Goal: Information Seeking & Learning: Learn about a topic

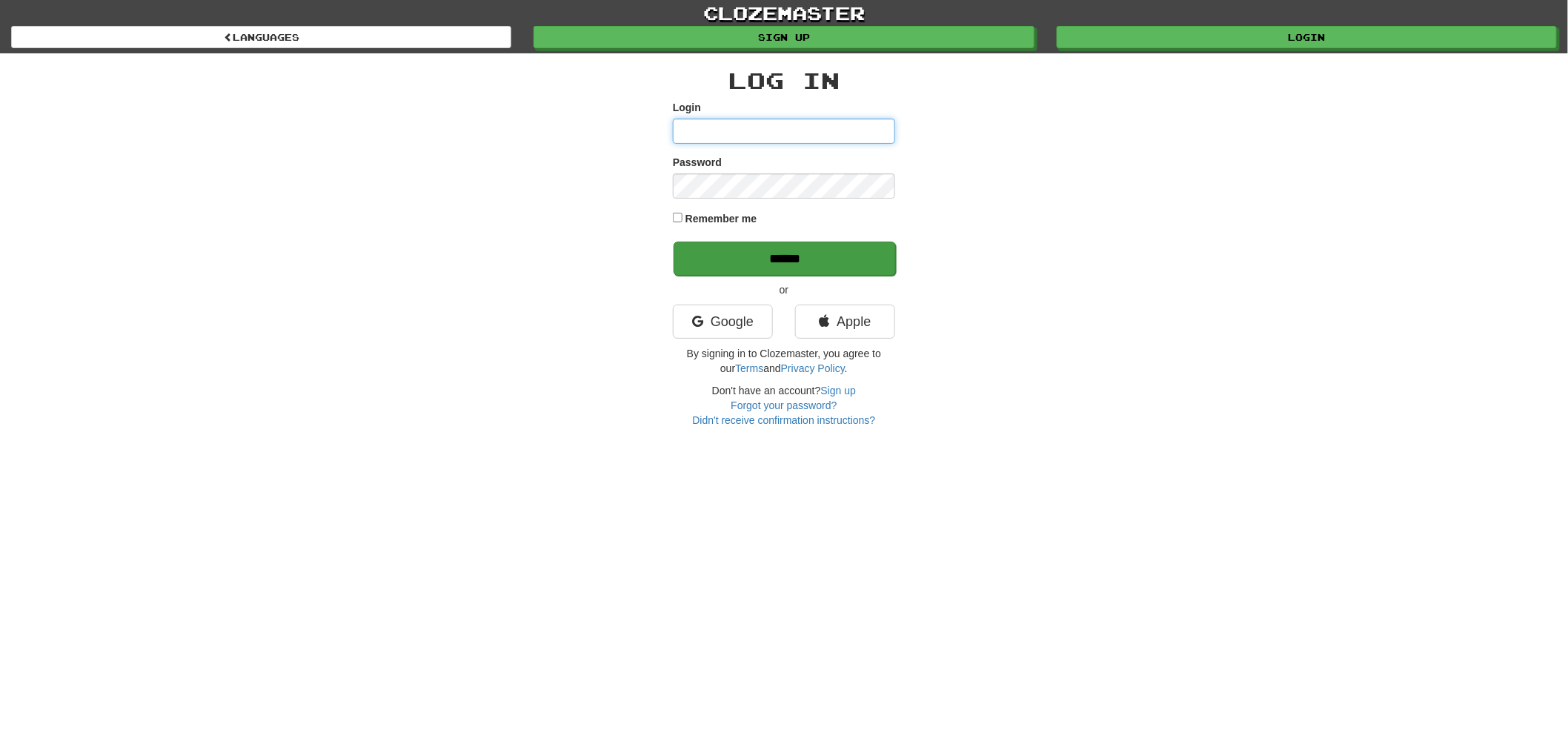
type input "******"
click at [849, 243] on input "******" at bounding box center [784, 259] width 222 height 34
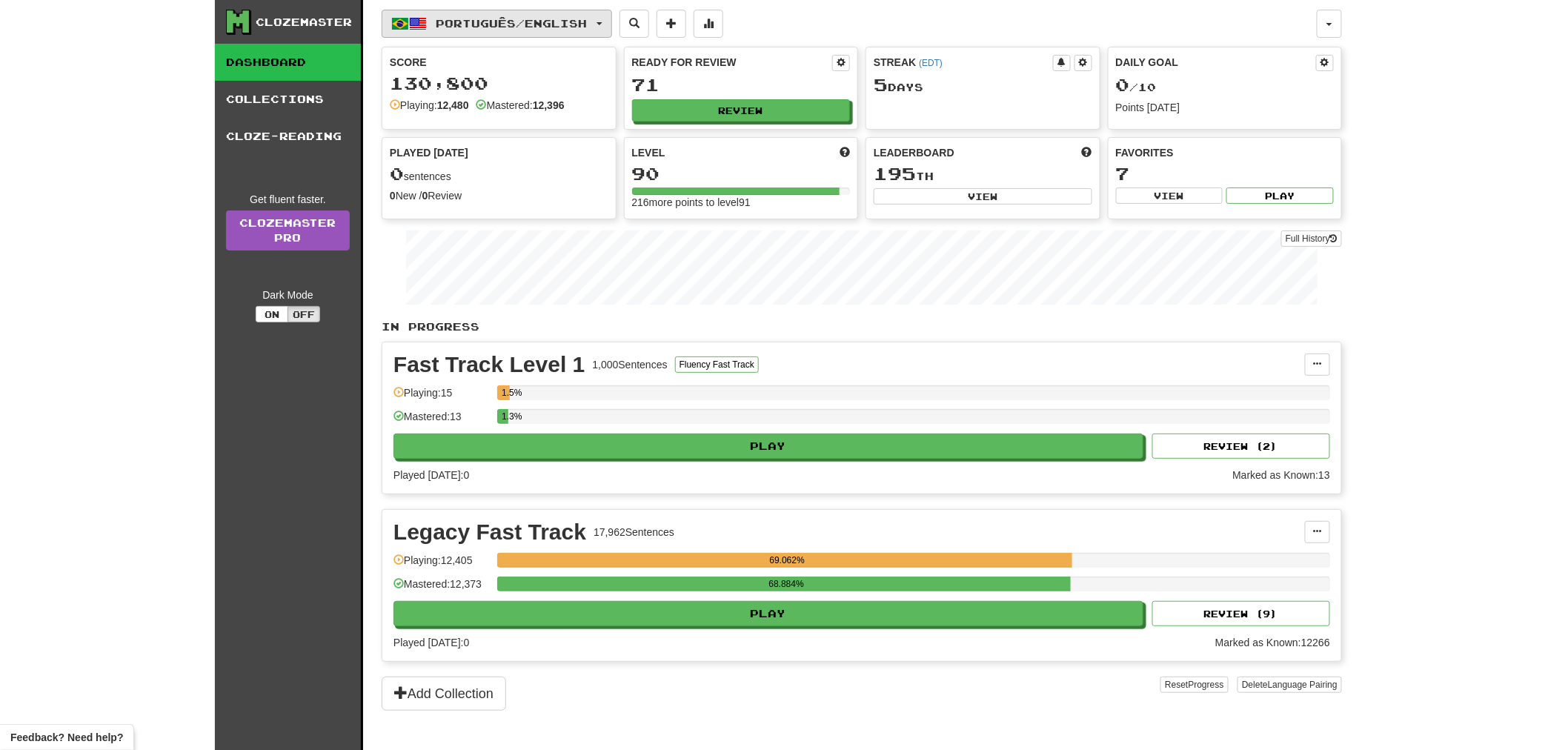
click at [495, 22] on span "Português / English" at bounding box center [513, 23] width 152 height 13
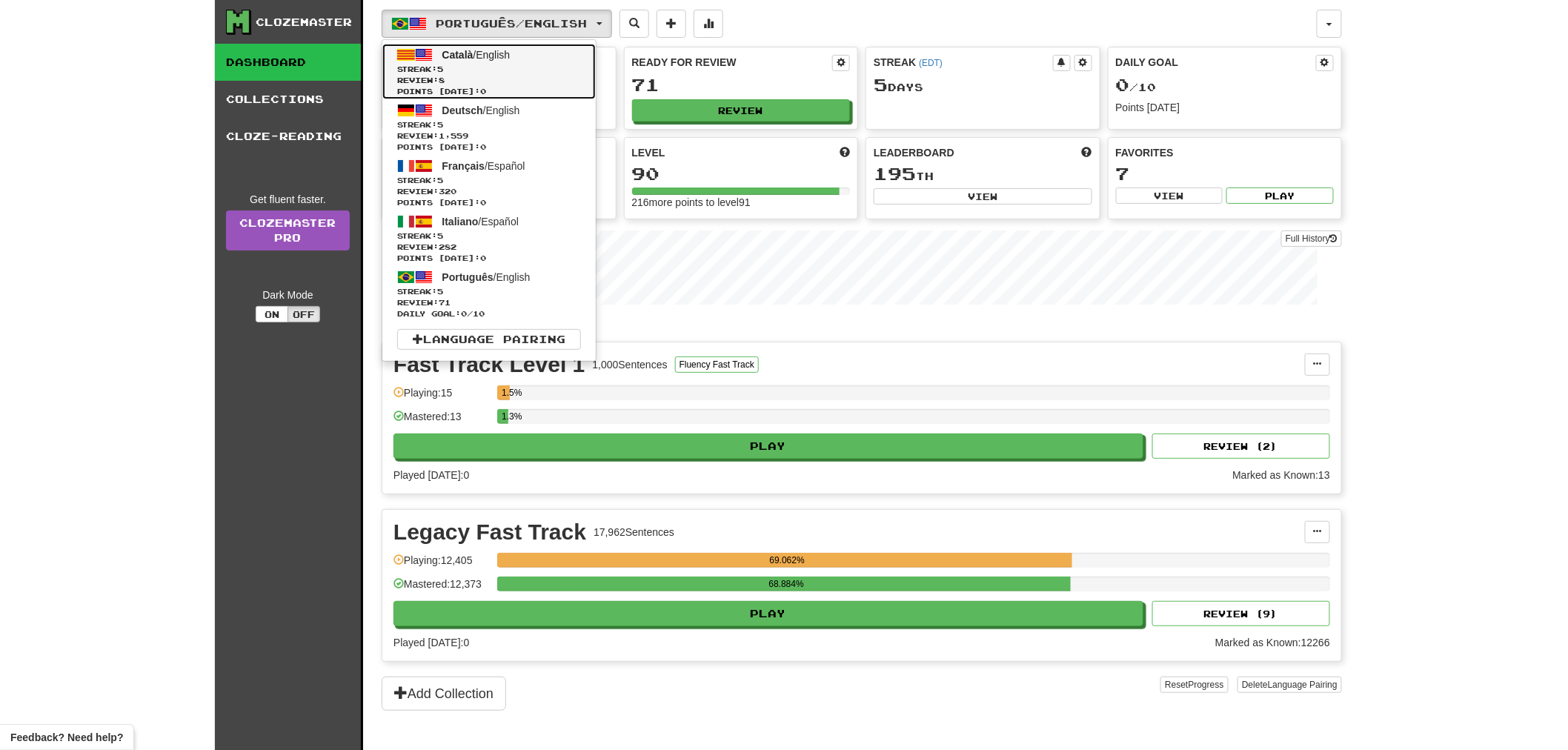
click at [467, 60] on link "Català / English Streak: 5 Review: 8 Points today: 0" at bounding box center [489, 71] width 214 height 55
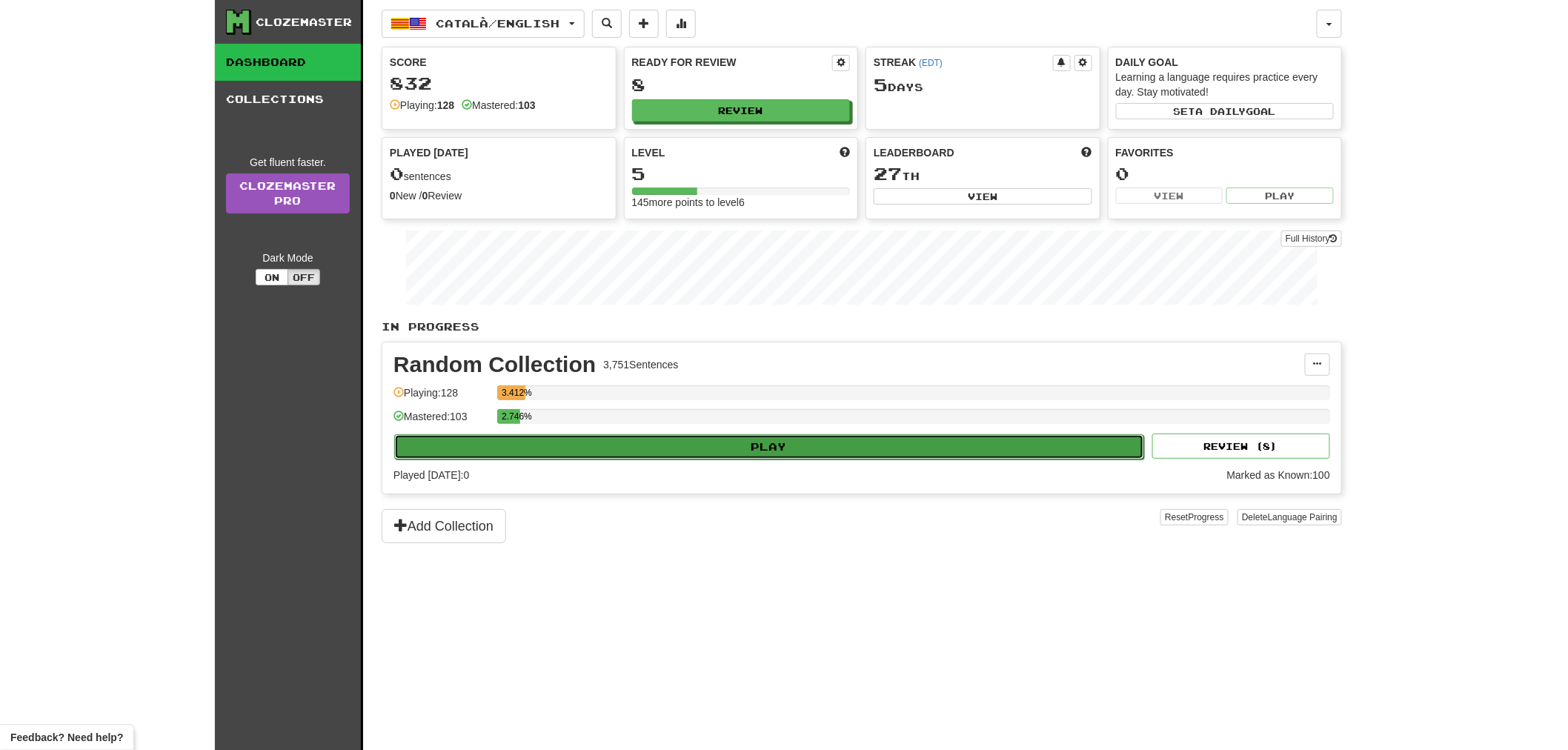
click at [752, 457] on button "Play" at bounding box center [769, 447] width 750 height 26
select select "**"
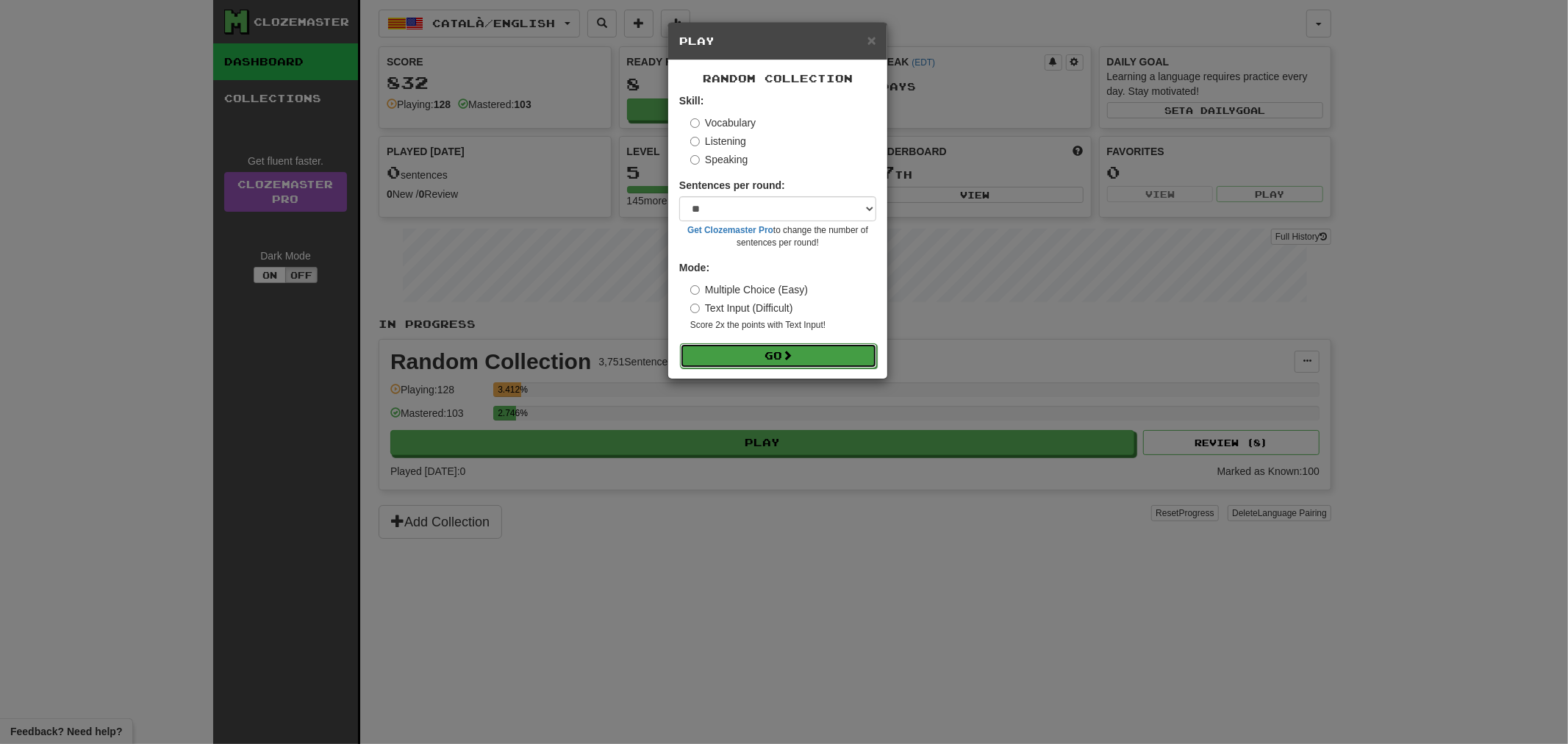
click at [827, 355] on button "Go" at bounding box center [778, 356] width 197 height 25
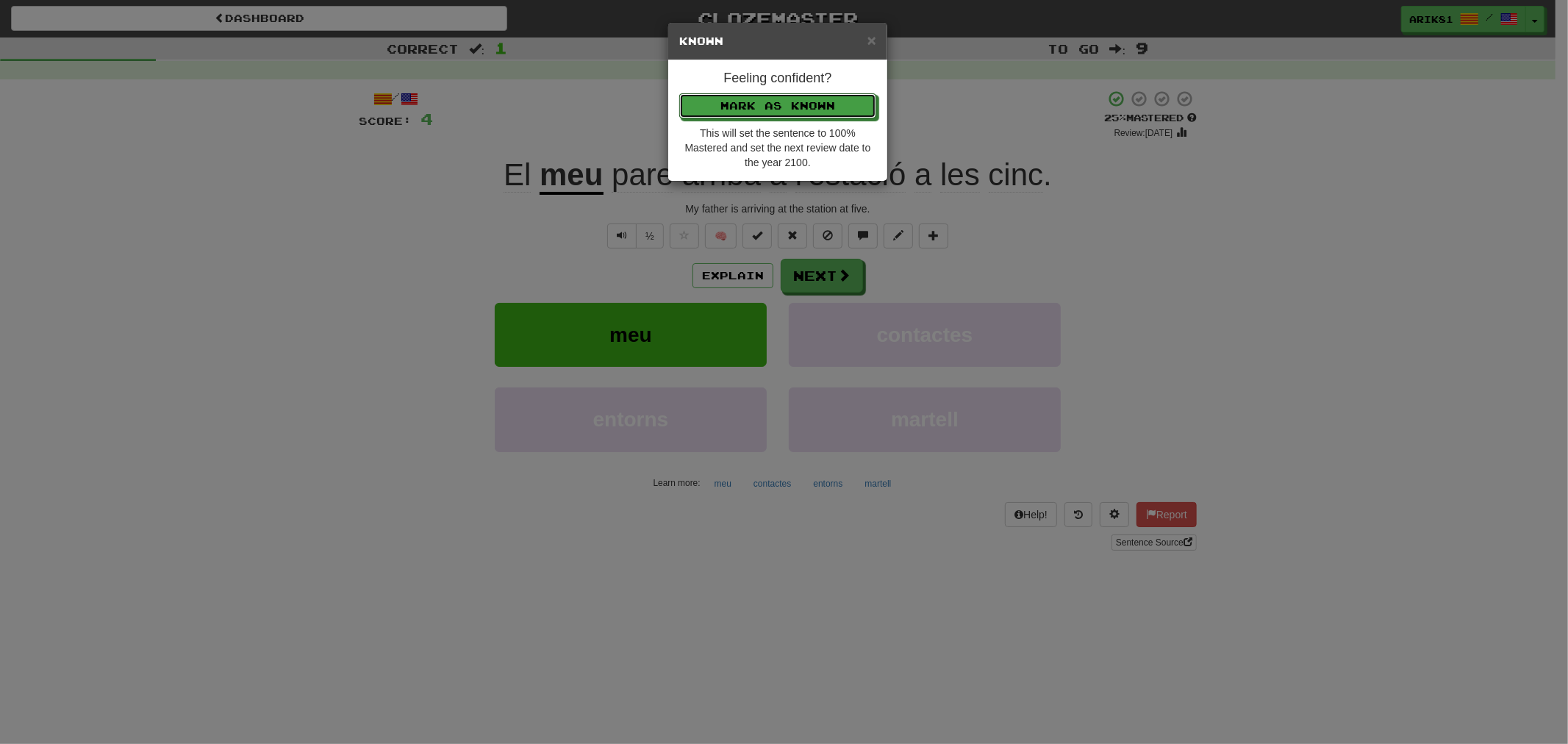
click at [679, 94] on button "Mark as Known" at bounding box center [777, 106] width 197 height 25
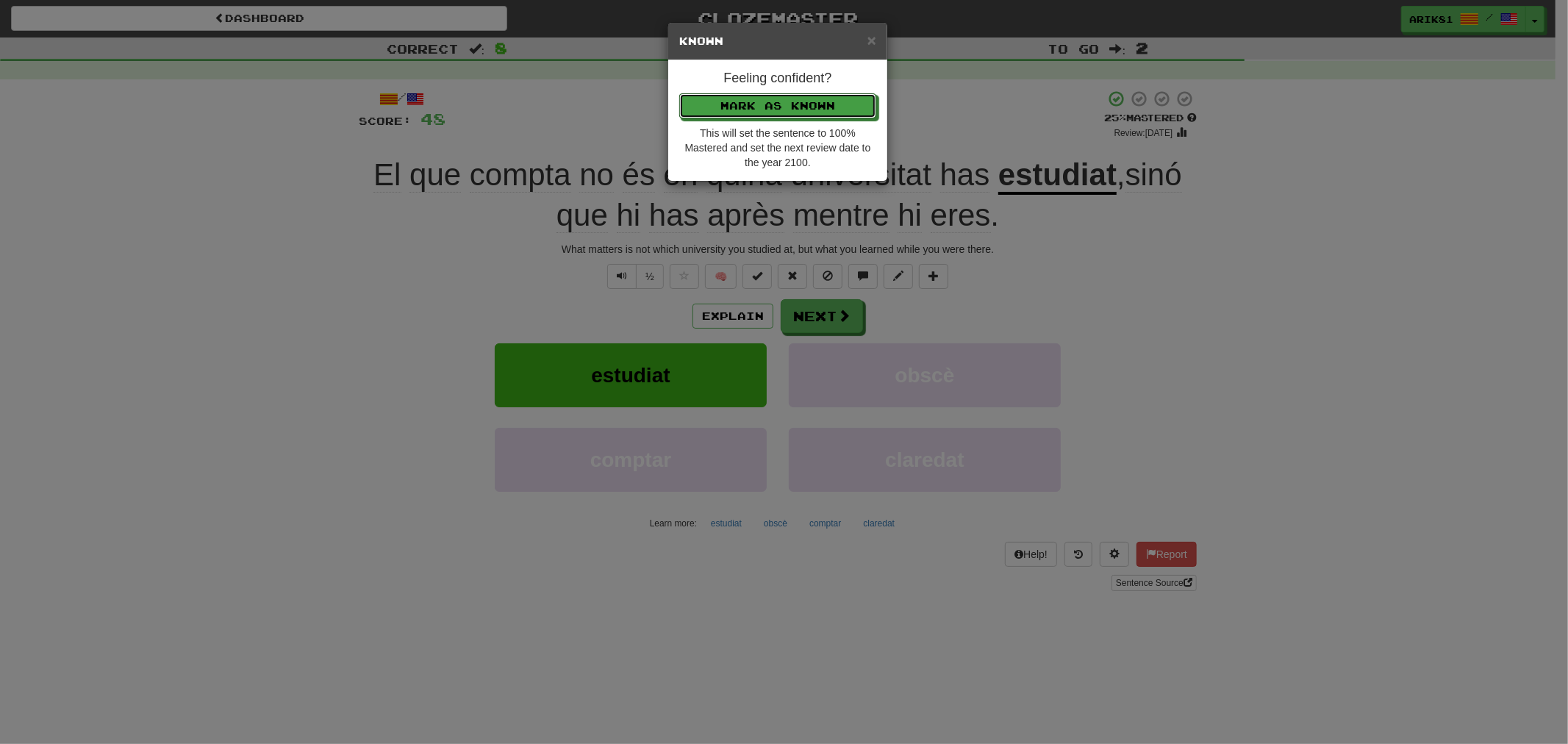
click at [679, 94] on button "Mark as Known" at bounding box center [777, 106] width 197 height 25
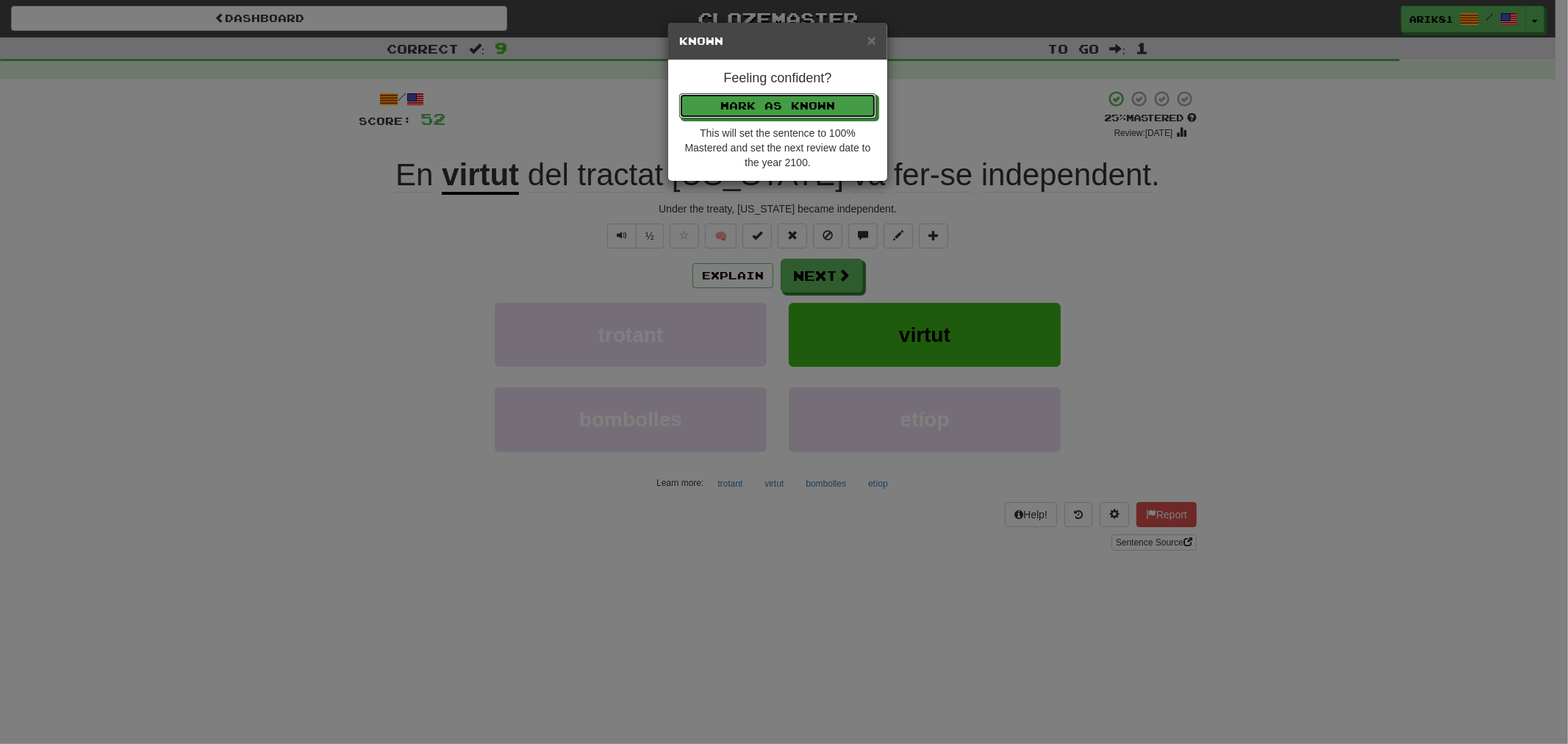
click at [679, 94] on button "Mark as Known" at bounding box center [777, 106] width 197 height 25
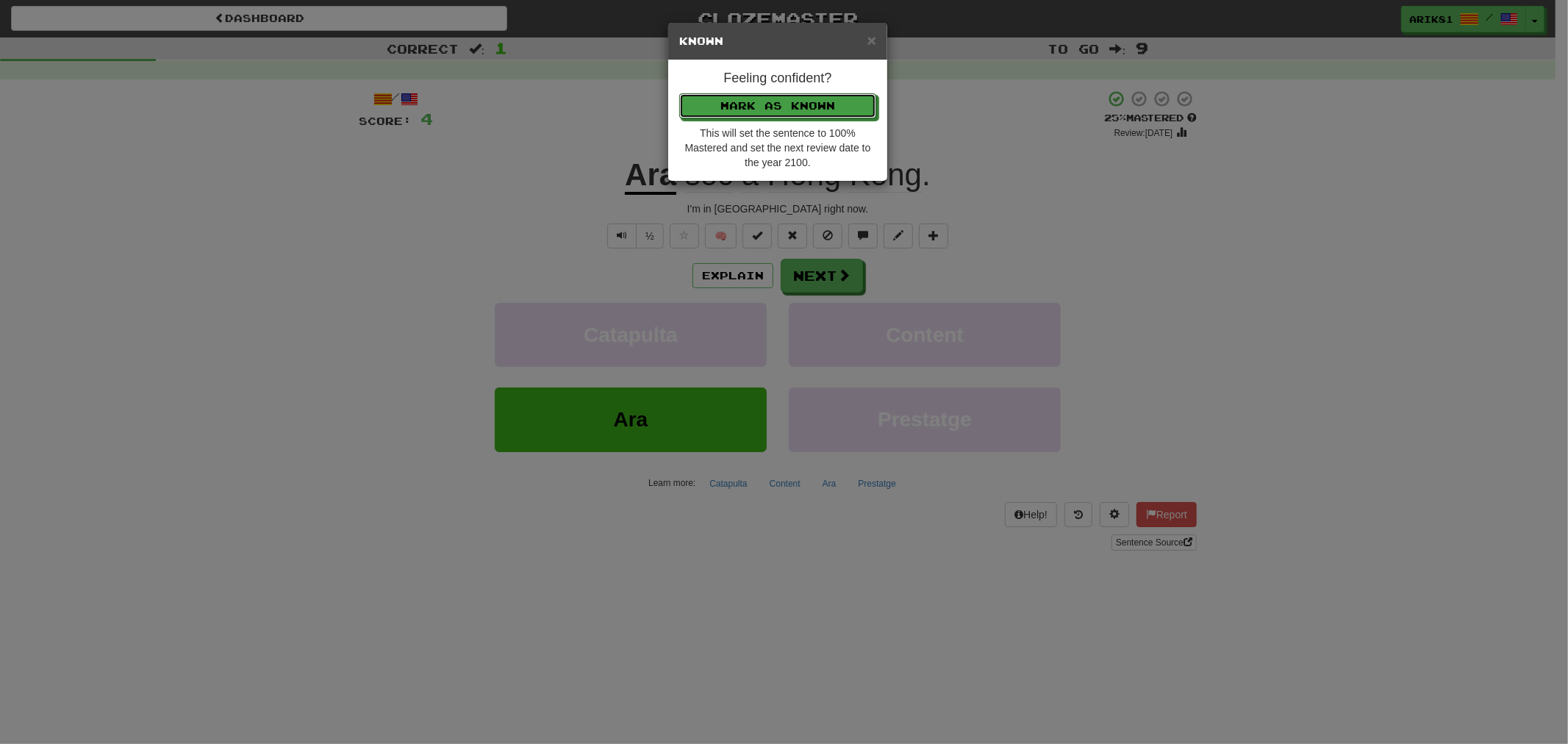
click at [679, 94] on button "Mark as Known" at bounding box center [777, 106] width 197 height 25
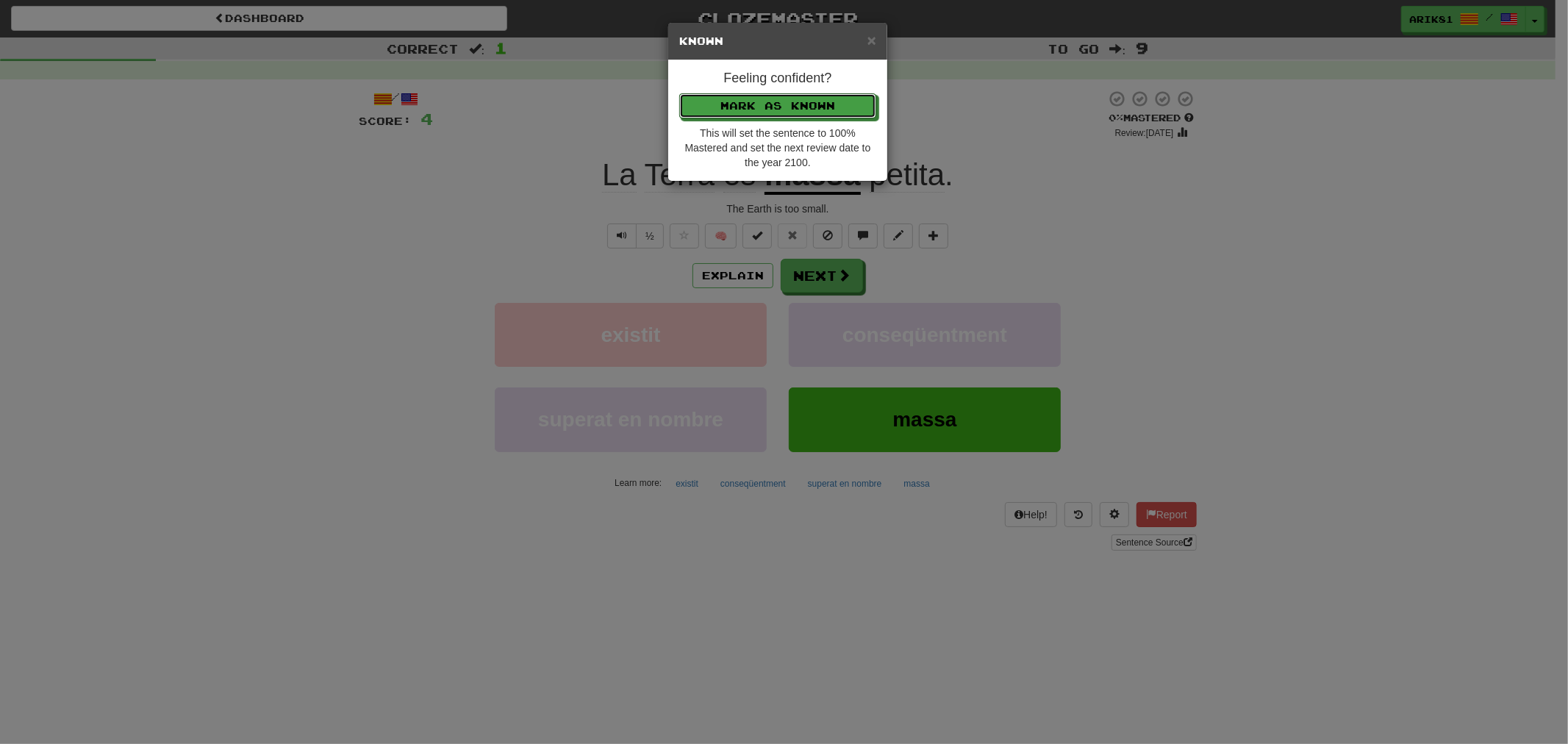
click at [679, 94] on button "Mark as Known" at bounding box center [777, 106] width 197 height 25
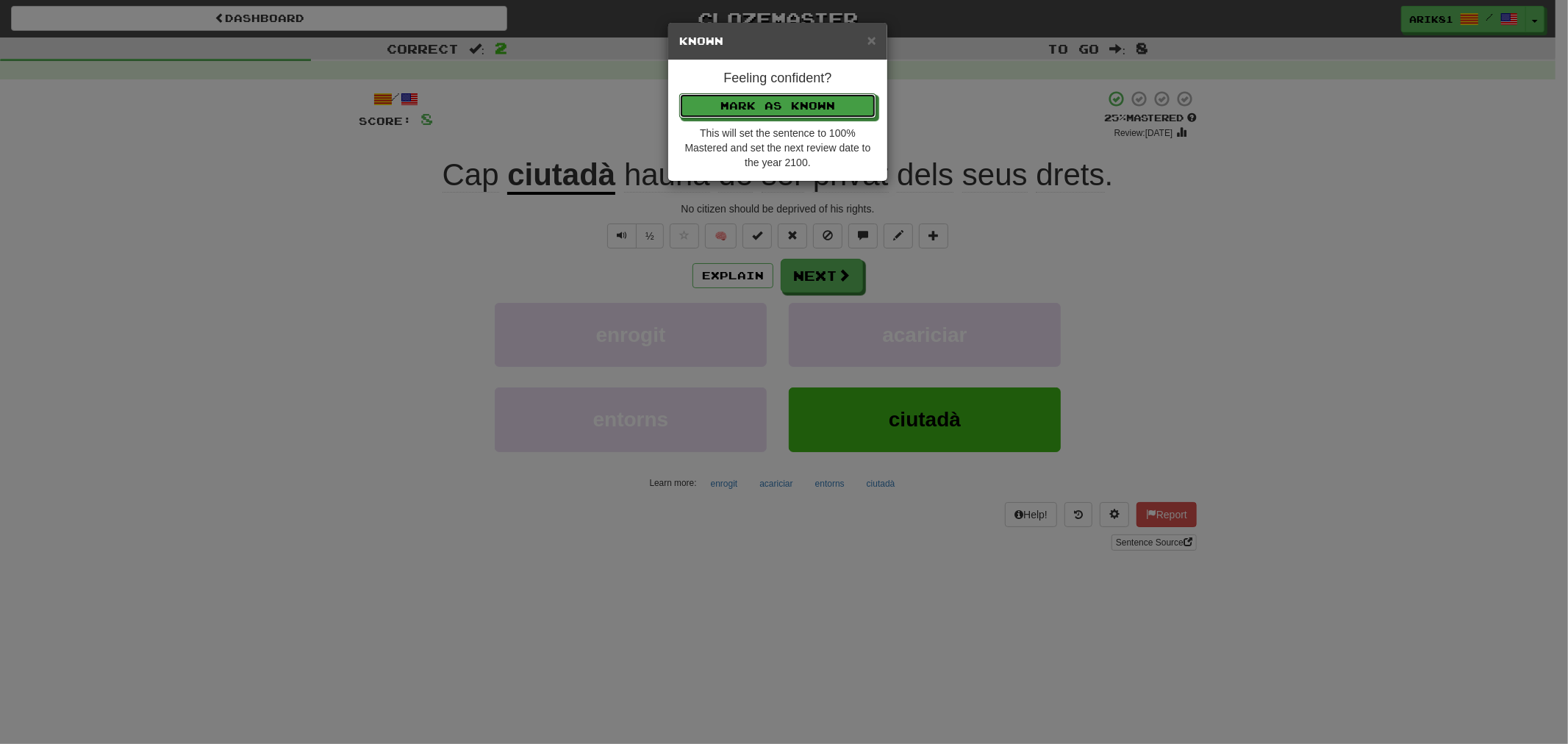
click at [679, 94] on button "Mark as Known" at bounding box center [777, 106] width 197 height 25
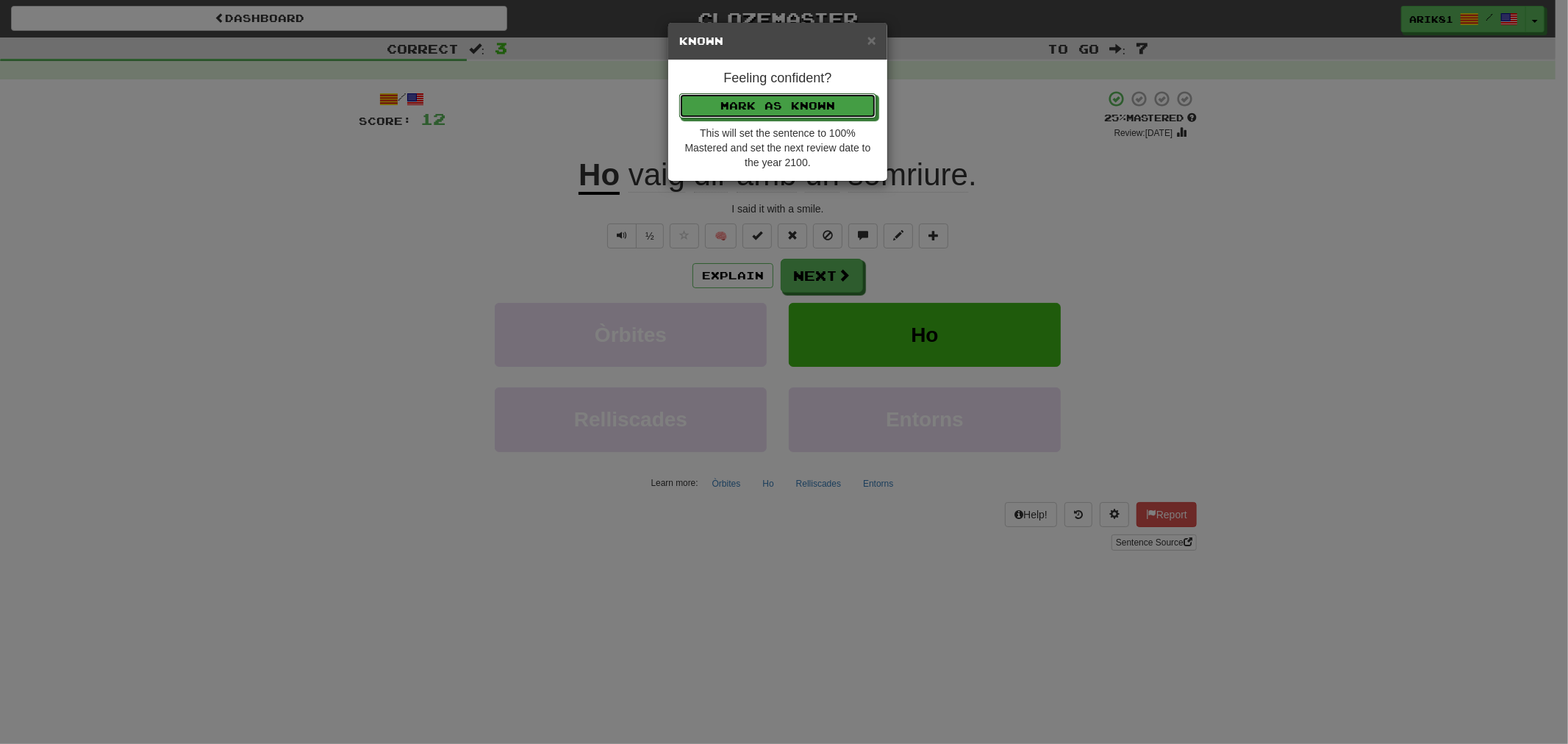
click at [679, 94] on button "Mark as Known" at bounding box center [777, 106] width 197 height 25
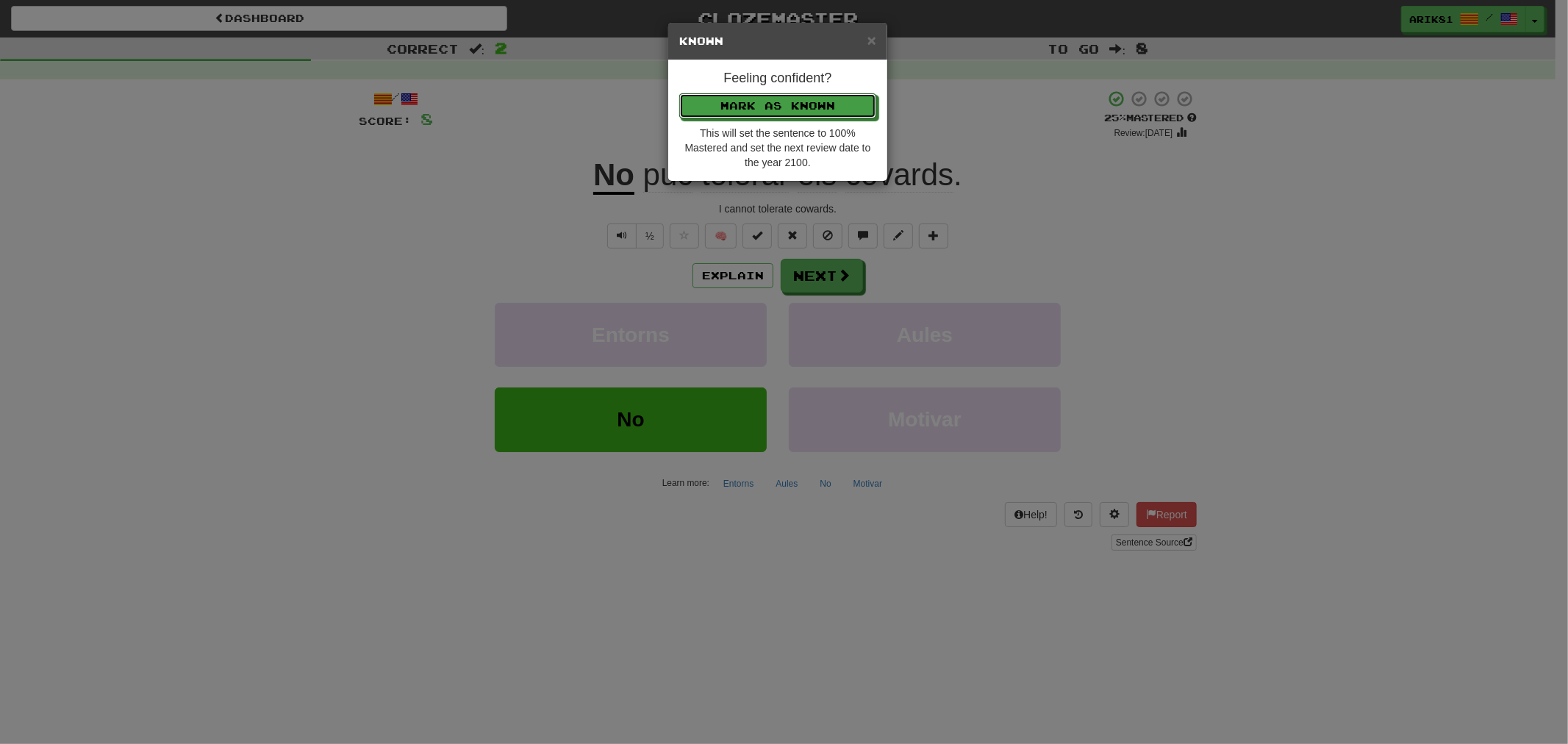
click at [679, 94] on button "Mark as Known" at bounding box center [777, 106] width 197 height 25
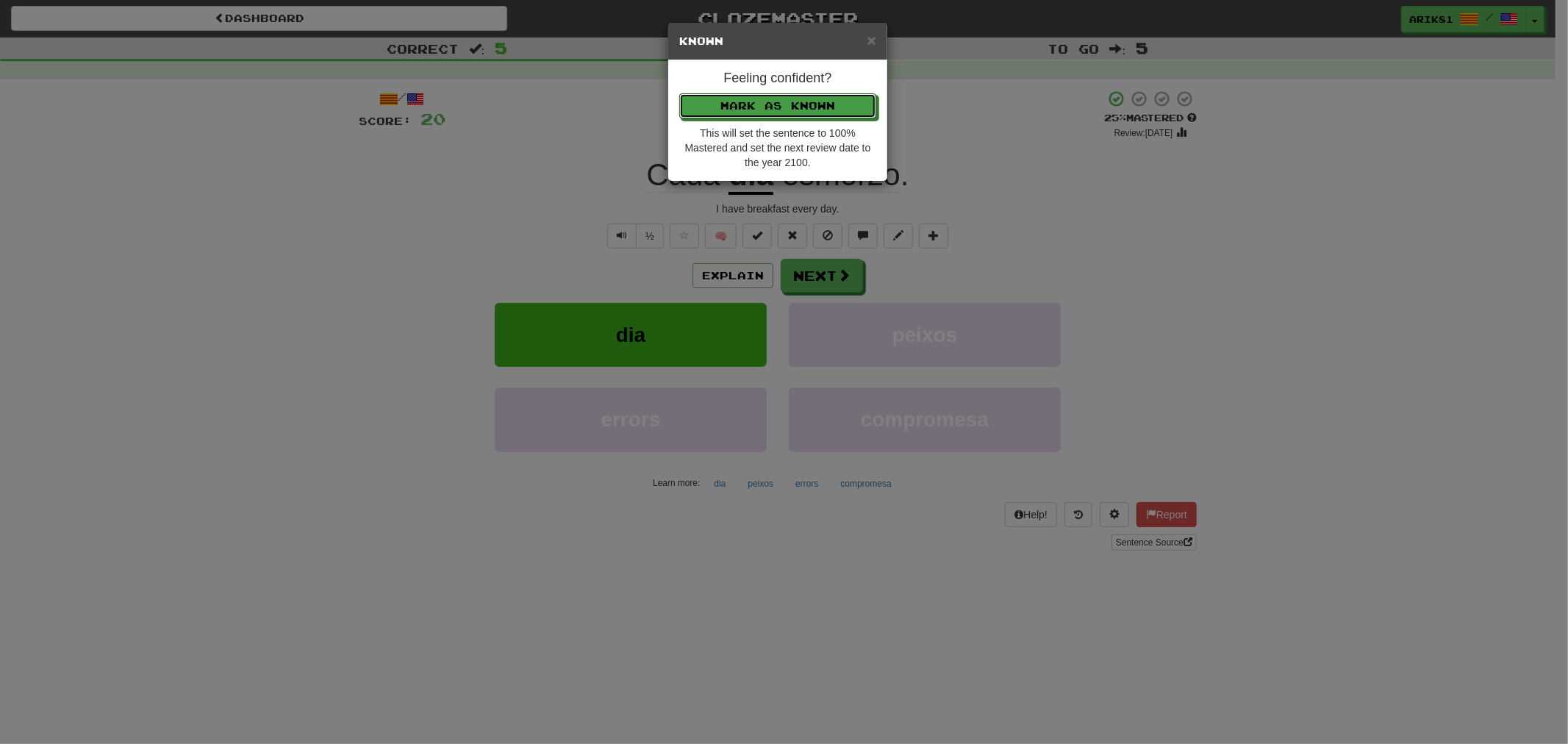
click at [679, 94] on button "Mark as Known" at bounding box center [777, 106] width 197 height 25
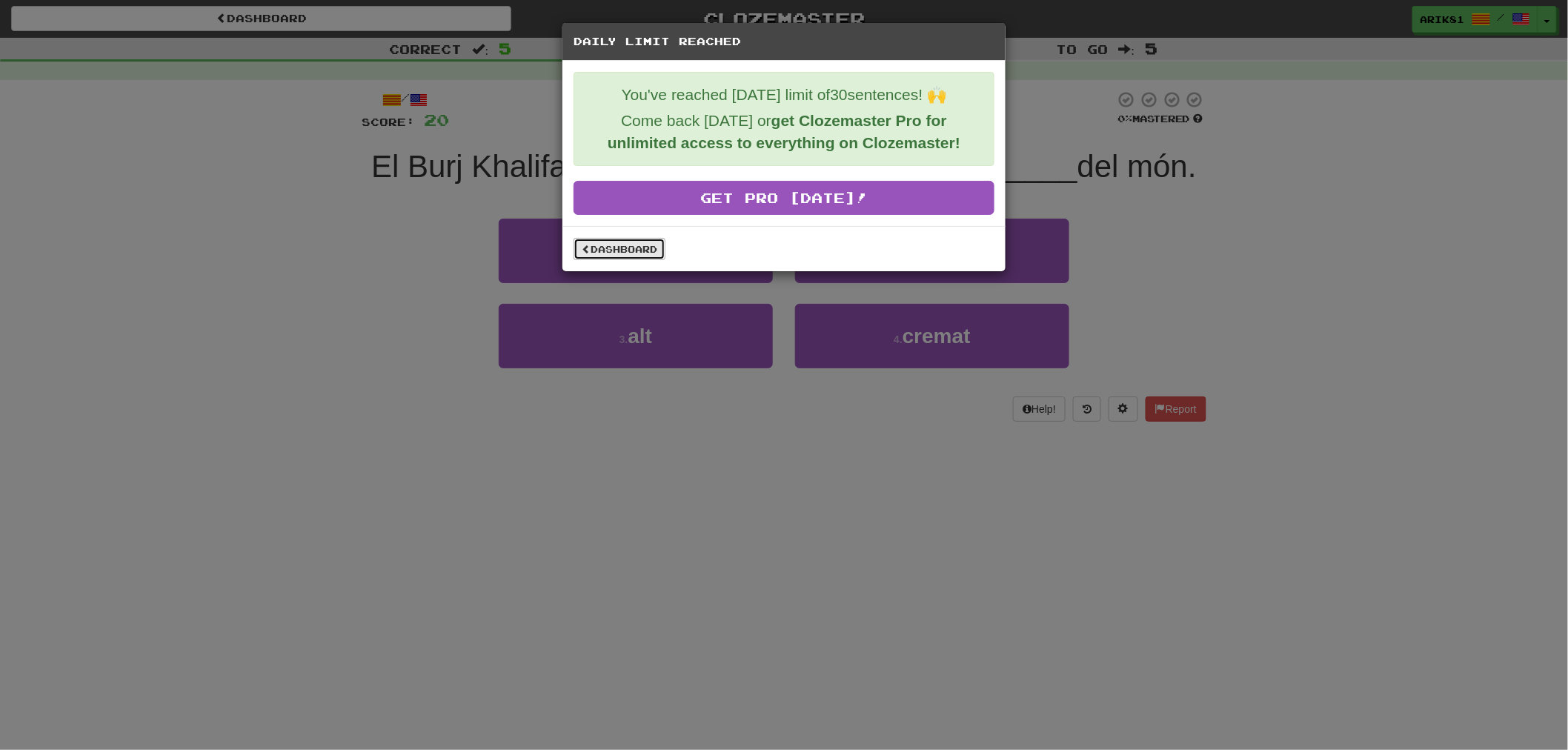
click at [652, 255] on link "Dashboard" at bounding box center [620, 249] width 92 height 22
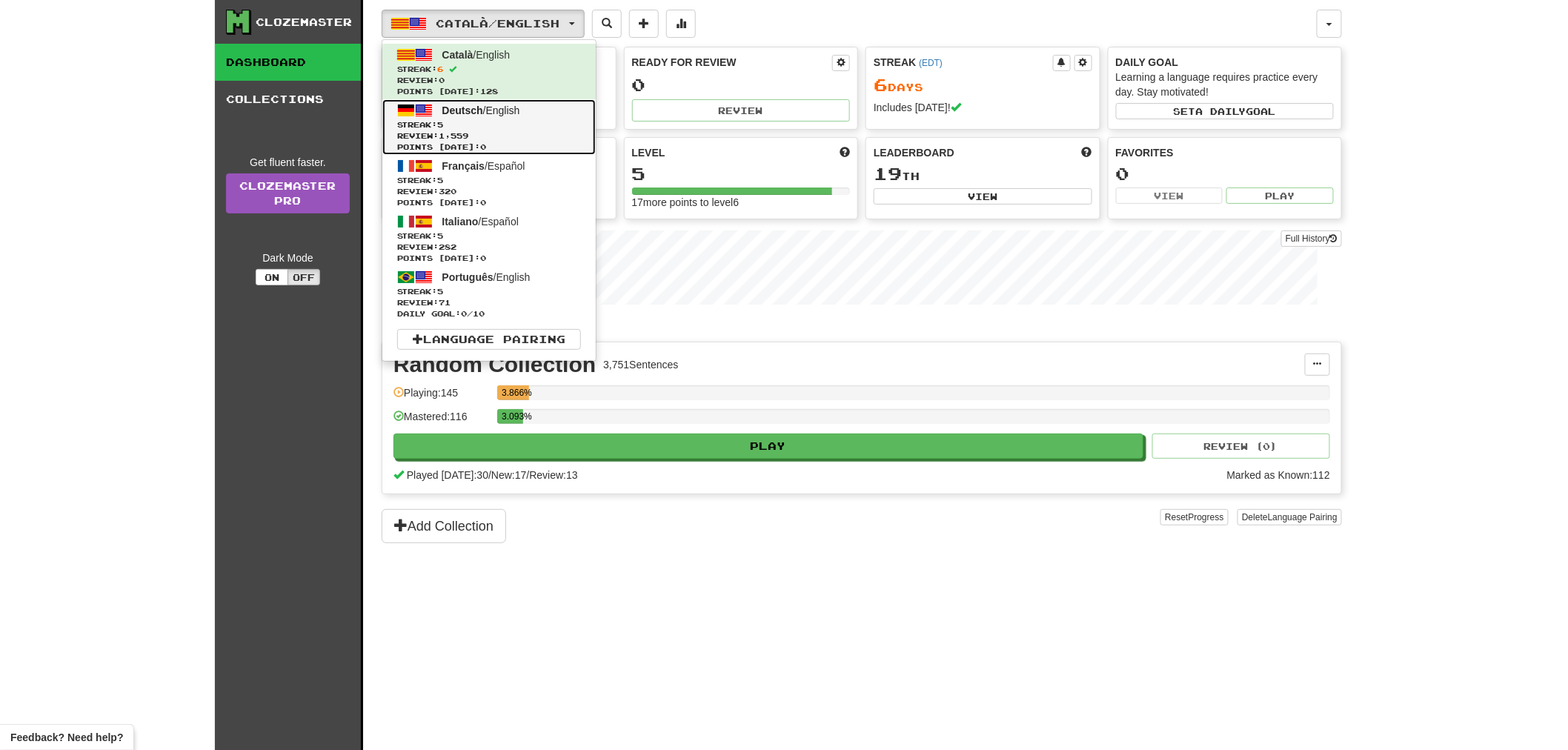
click at [460, 105] on span "Deutsch" at bounding box center [463, 111] width 41 height 12
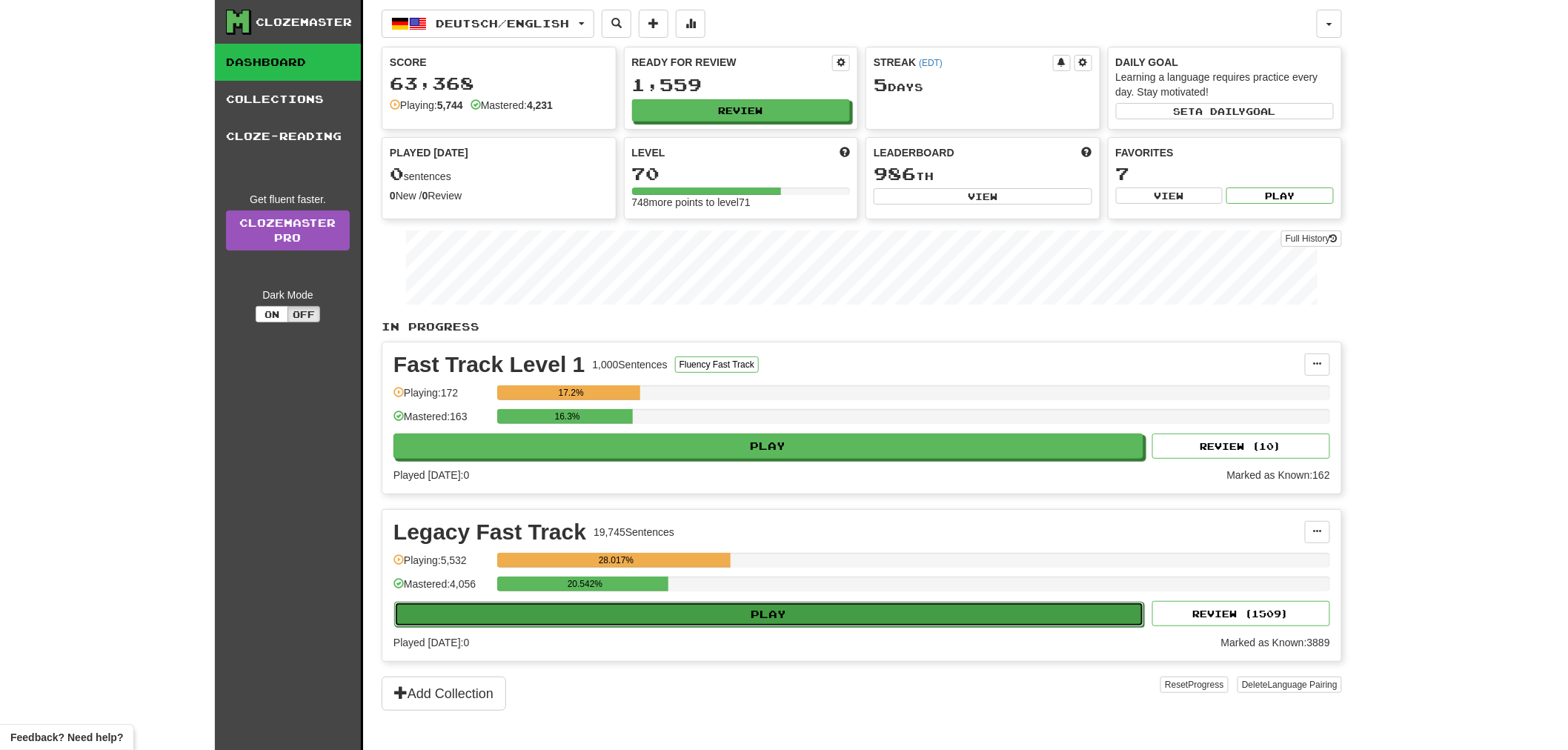
click at [721, 622] on button "Play" at bounding box center [769, 615] width 750 height 26
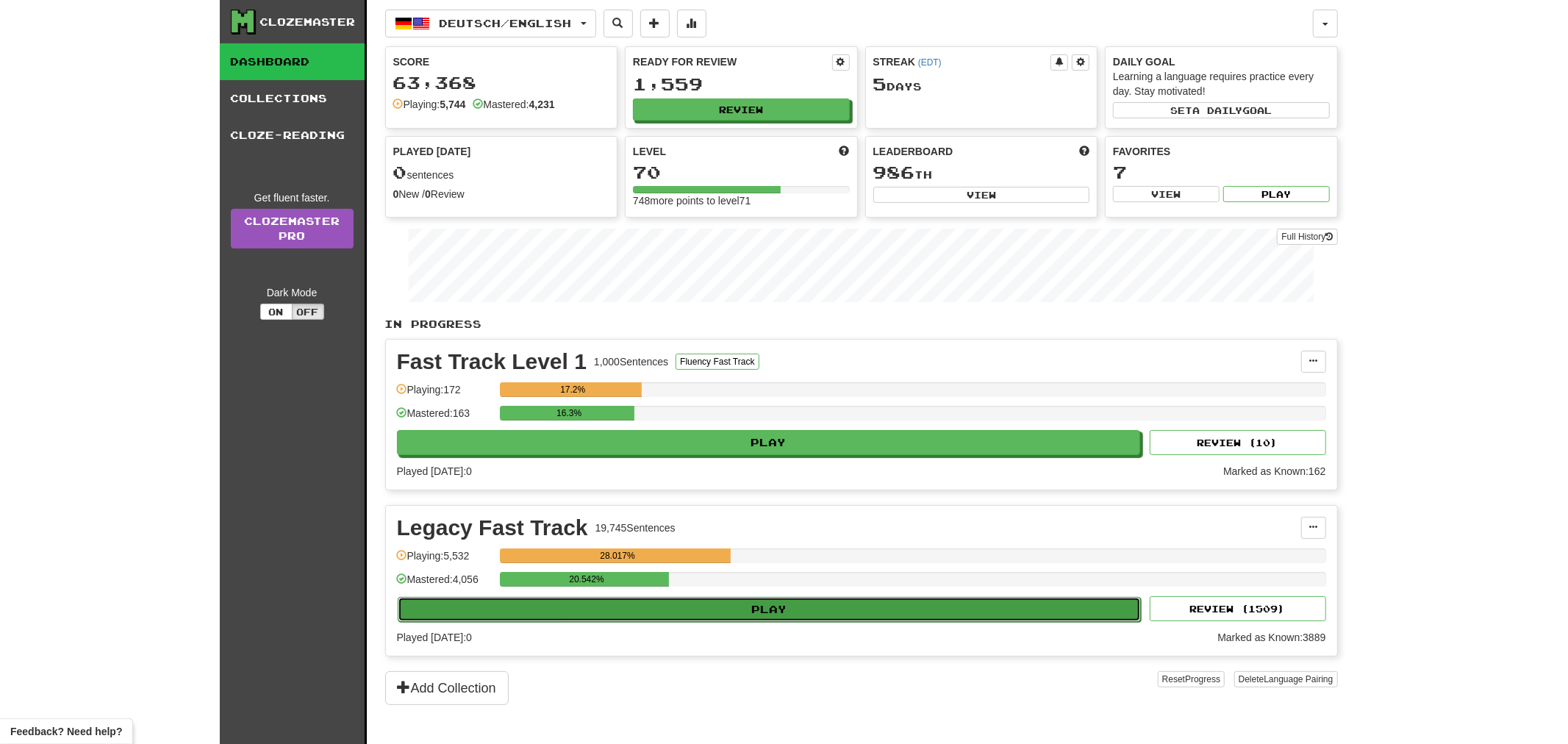
select select "**"
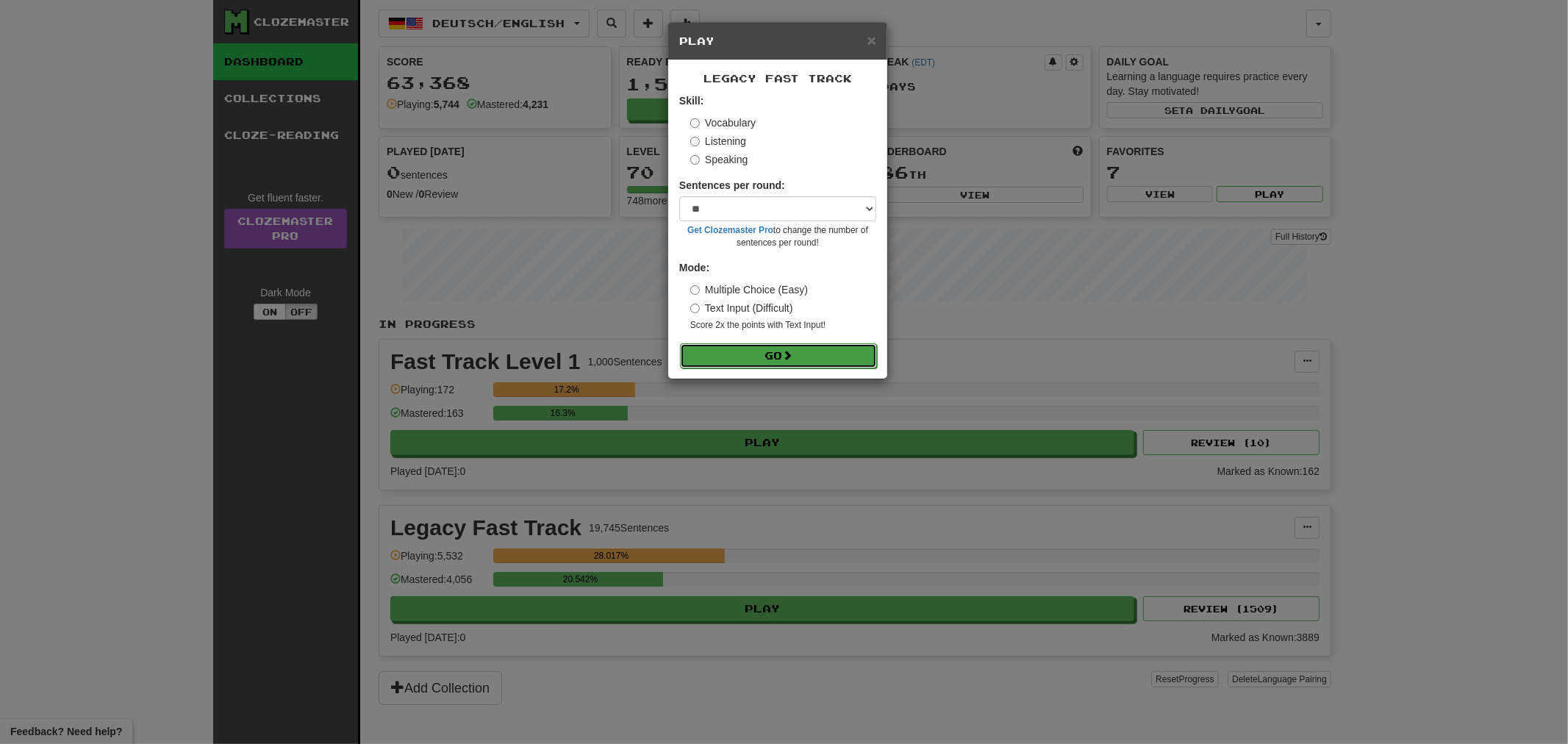
click at [792, 356] on span at bounding box center [787, 355] width 10 height 10
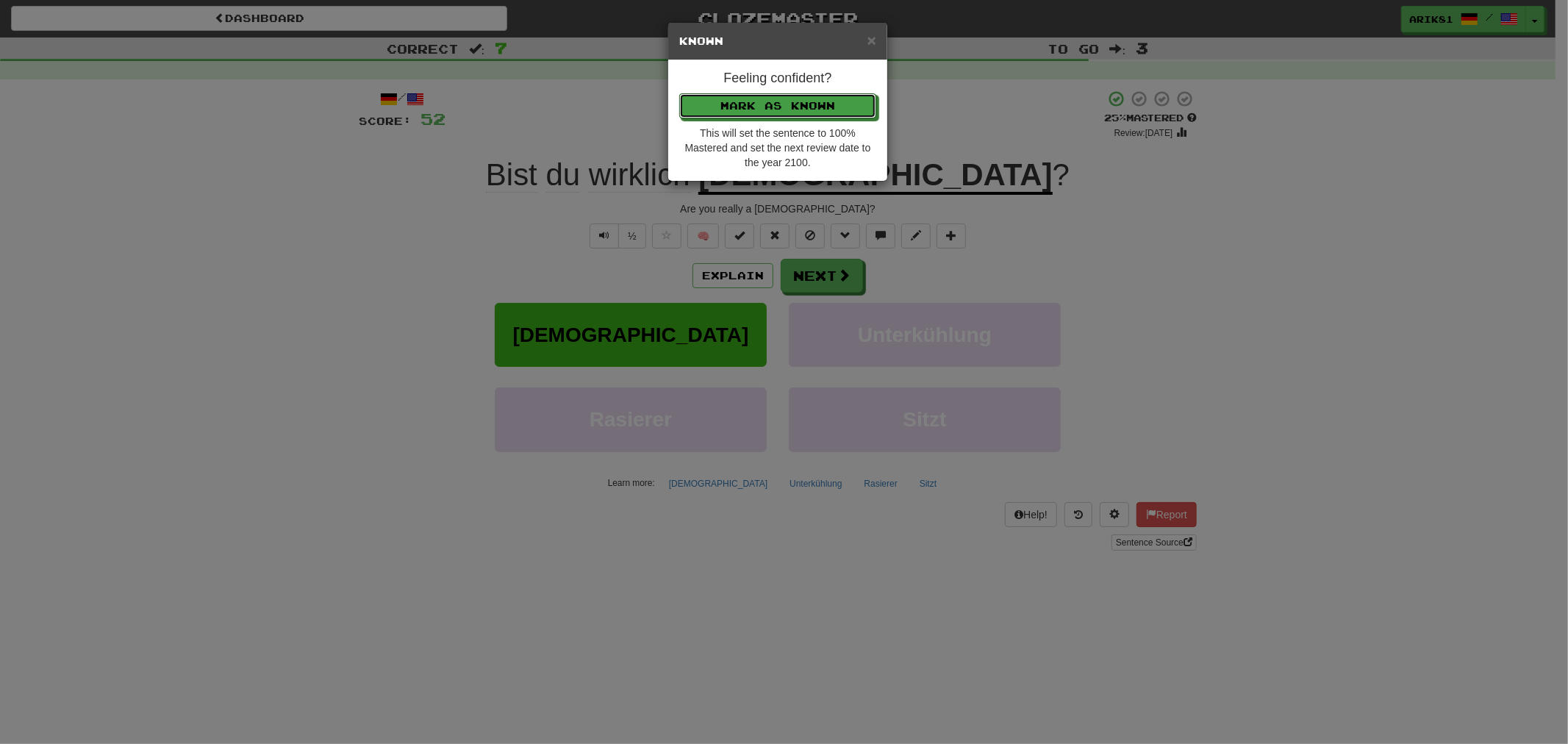
click at [679, 94] on button "Mark as Known" at bounding box center [777, 106] width 197 height 25
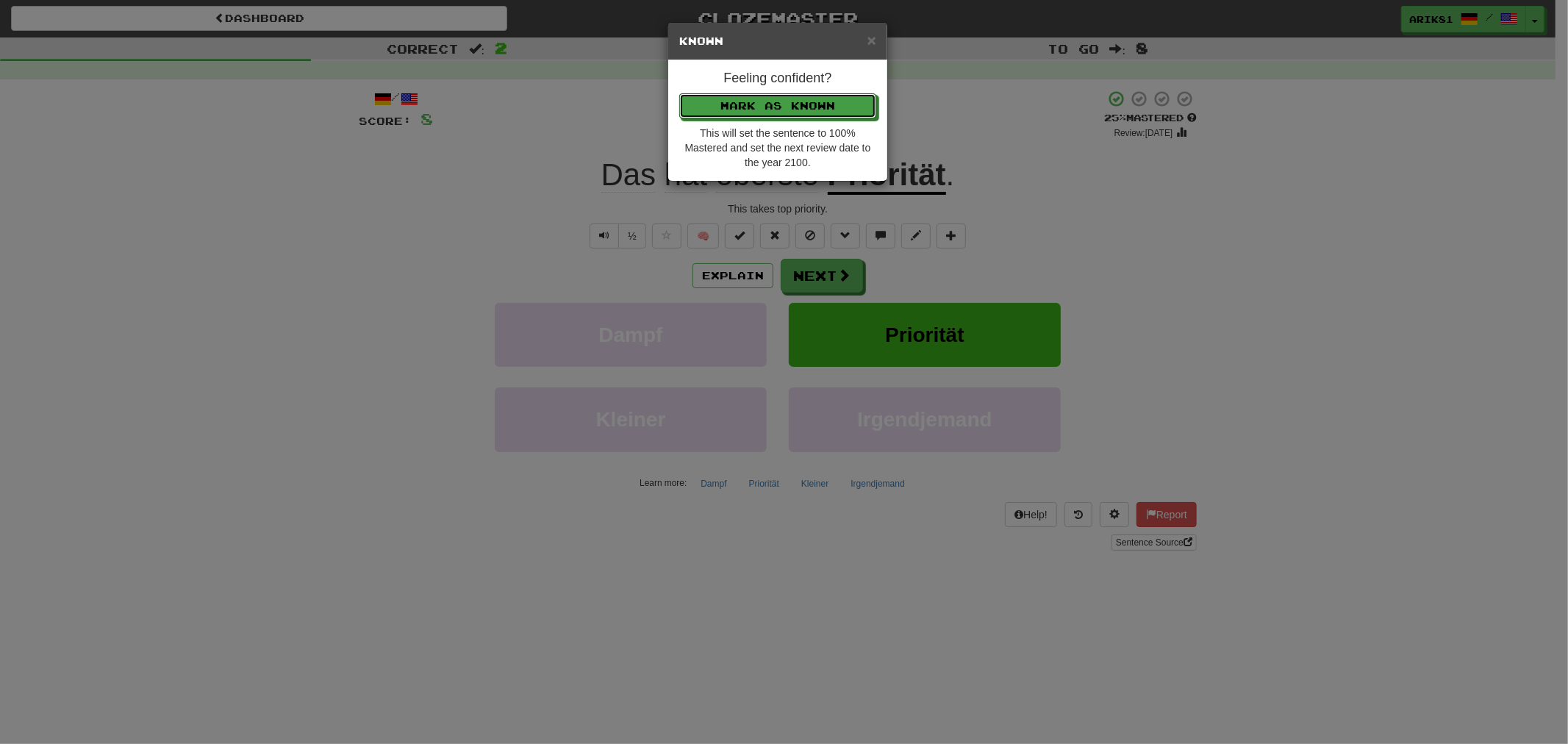
click at [679, 94] on button "Mark as Known" at bounding box center [777, 106] width 197 height 25
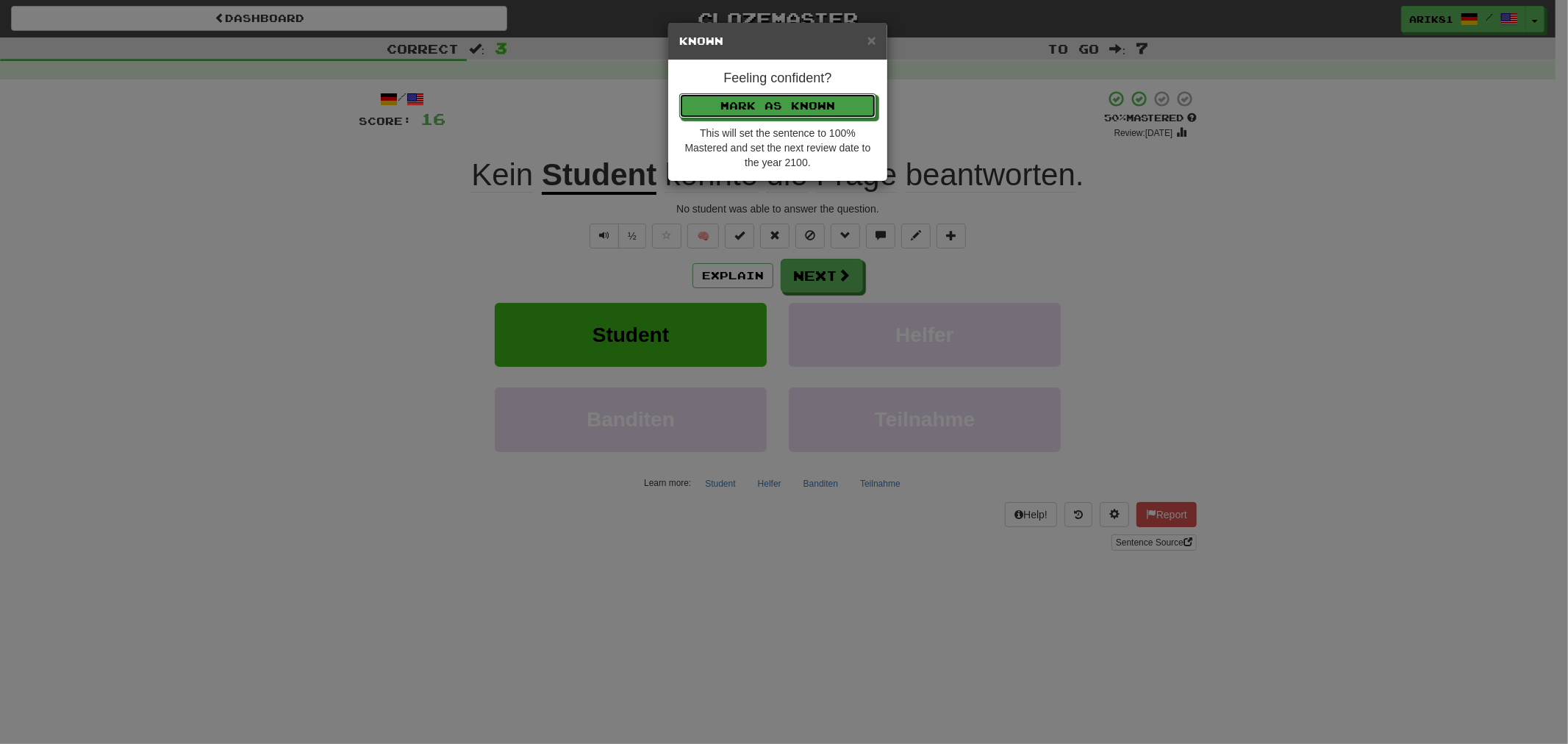
click at [679, 94] on button "Mark as Known" at bounding box center [777, 106] width 197 height 25
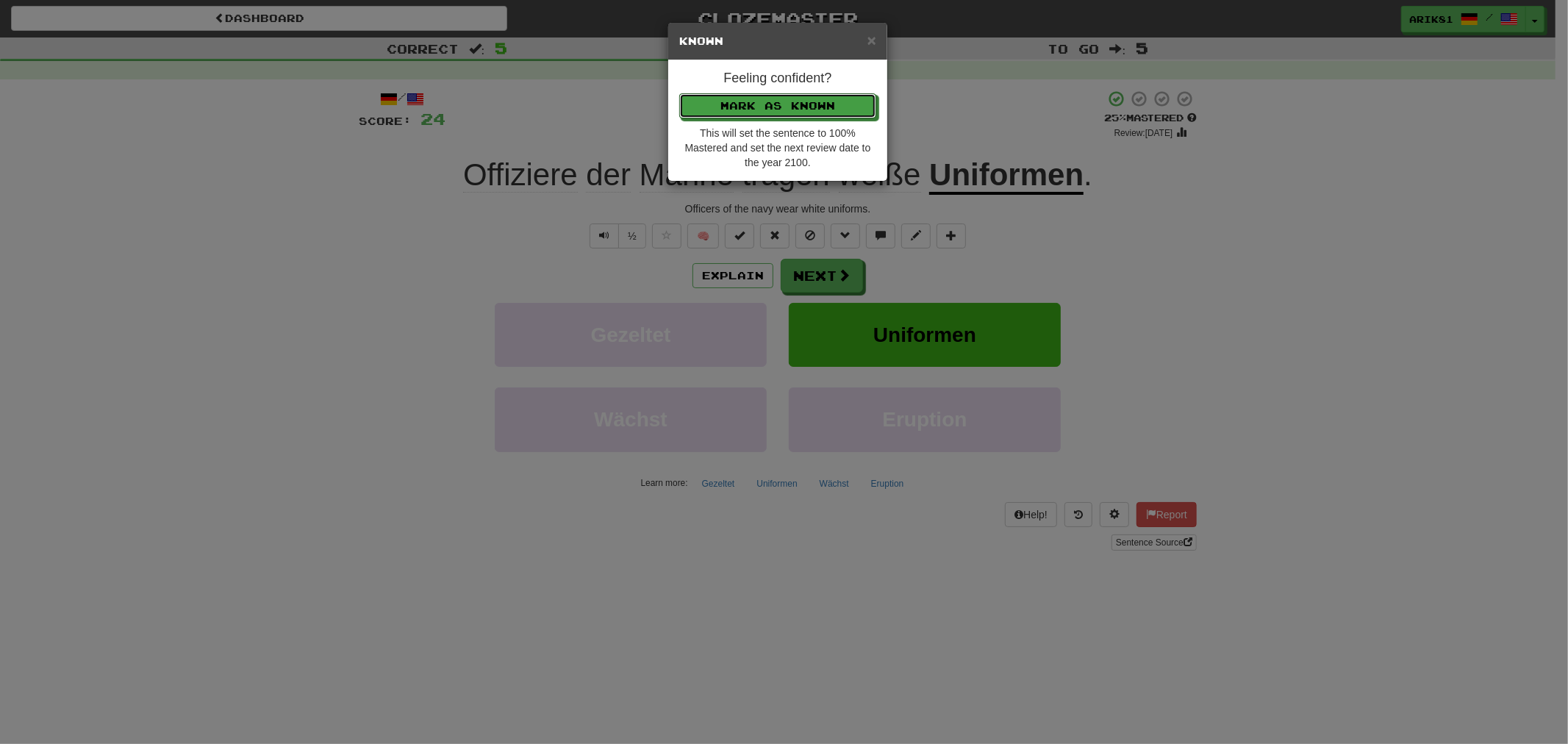
click at [679, 94] on button "Mark as Known" at bounding box center [777, 106] width 197 height 25
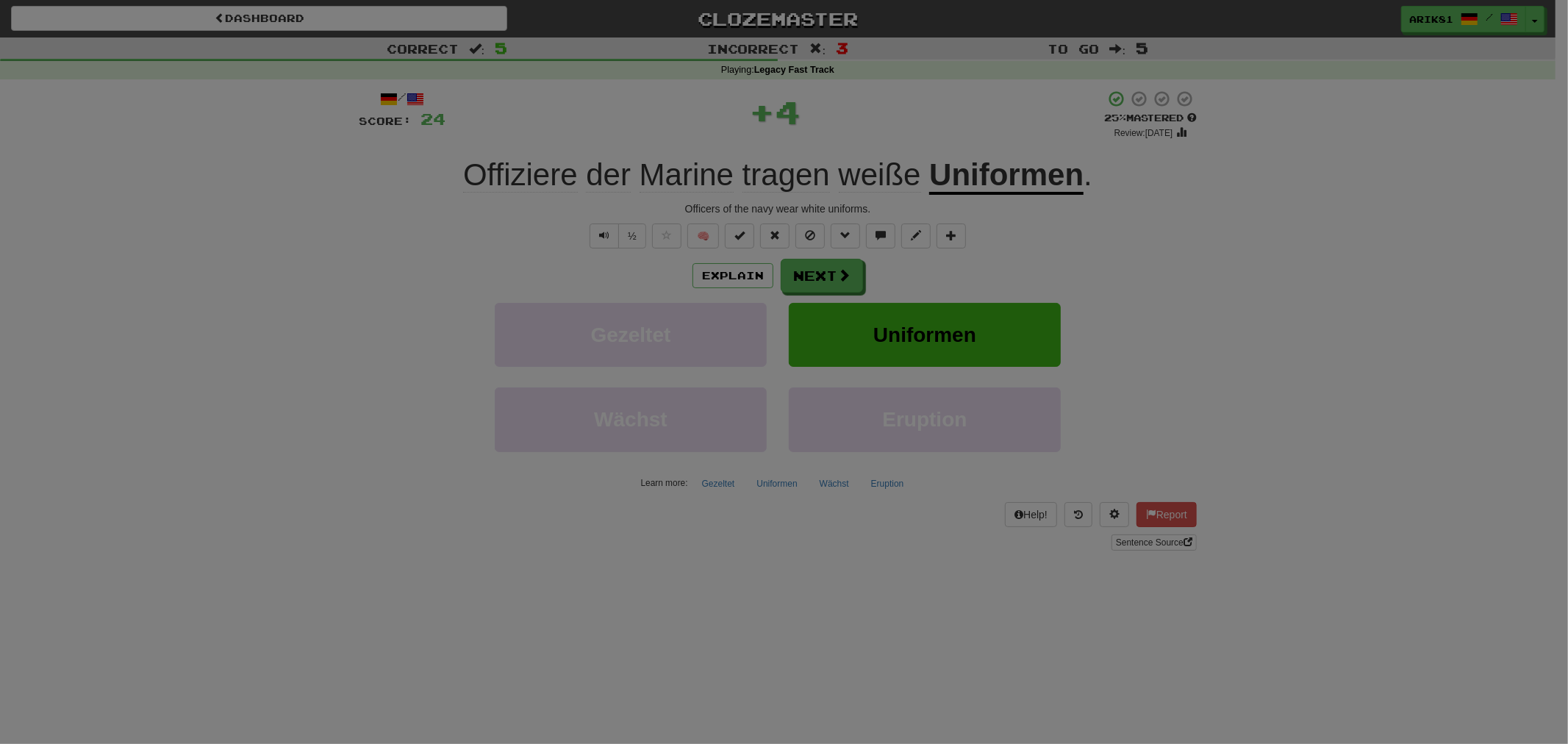
click button "Mark as Known" at bounding box center [777, 67] width 197 height 25
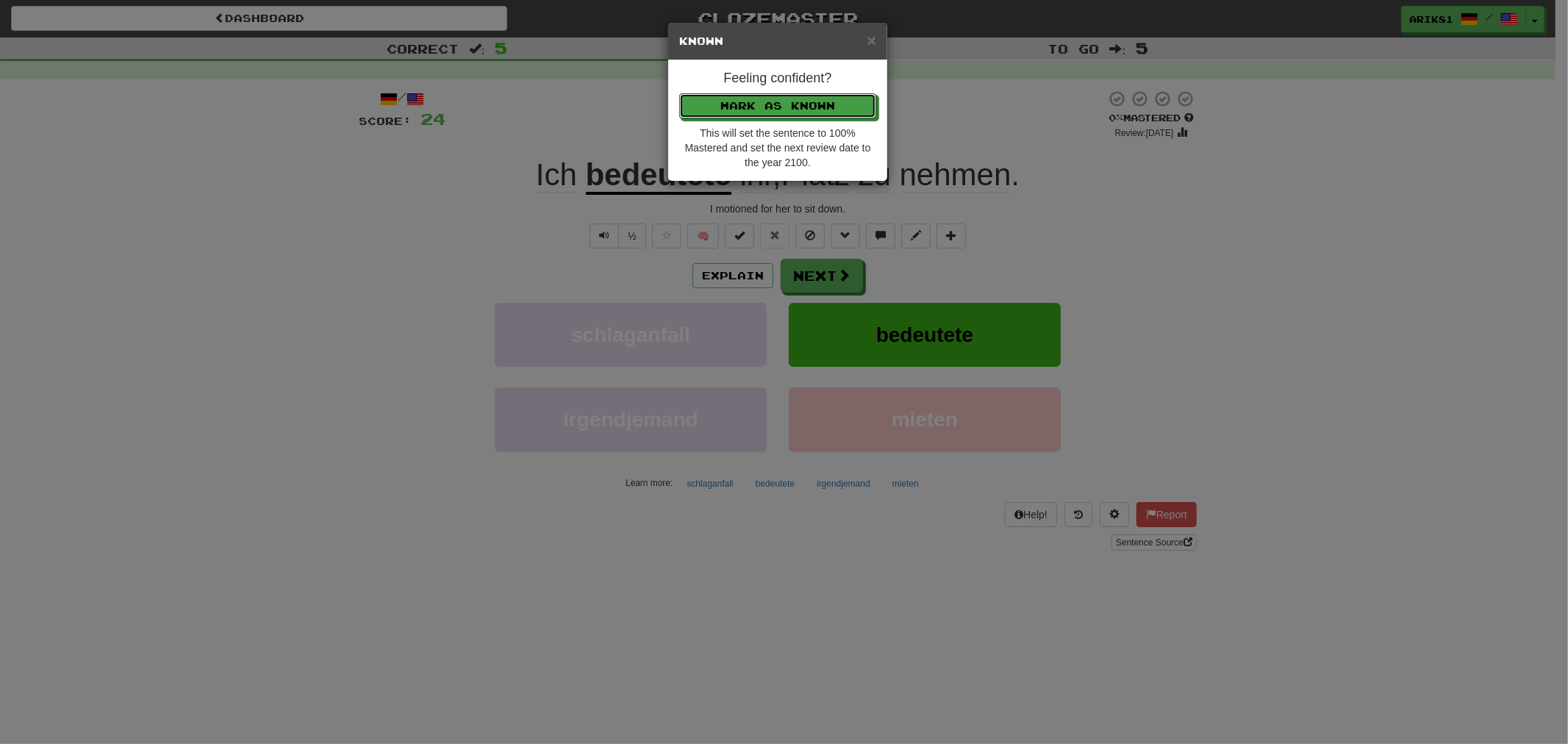
click at [679, 94] on button "Mark as Known" at bounding box center [777, 106] width 197 height 25
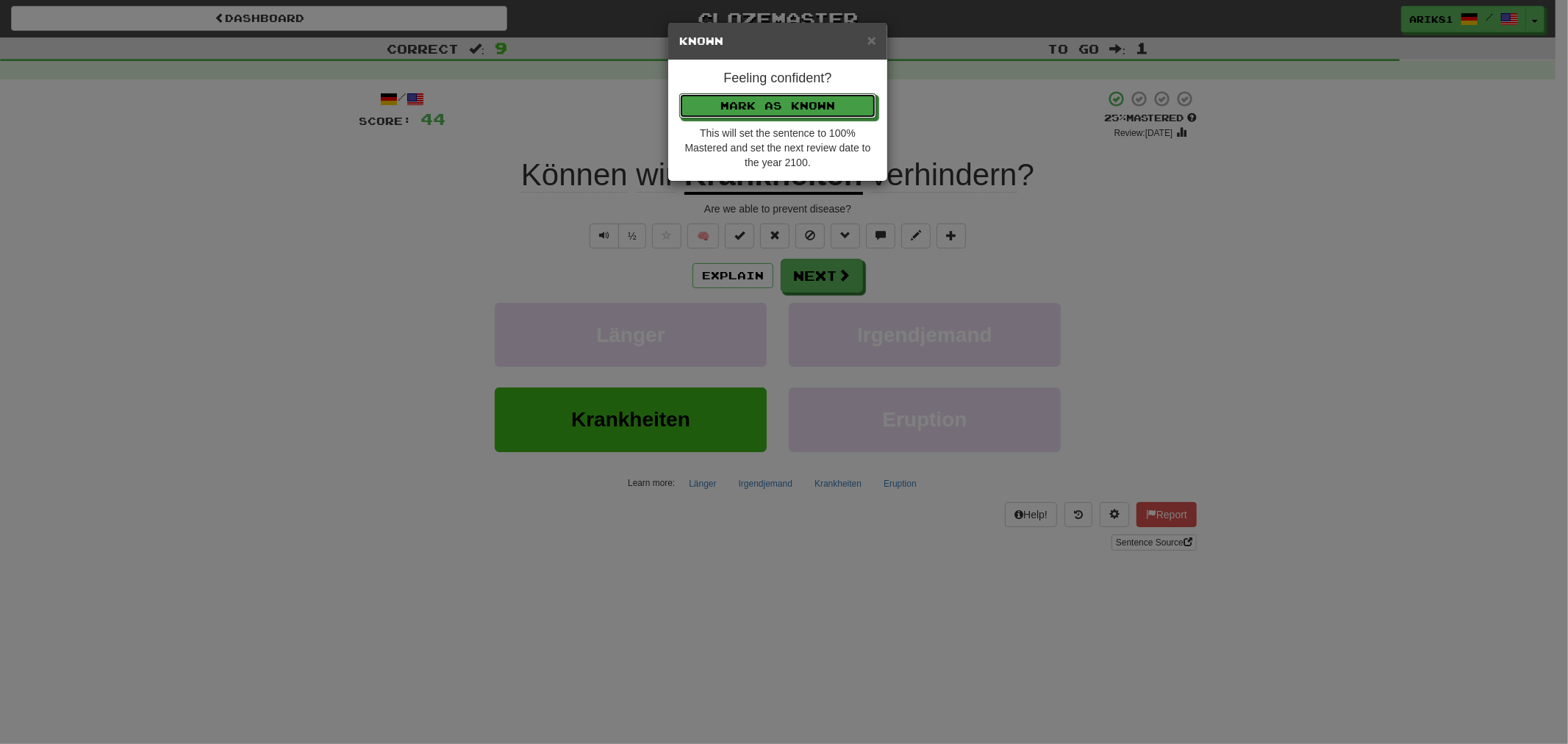
click at [679, 94] on button "Mark as Known" at bounding box center [777, 106] width 197 height 25
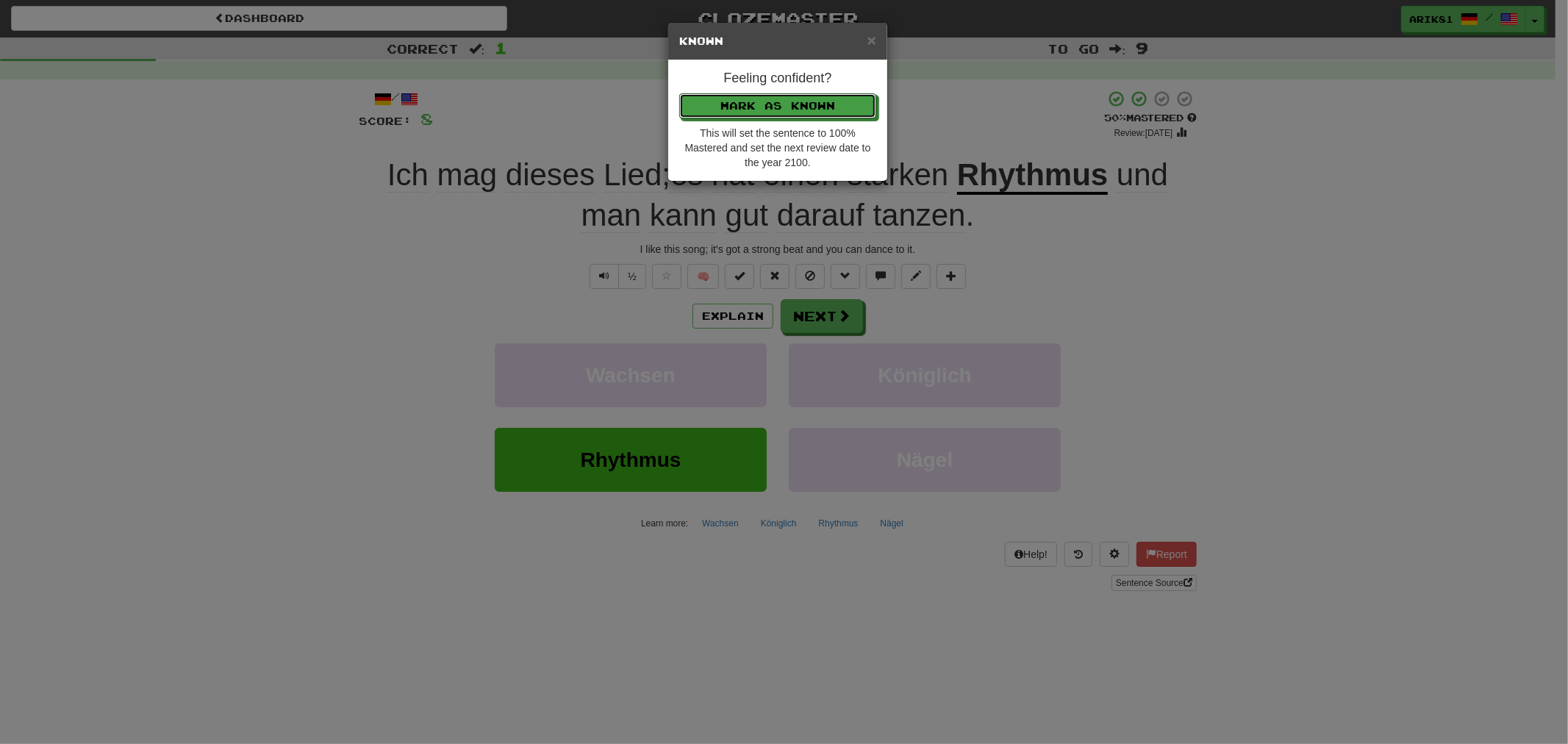
click at [679, 94] on button "Mark as Known" at bounding box center [777, 106] width 197 height 25
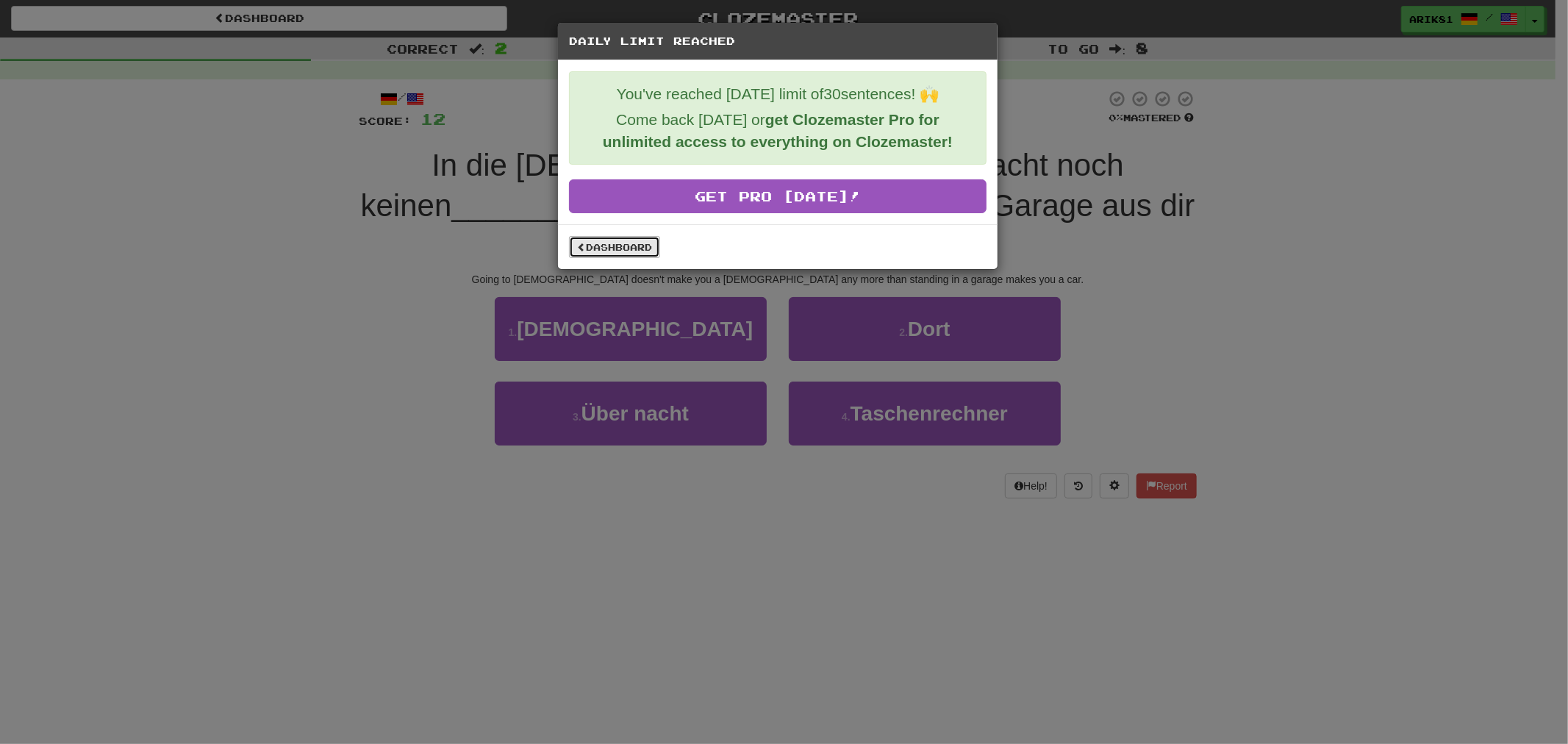
click at [638, 250] on link "Dashboard" at bounding box center [615, 247] width 91 height 22
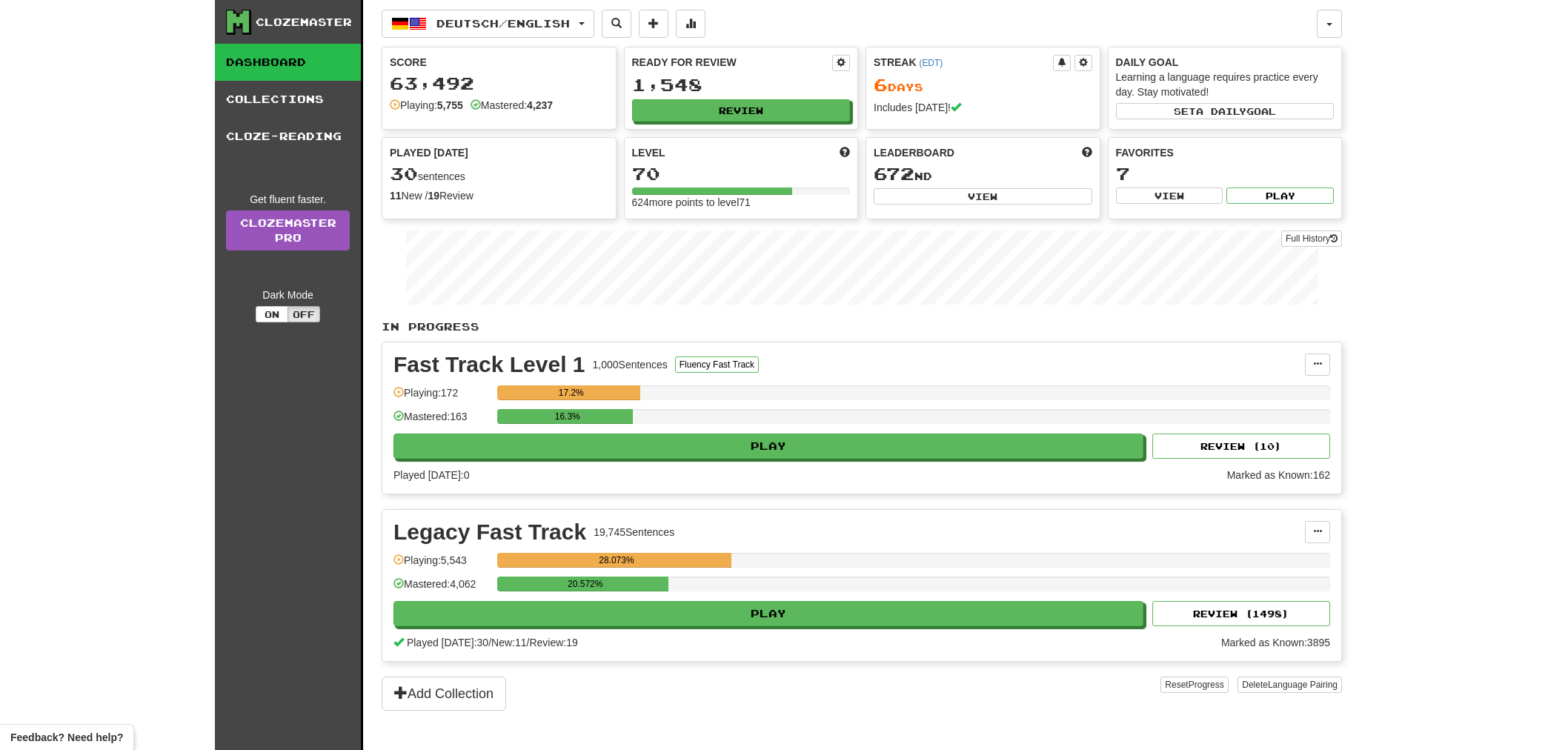
click at [503, 22] on span "Deutsch / English" at bounding box center [503, 23] width 134 height 13
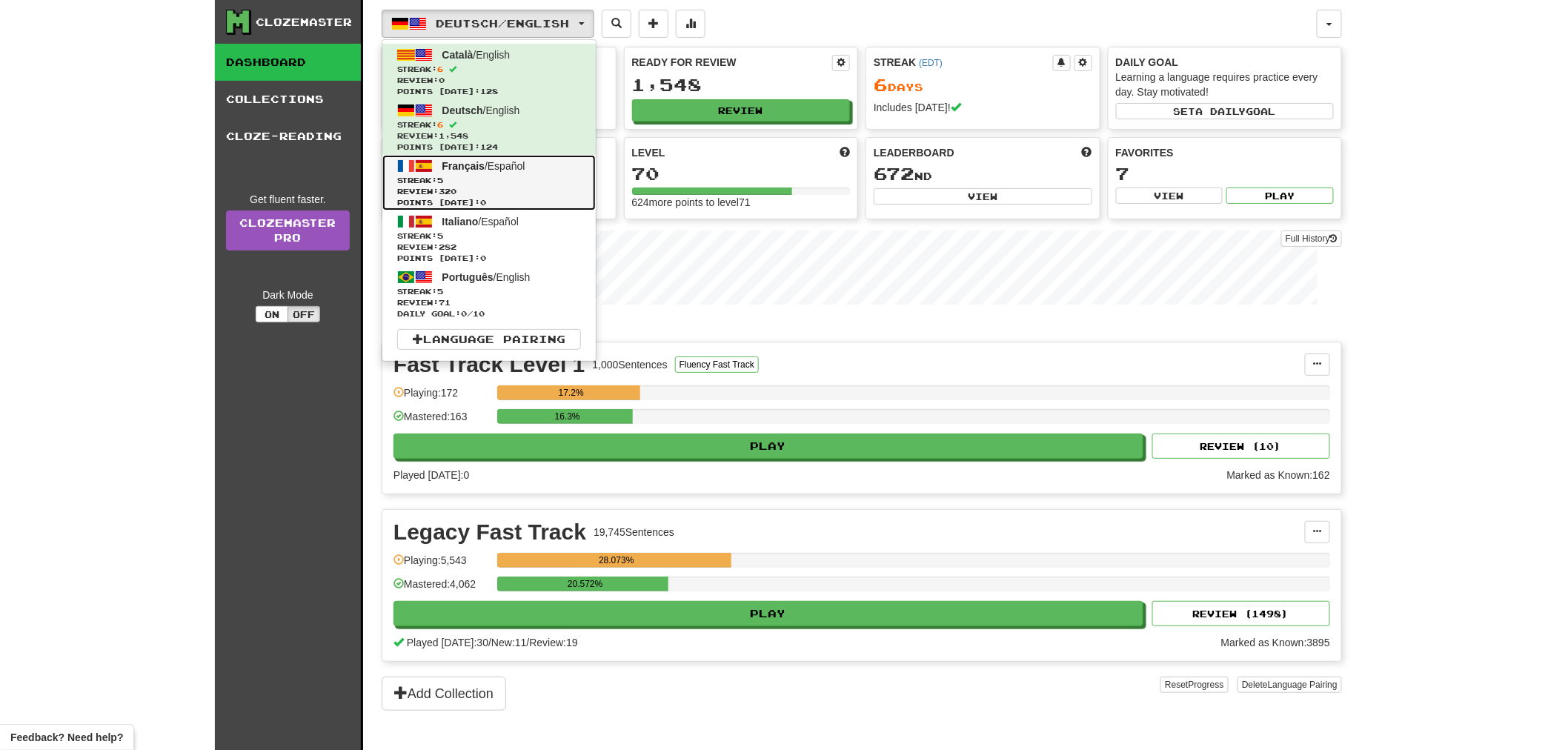
click at [468, 169] on span "Français" at bounding box center [464, 166] width 43 height 12
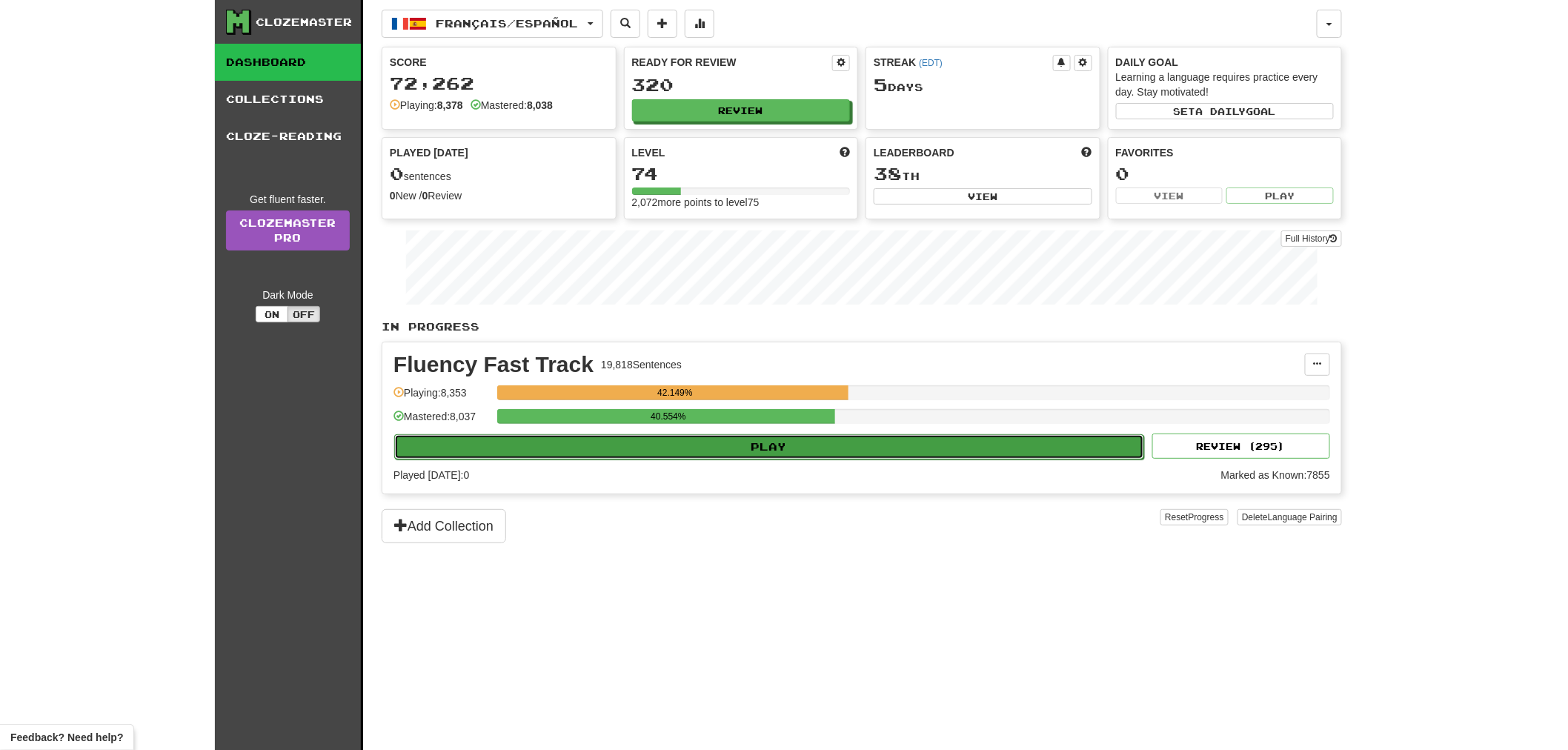
click at [780, 446] on button "Play" at bounding box center [769, 447] width 750 height 26
select select "**"
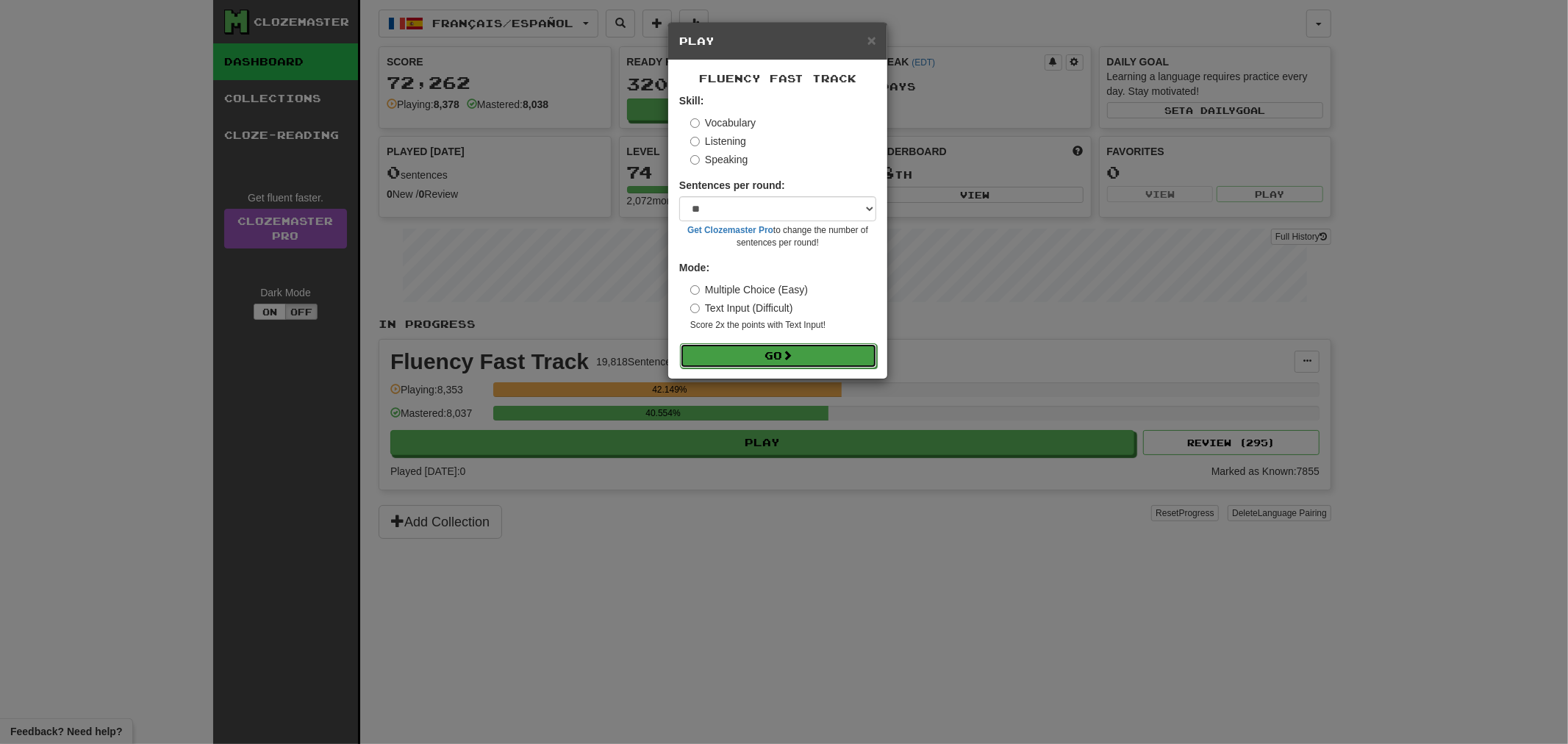
click at [818, 356] on button "Go" at bounding box center [778, 356] width 197 height 25
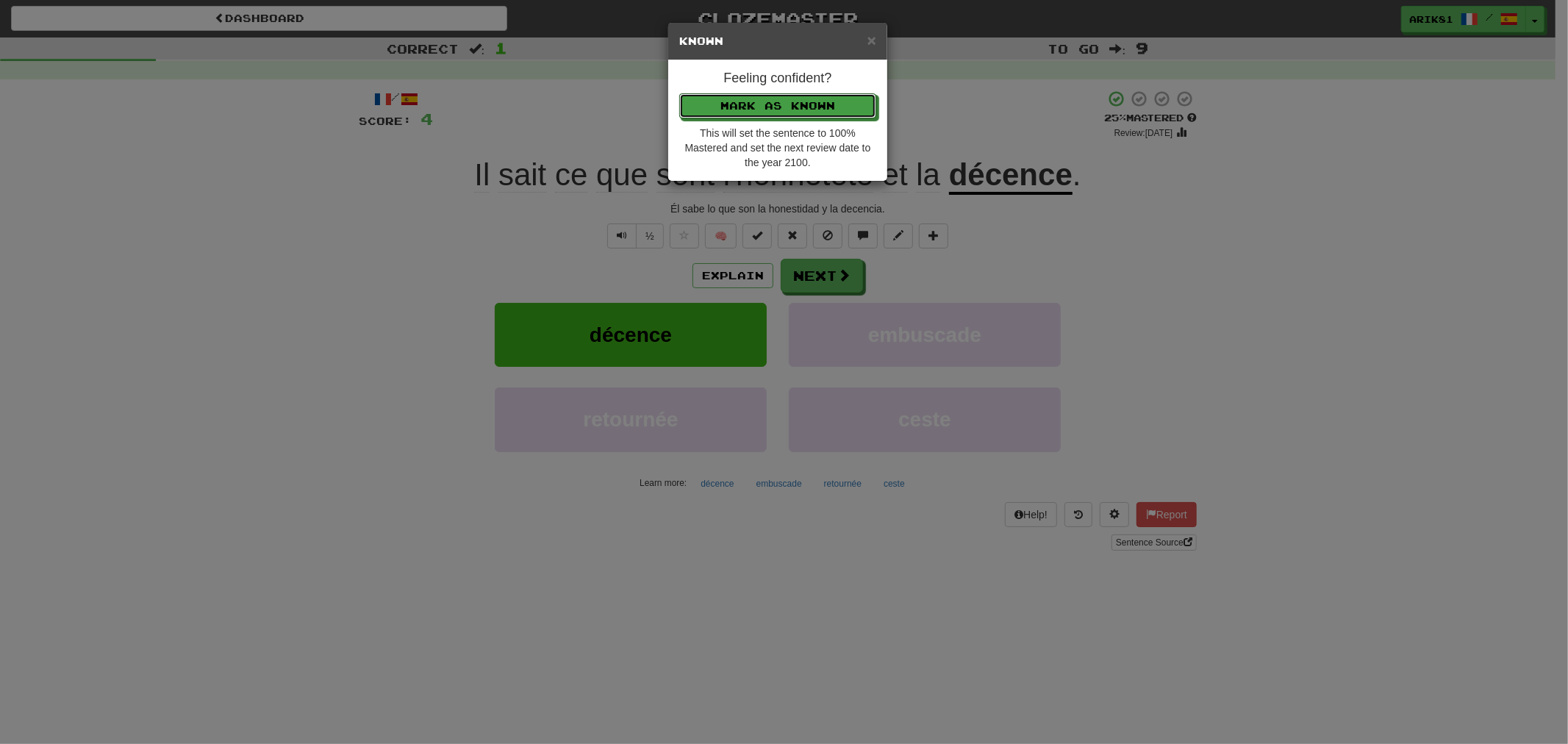
click at [679, 94] on button "Mark as Known" at bounding box center [777, 106] width 197 height 25
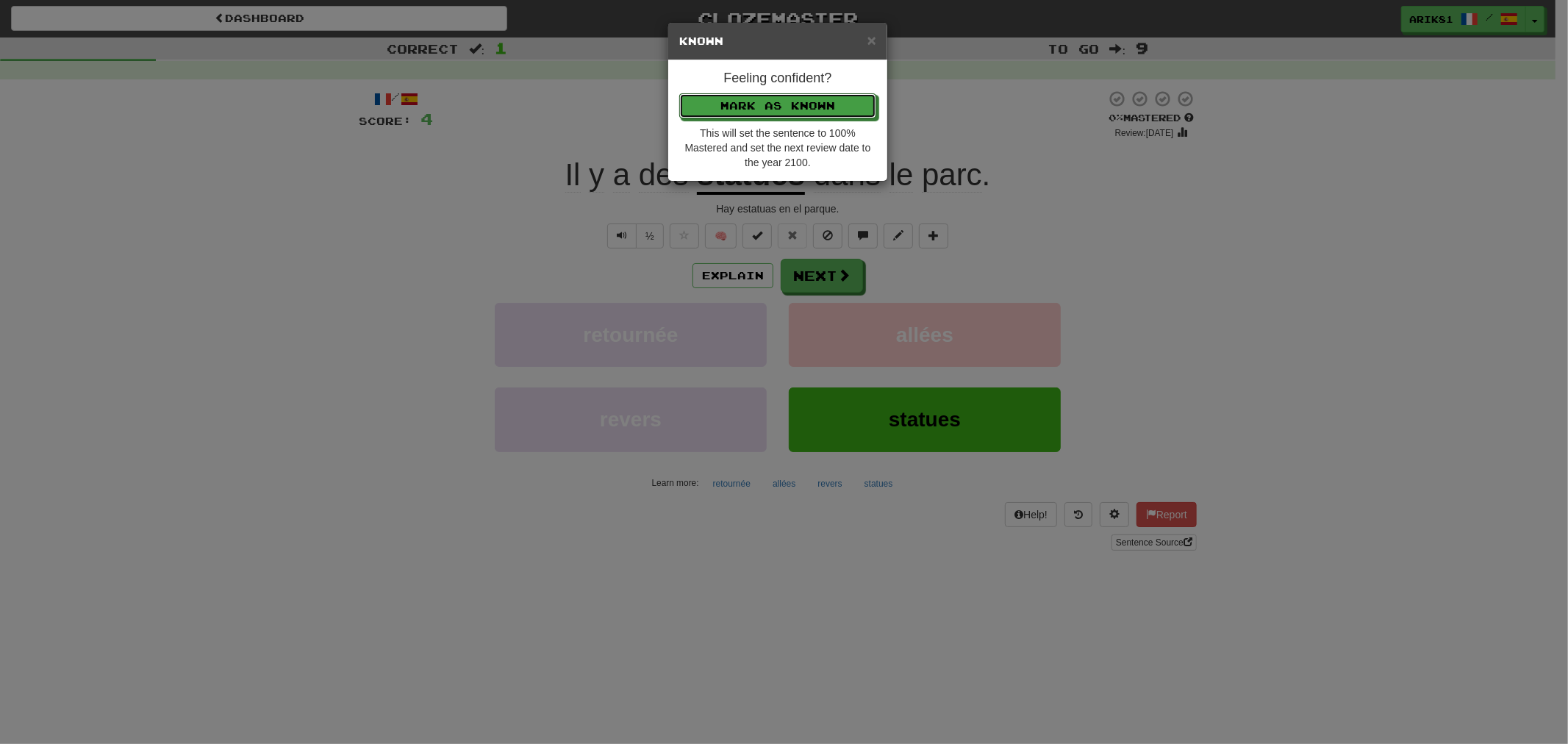
click at [679, 94] on button "Mark as Known" at bounding box center [777, 106] width 197 height 25
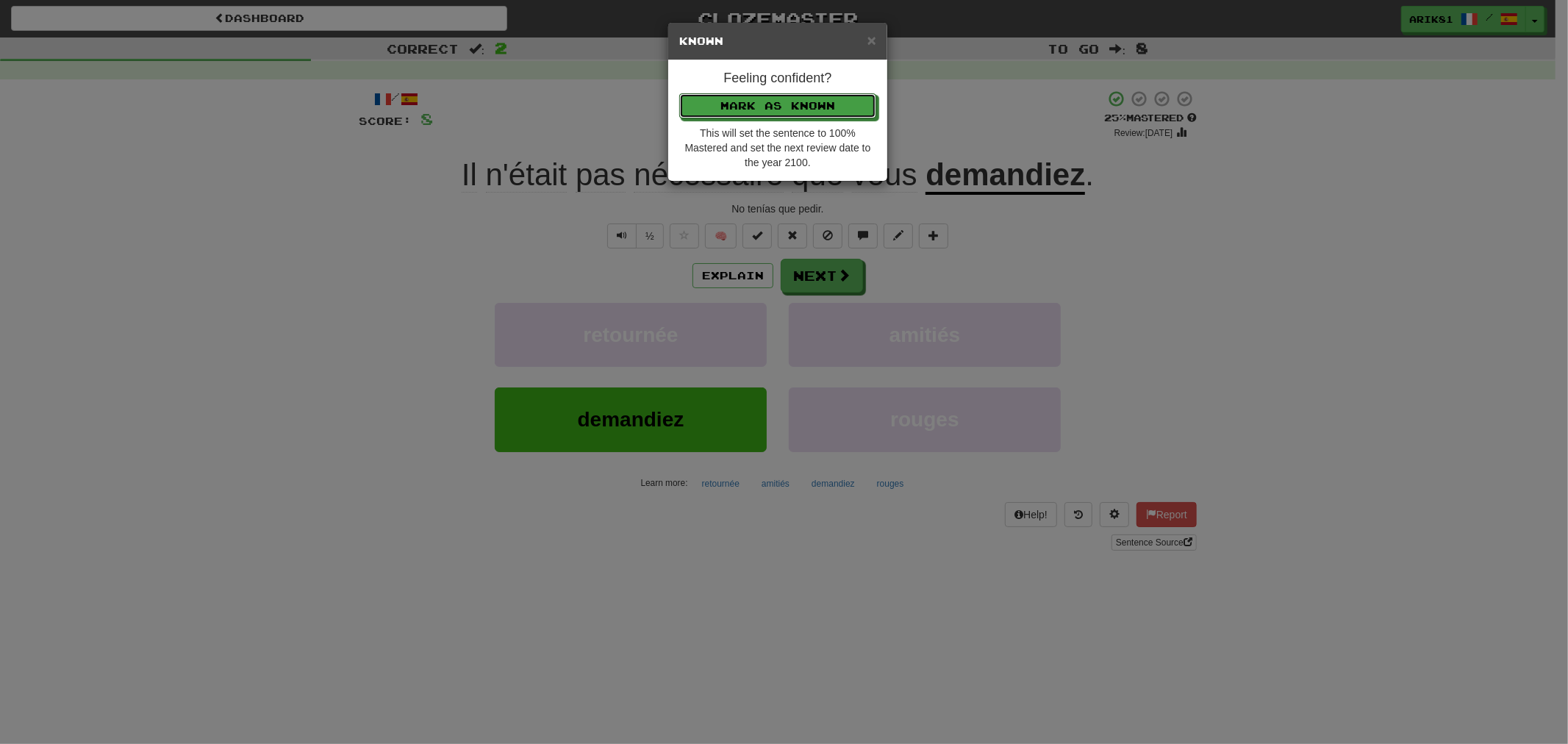
click at [679, 94] on button "Mark as Known" at bounding box center [777, 106] width 197 height 25
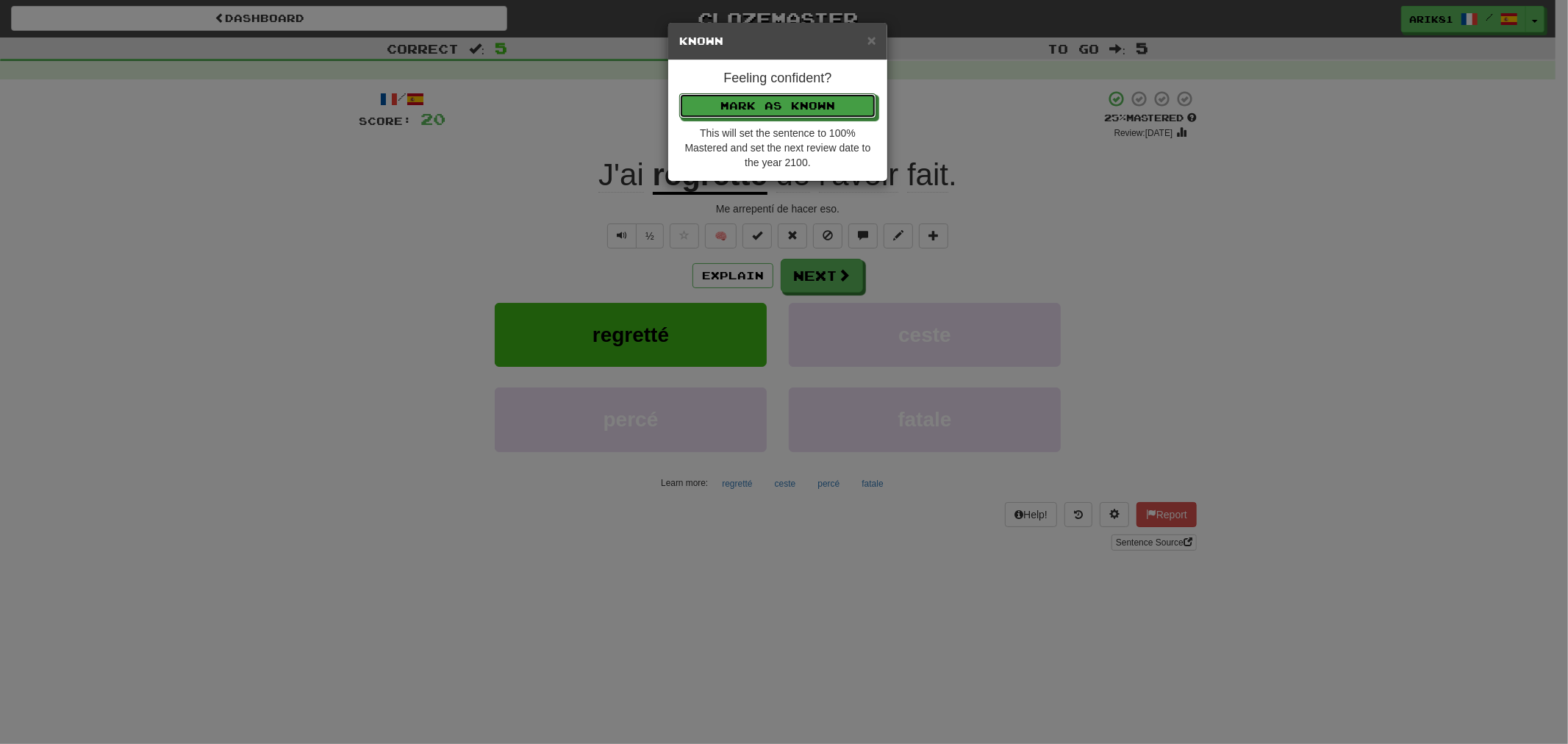
click at [679, 94] on button "Mark as Known" at bounding box center [777, 106] width 197 height 25
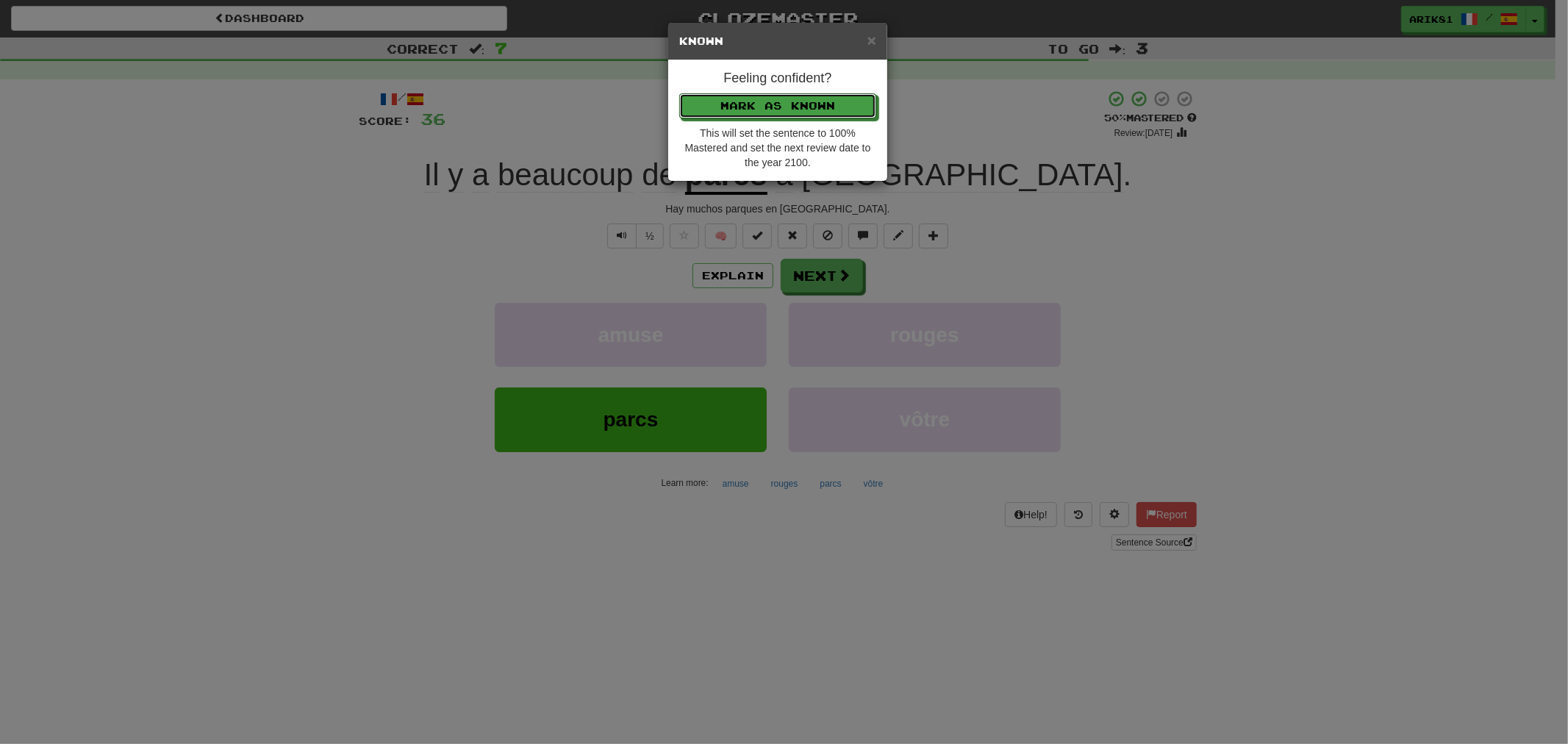
click at [679, 94] on button "Mark as Known" at bounding box center [777, 106] width 197 height 25
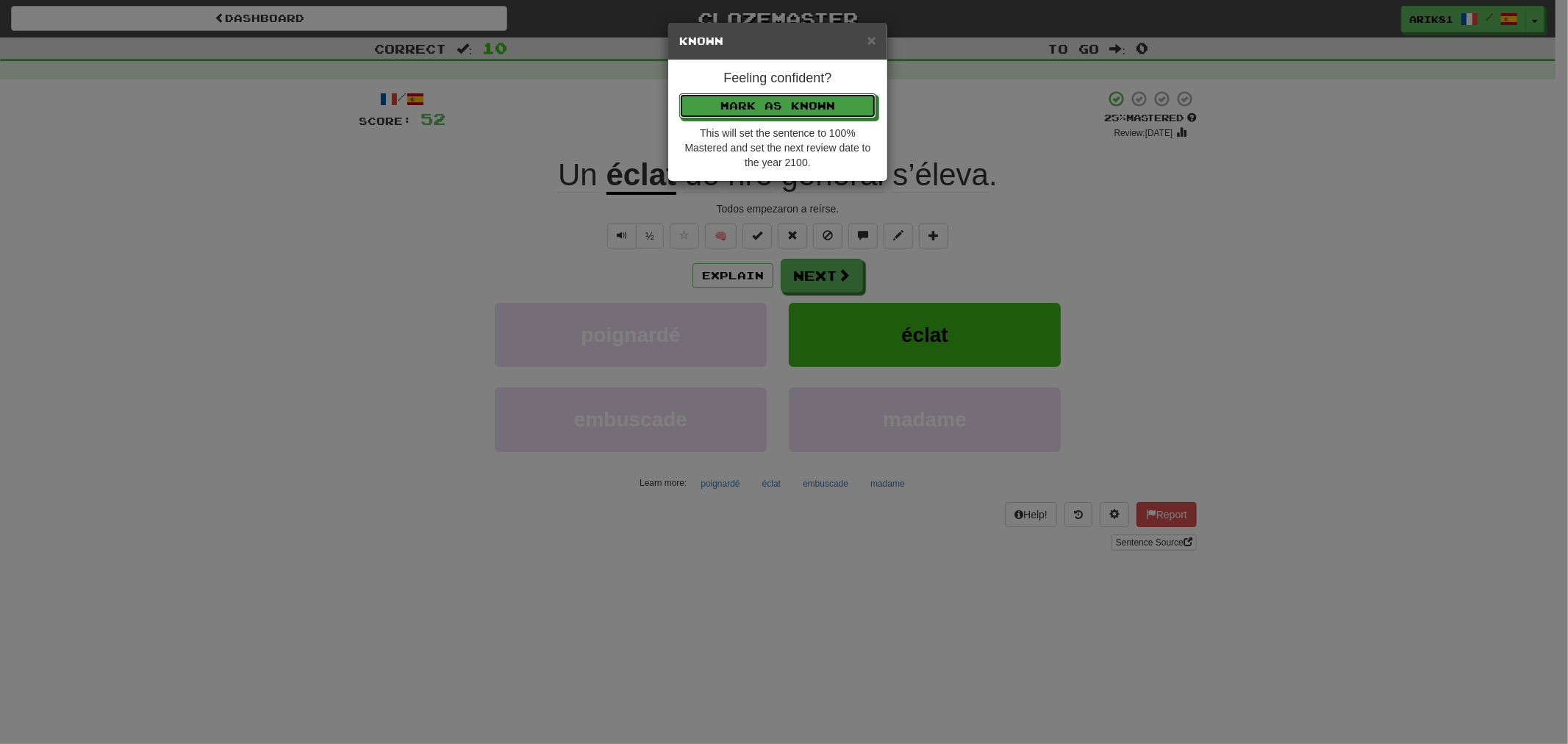
click at [679, 94] on button "Mark as Known" at bounding box center [777, 106] width 197 height 25
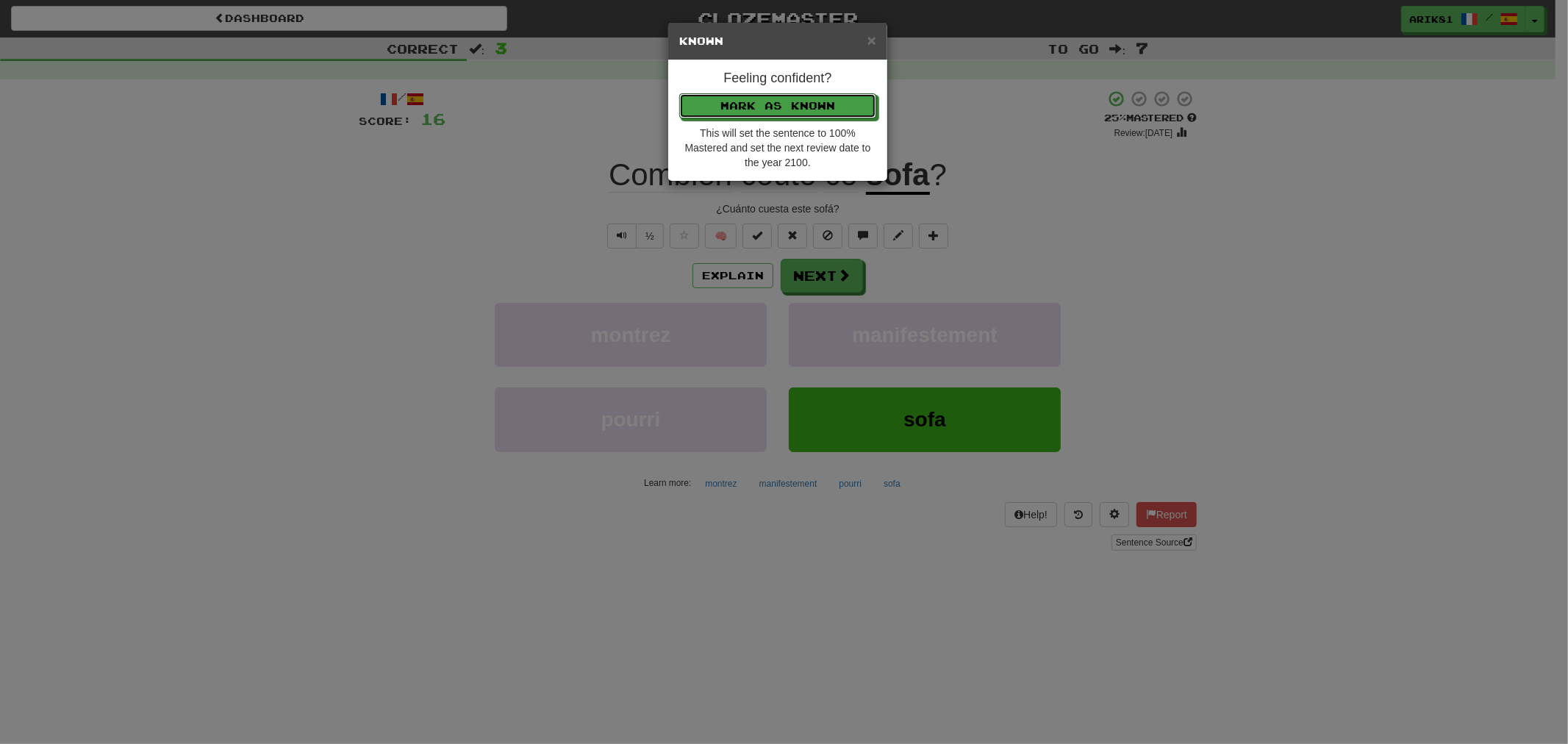
click at [679, 94] on button "Mark as Known" at bounding box center [777, 106] width 197 height 25
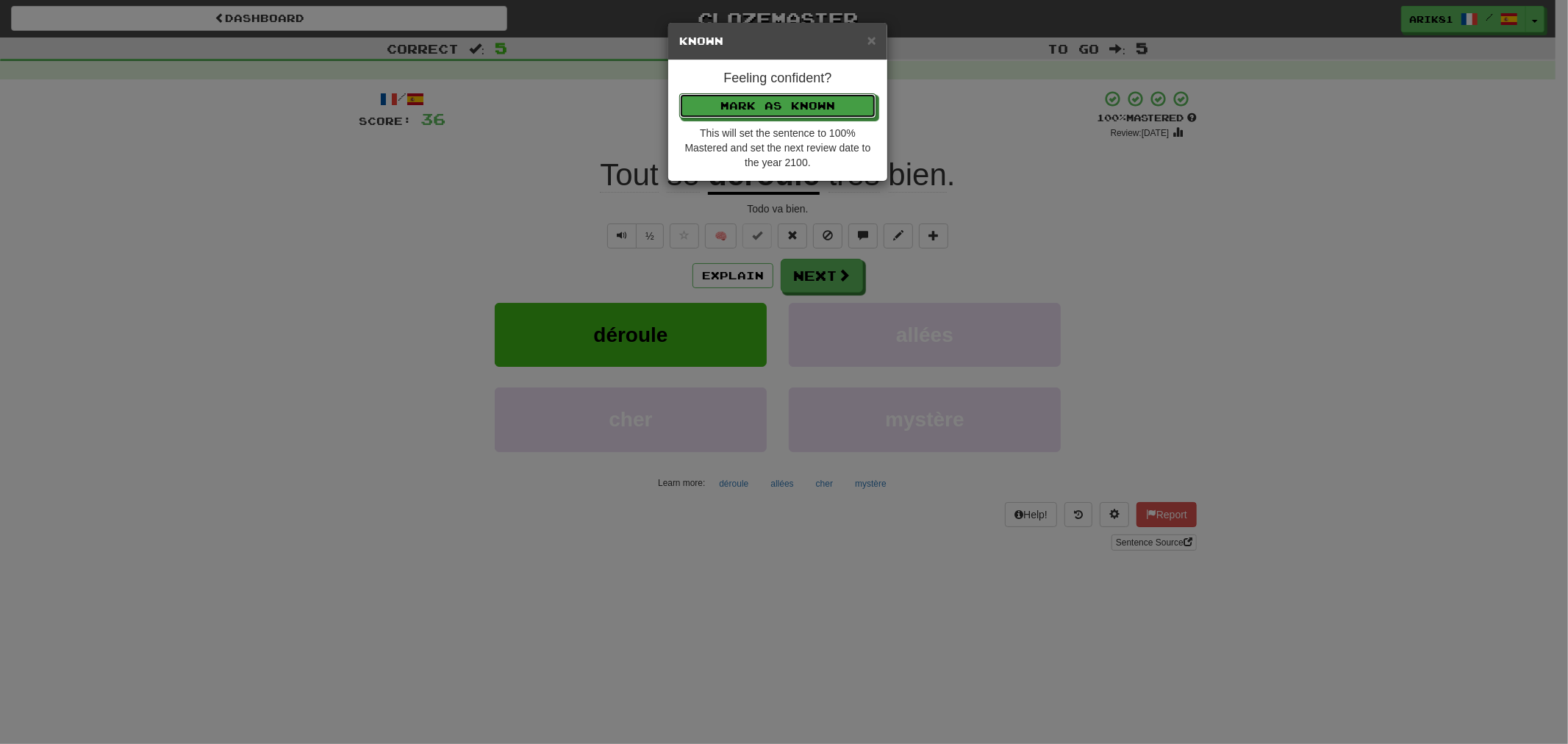
click at [679, 94] on button "Mark as Known" at bounding box center [777, 106] width 197 height 25
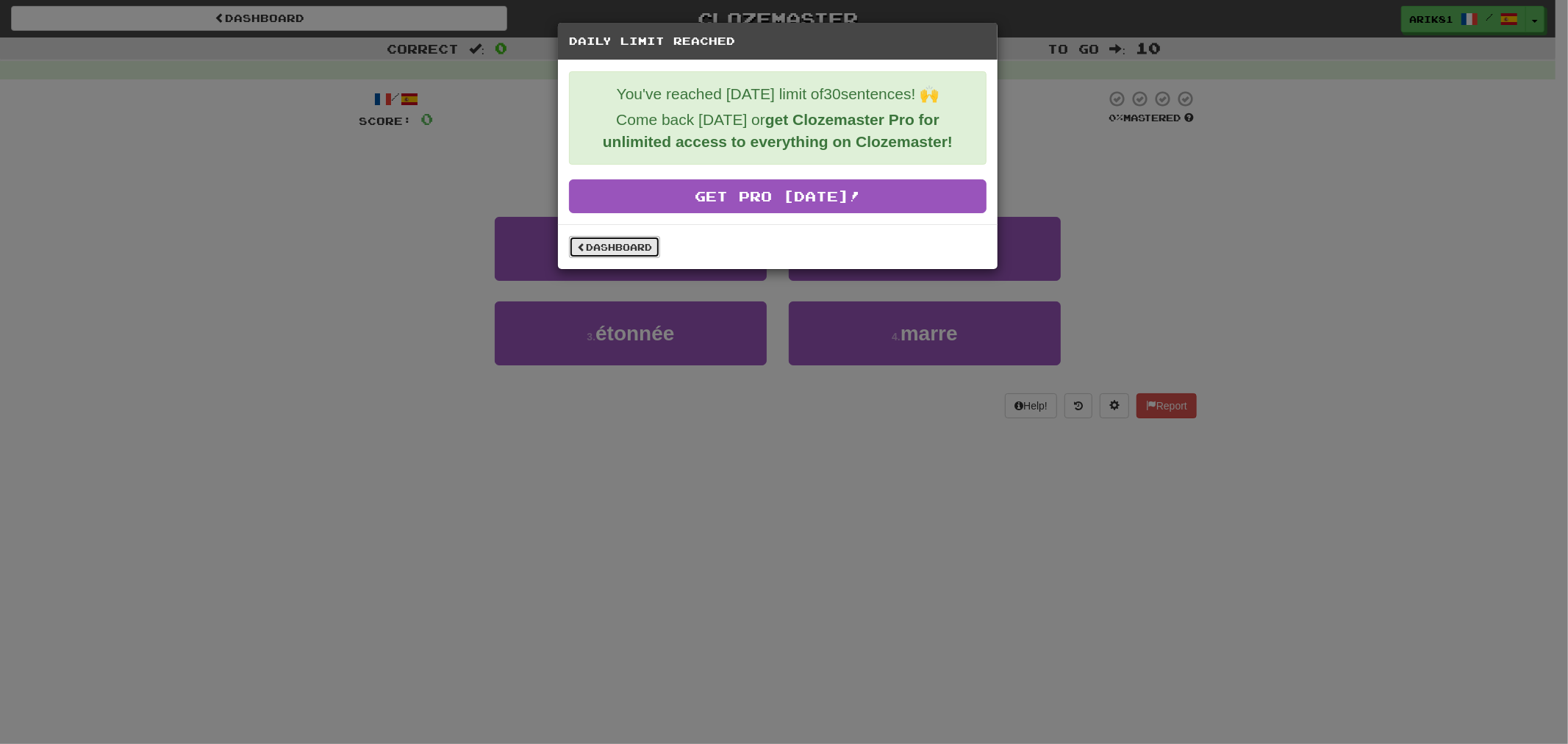
click at [640, 246] on link "Dashboard" at bounding box center [615, 247] width 91 height 22
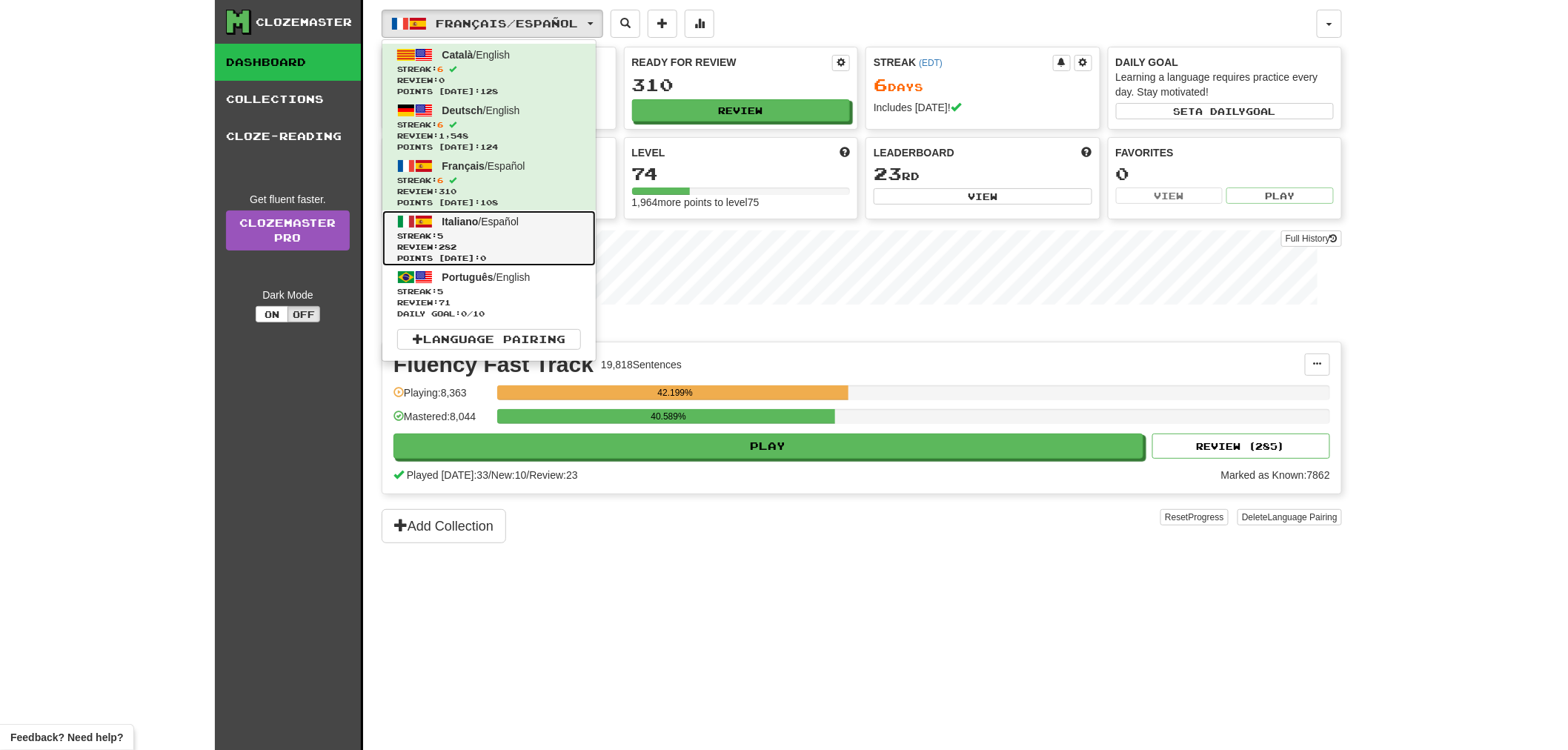
click at [479, 253] on span "Points [DATE]: 0" at bounding box center [489, 258] width 184 height 11
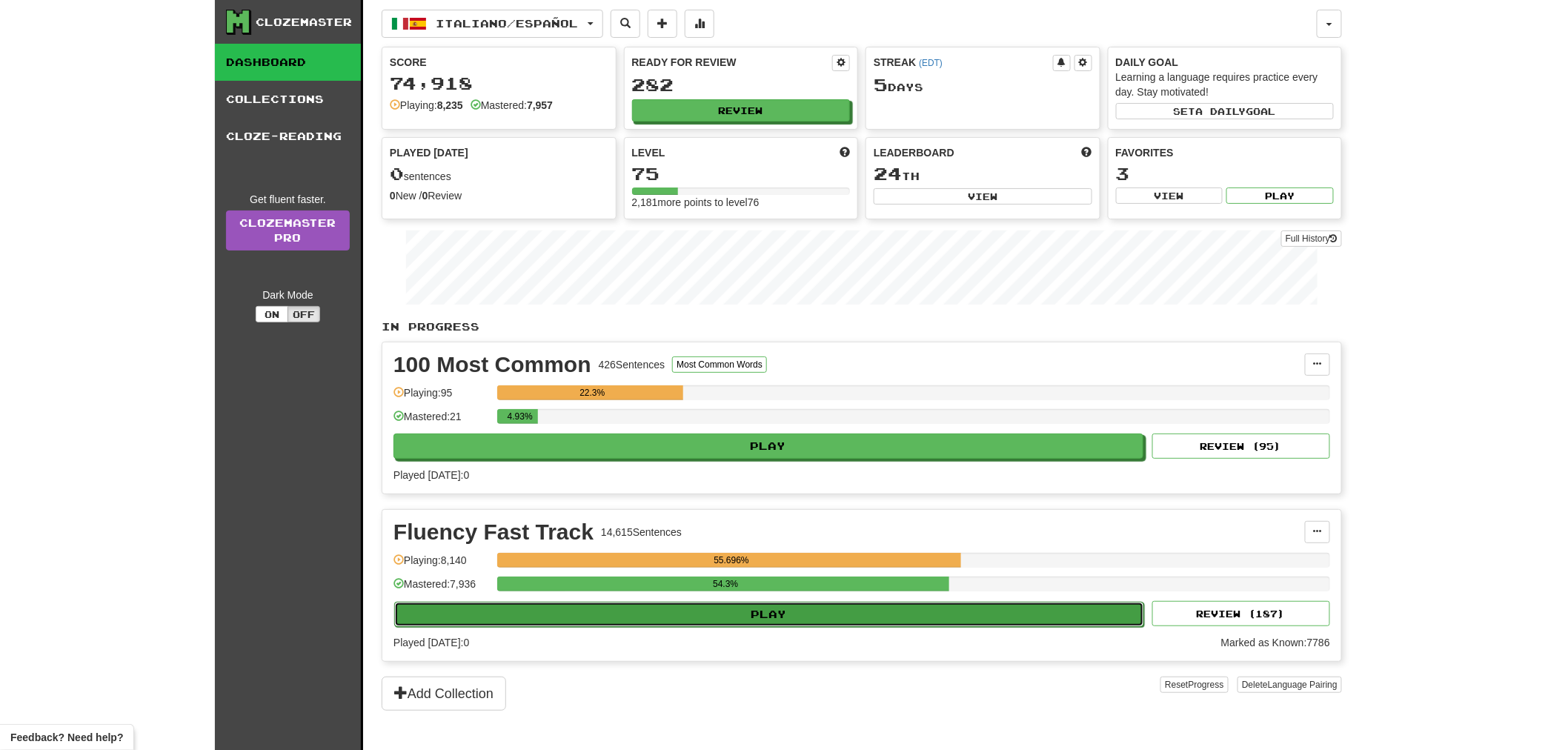
click at [779, 615] on button "Play" at bounding box center [769, 615] width 750 height 26
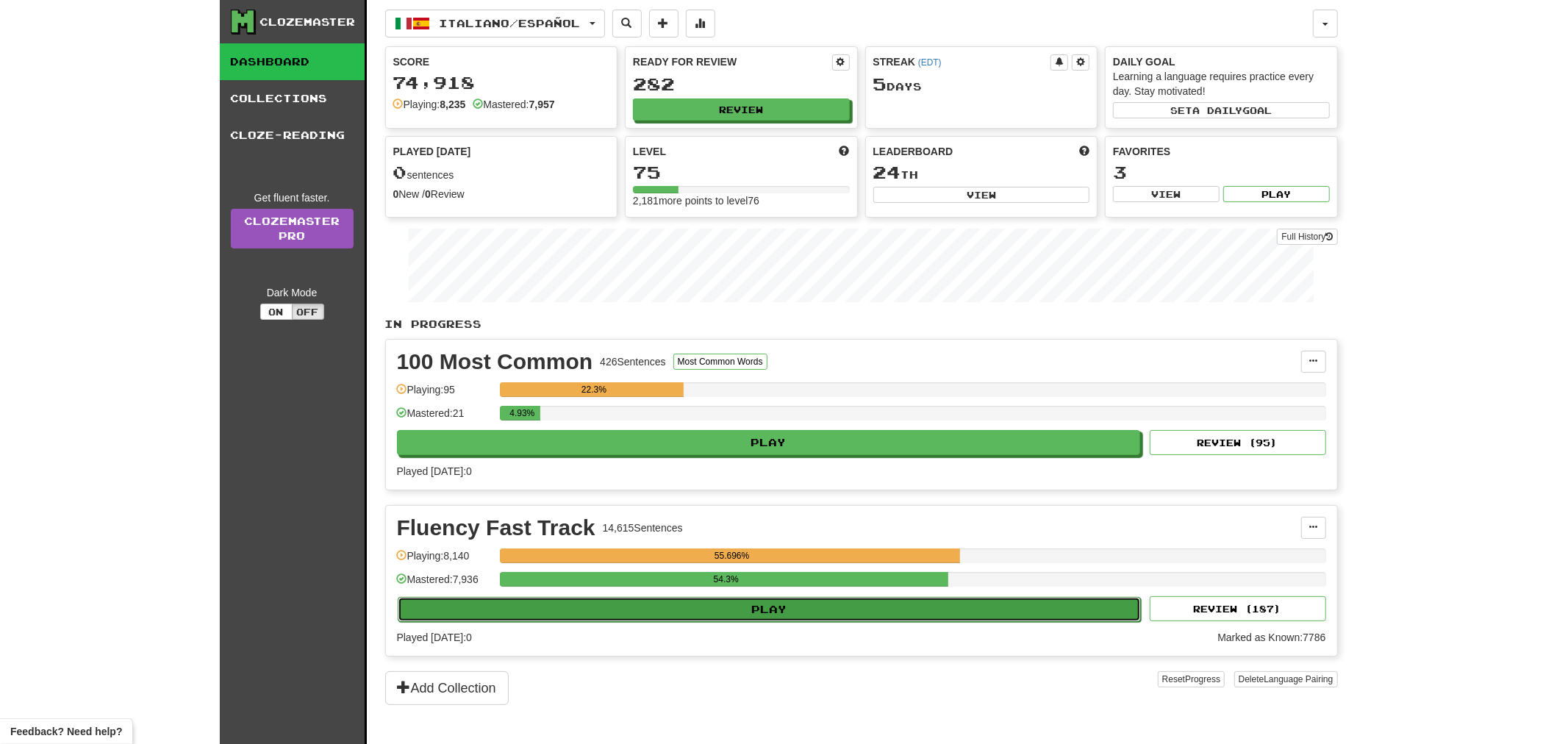
select select "**"
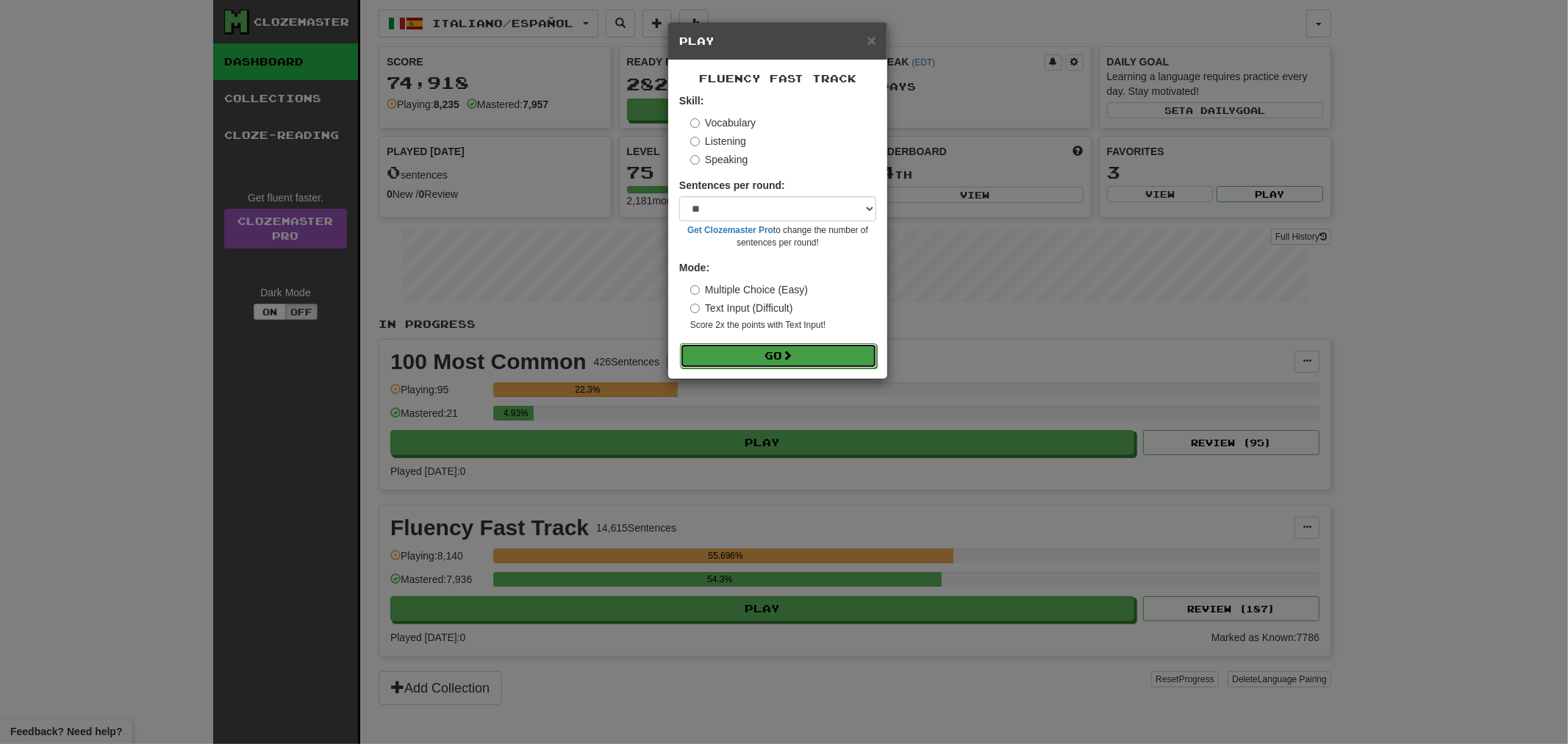
click at [860, 364] on button "Go" at bounding box center [778, 356] width 197 height 25
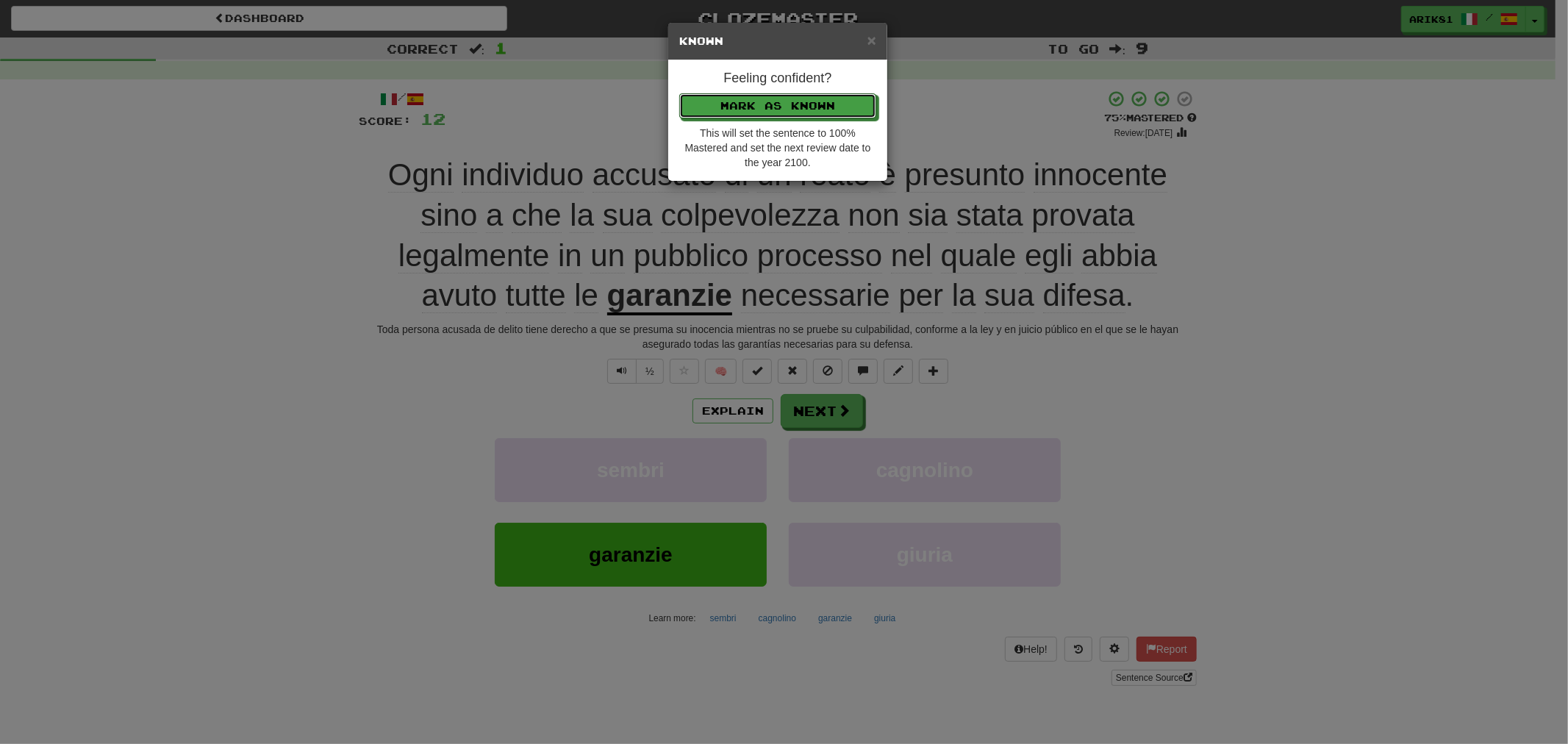
click at [679, 94] on button "Mark as Known" at bounding box center [777, 106] width 197 height 25
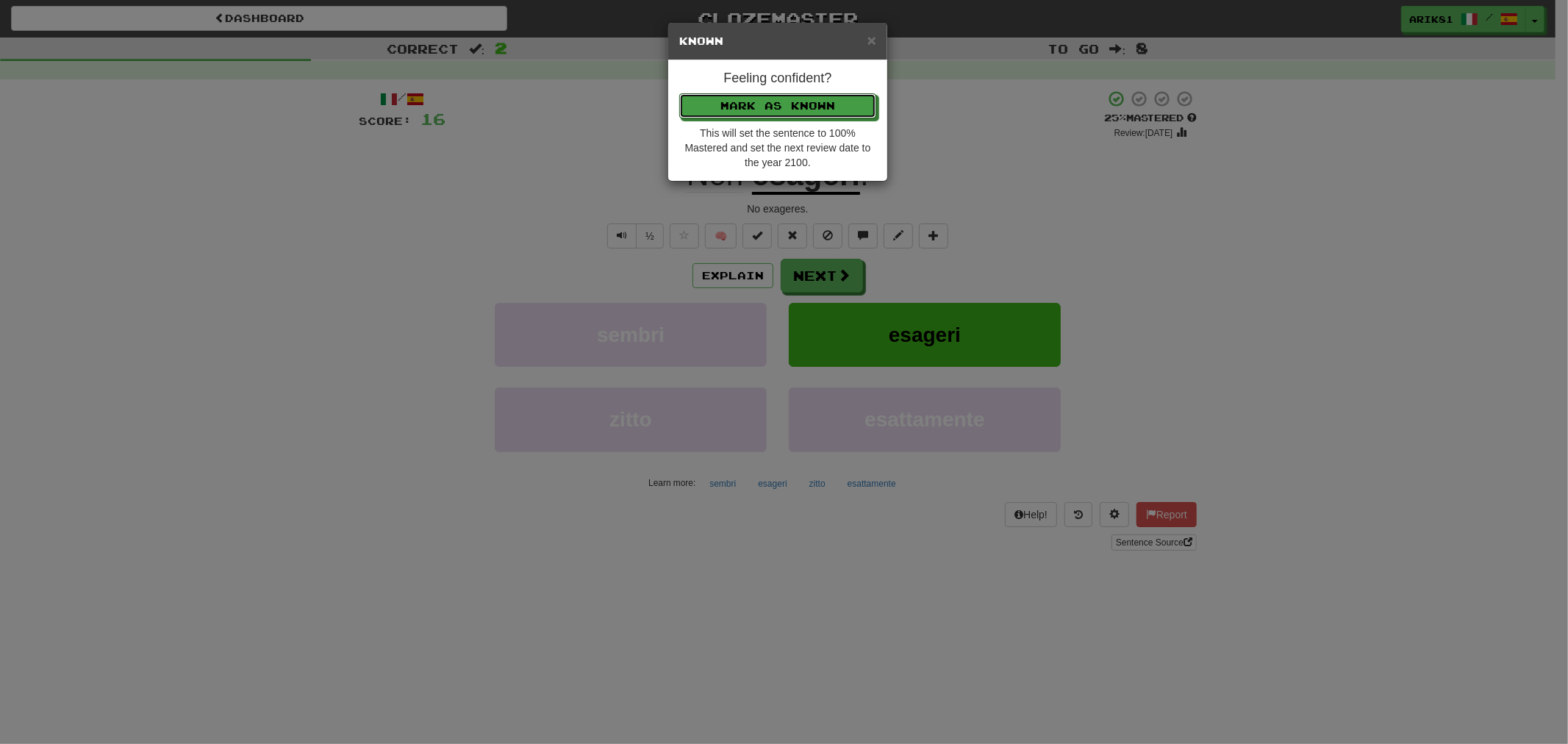
click at [679, 94] on button "Mark as Known" at bounding box center [777, 106] width 197 height 25
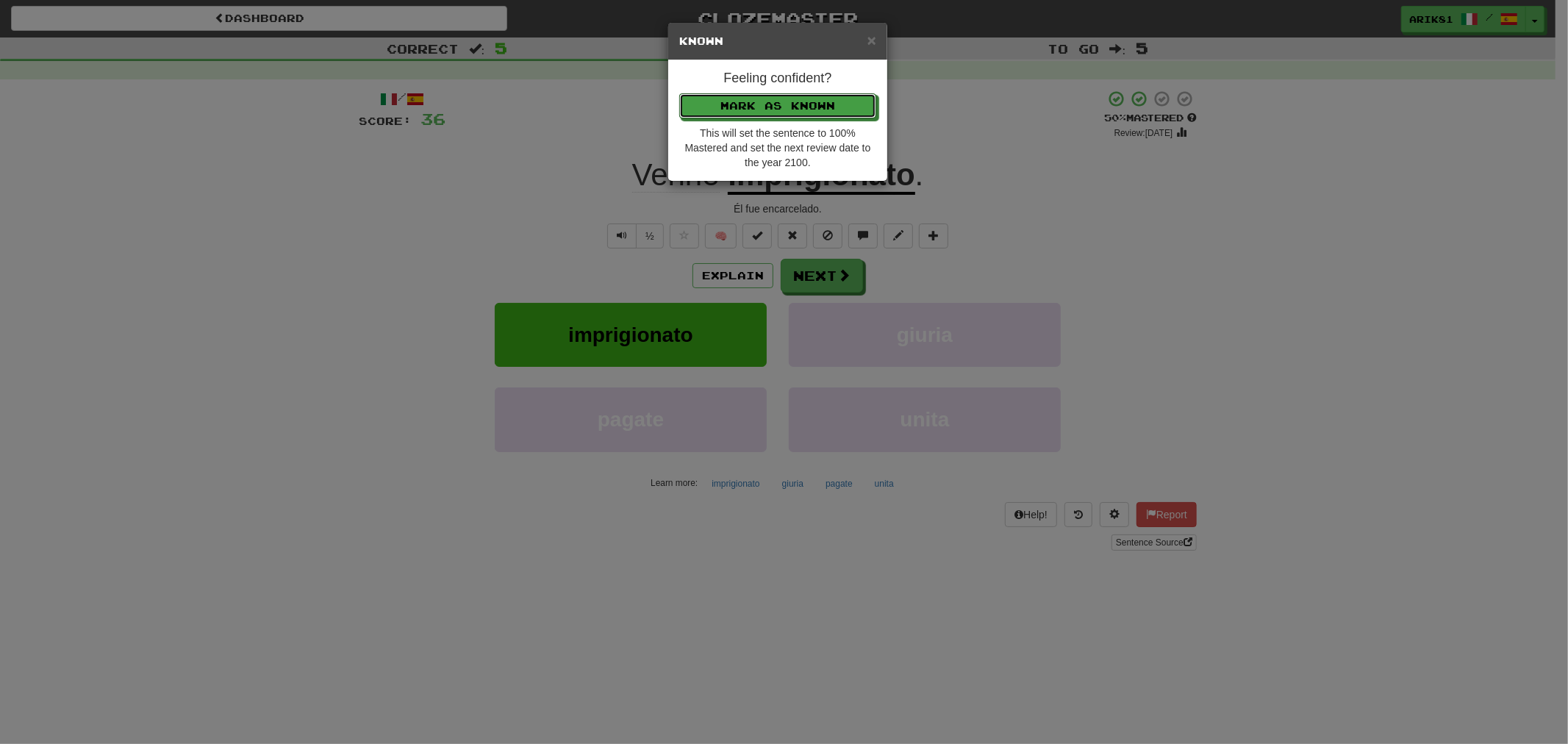
click at [679, 94] on button "Mark as Known" at bounding box center [777, 106] width 197 height 25
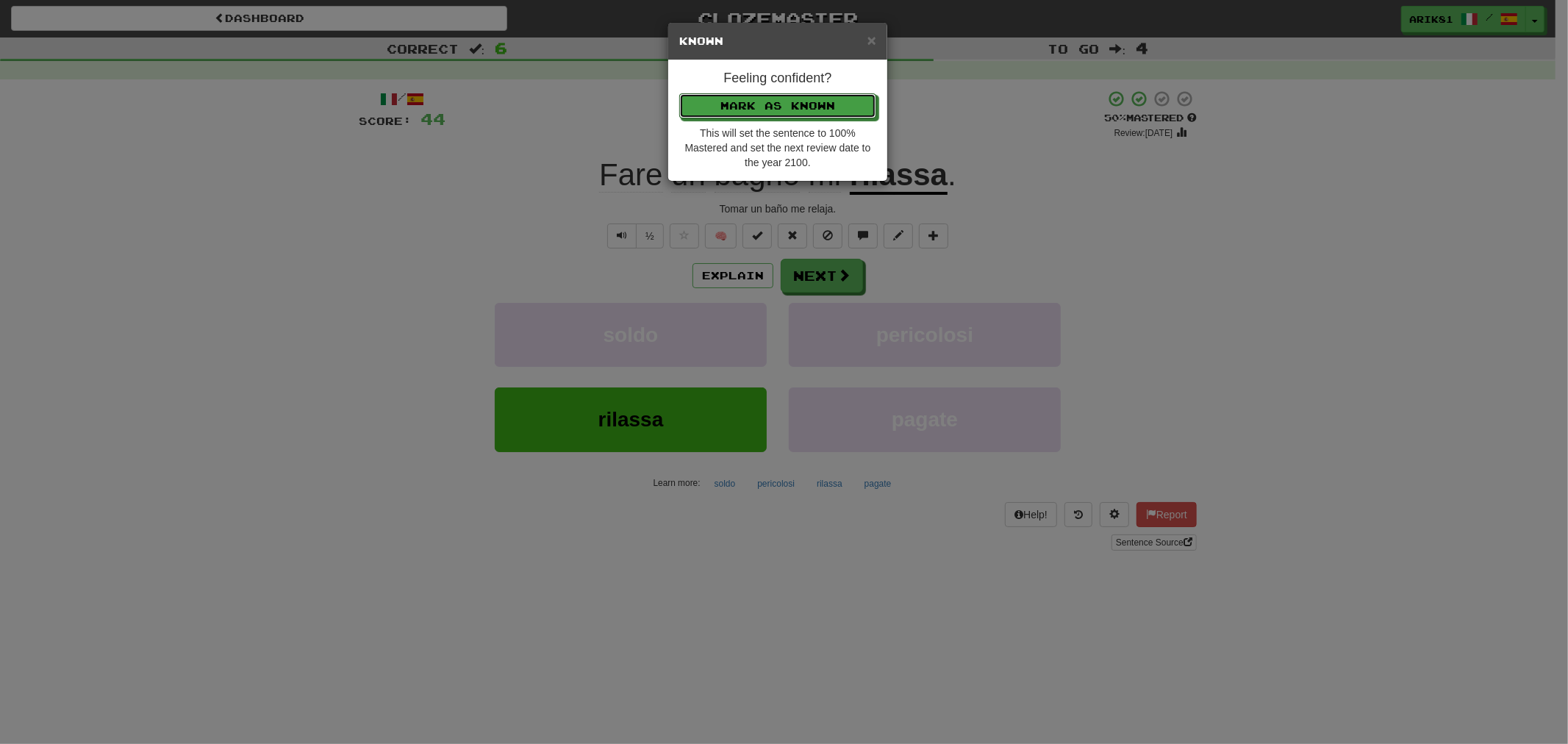
click at [679, 94] on button "Mark as Known" at bounding box center [777, 106] width 197 height 25
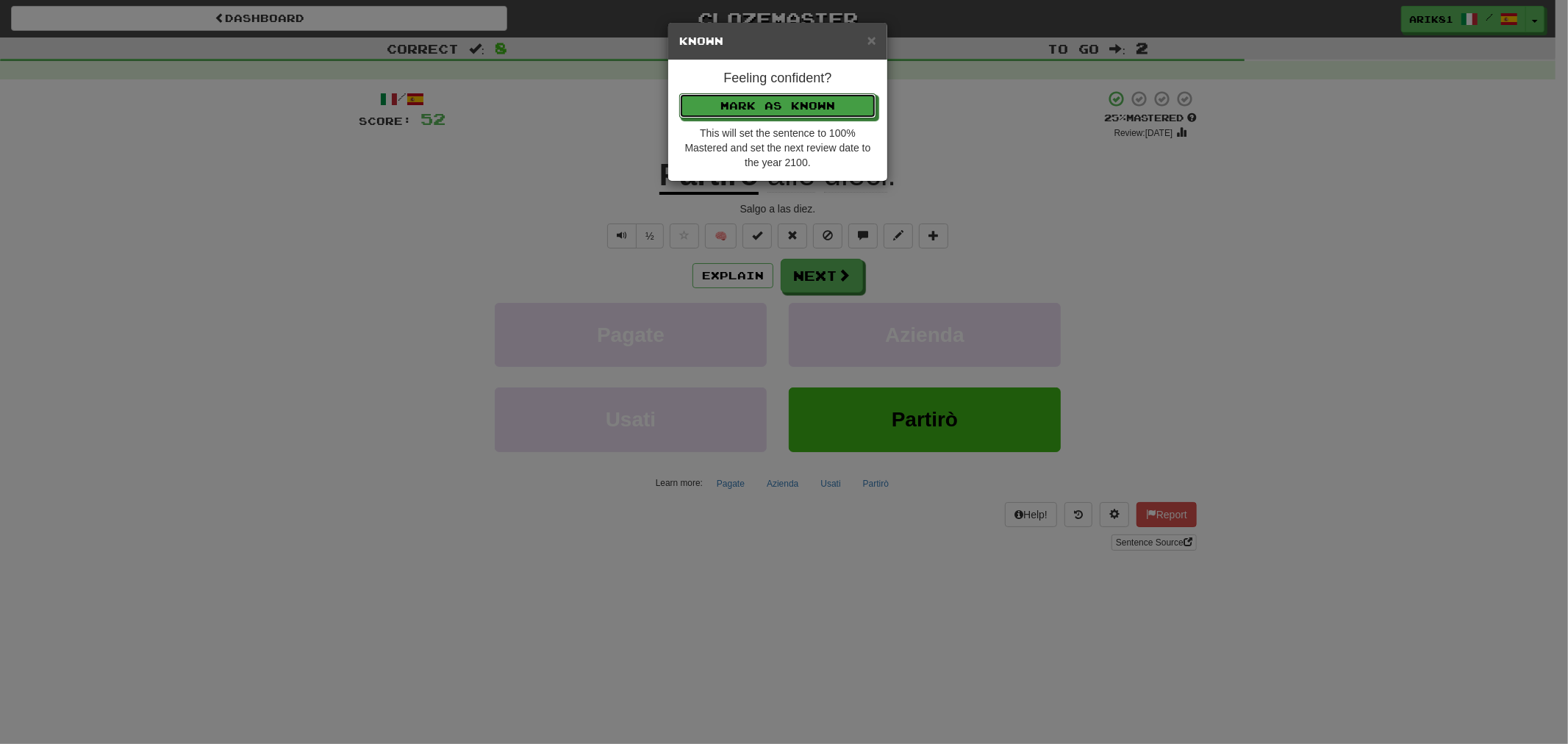
click at [679, 94] on button "Mark as Known" at bounding box center [777, 106] width 197 height 25
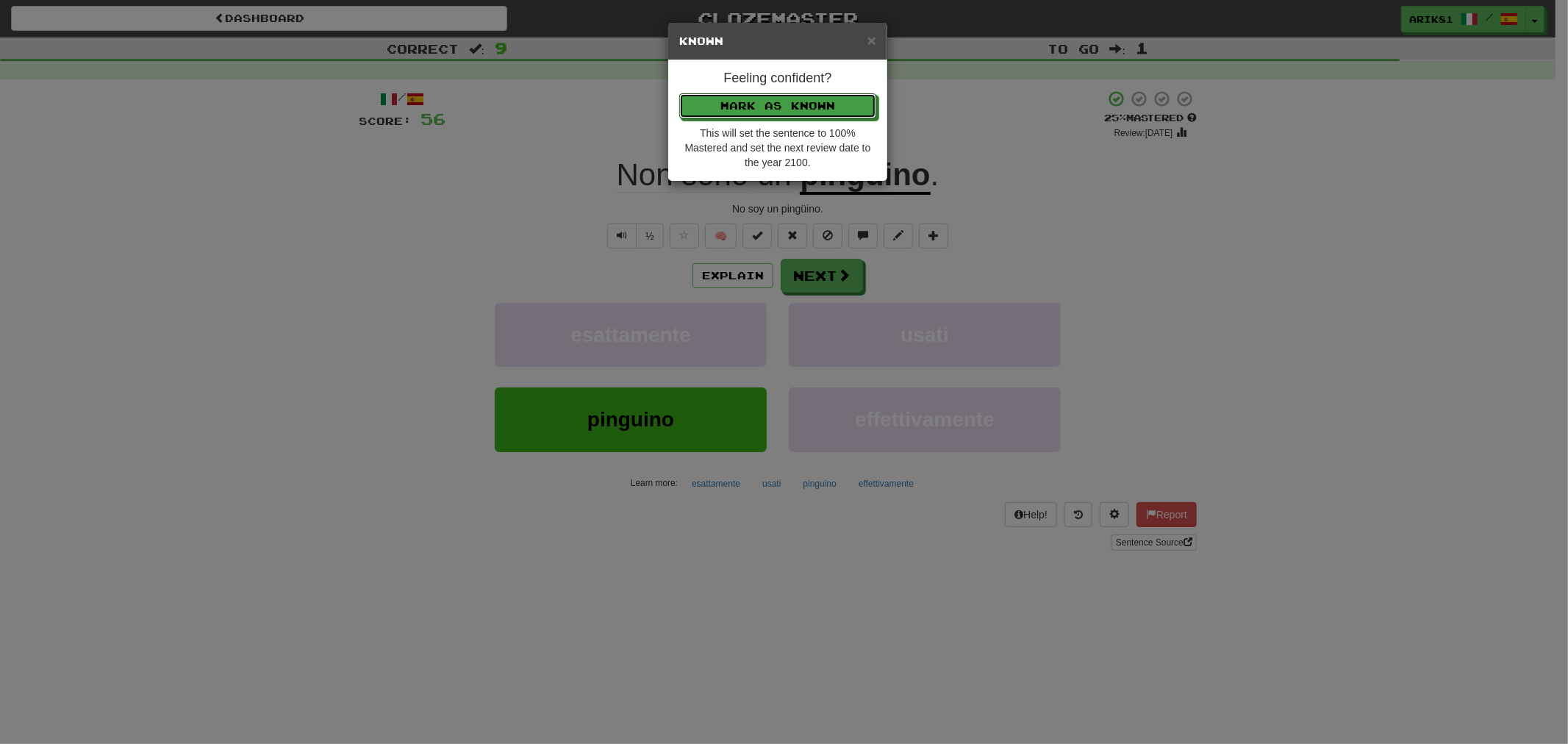
click at [679, 94] on button "Mark as Known" at bounding box center [777, 106] width 197 height 25
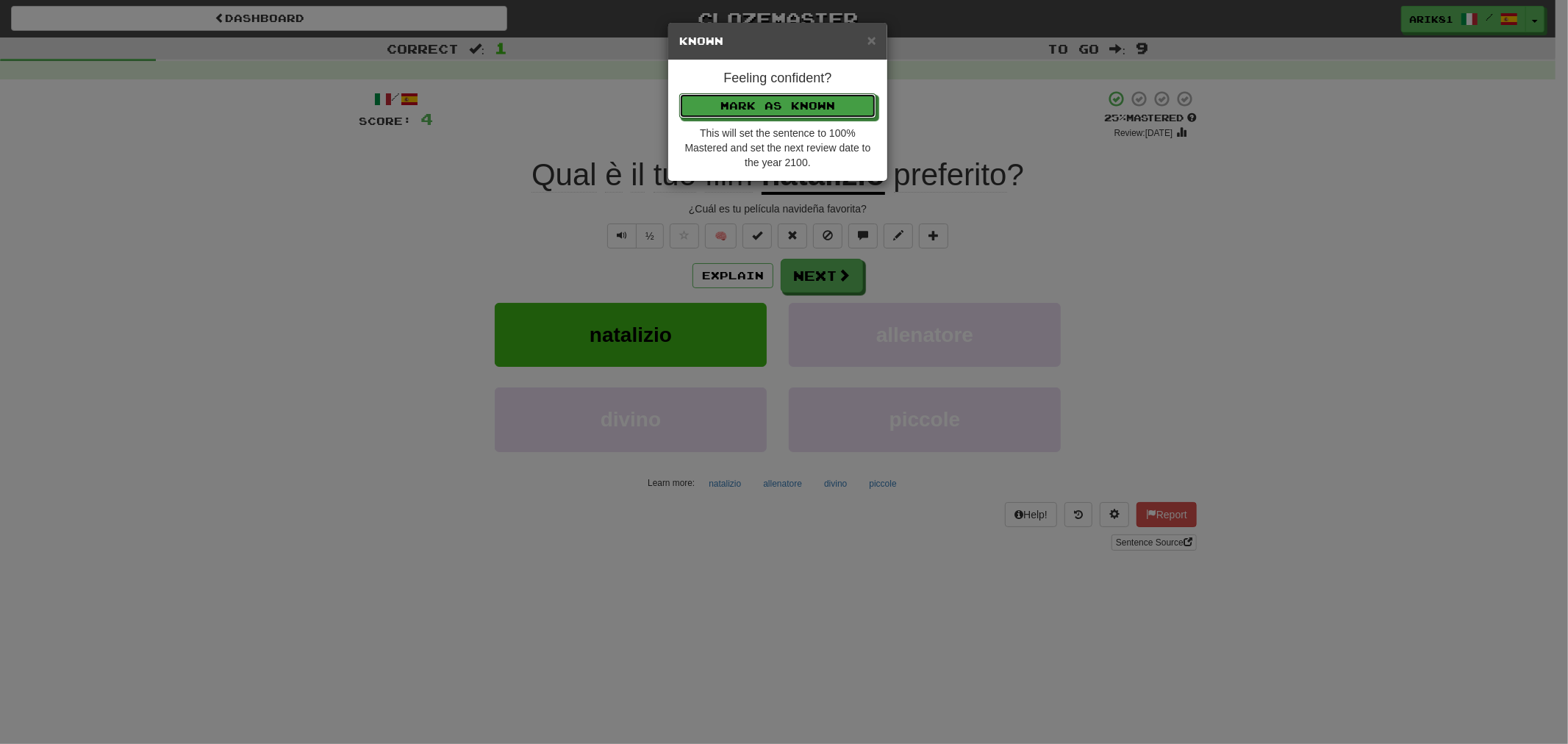
click at [679, 94] on button "Mark as Known" at bounding box center [777, 106] width 197 height 25
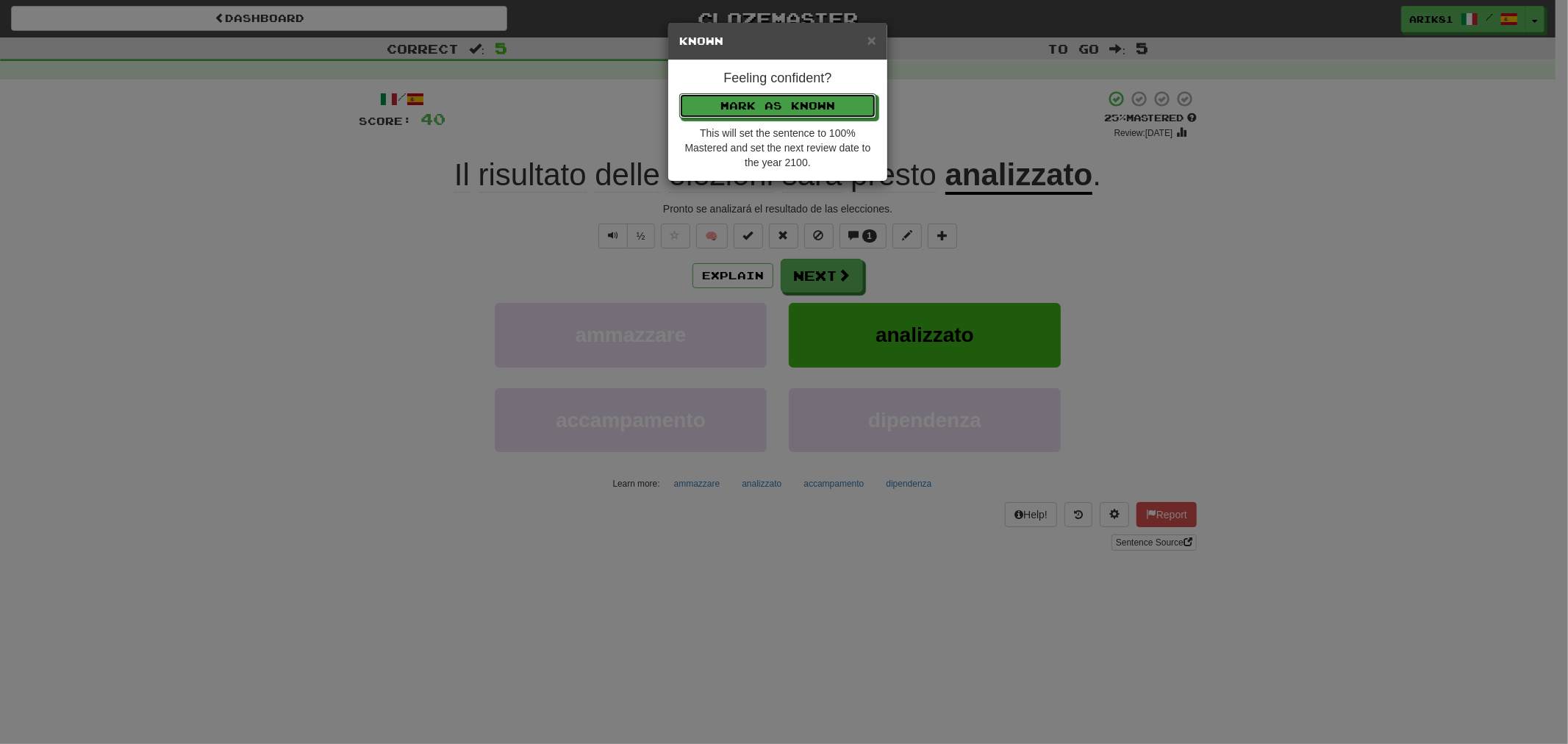
click at [679, 94] on button "Mark as Known" at bounding box center [777, 106] width 197 height 25
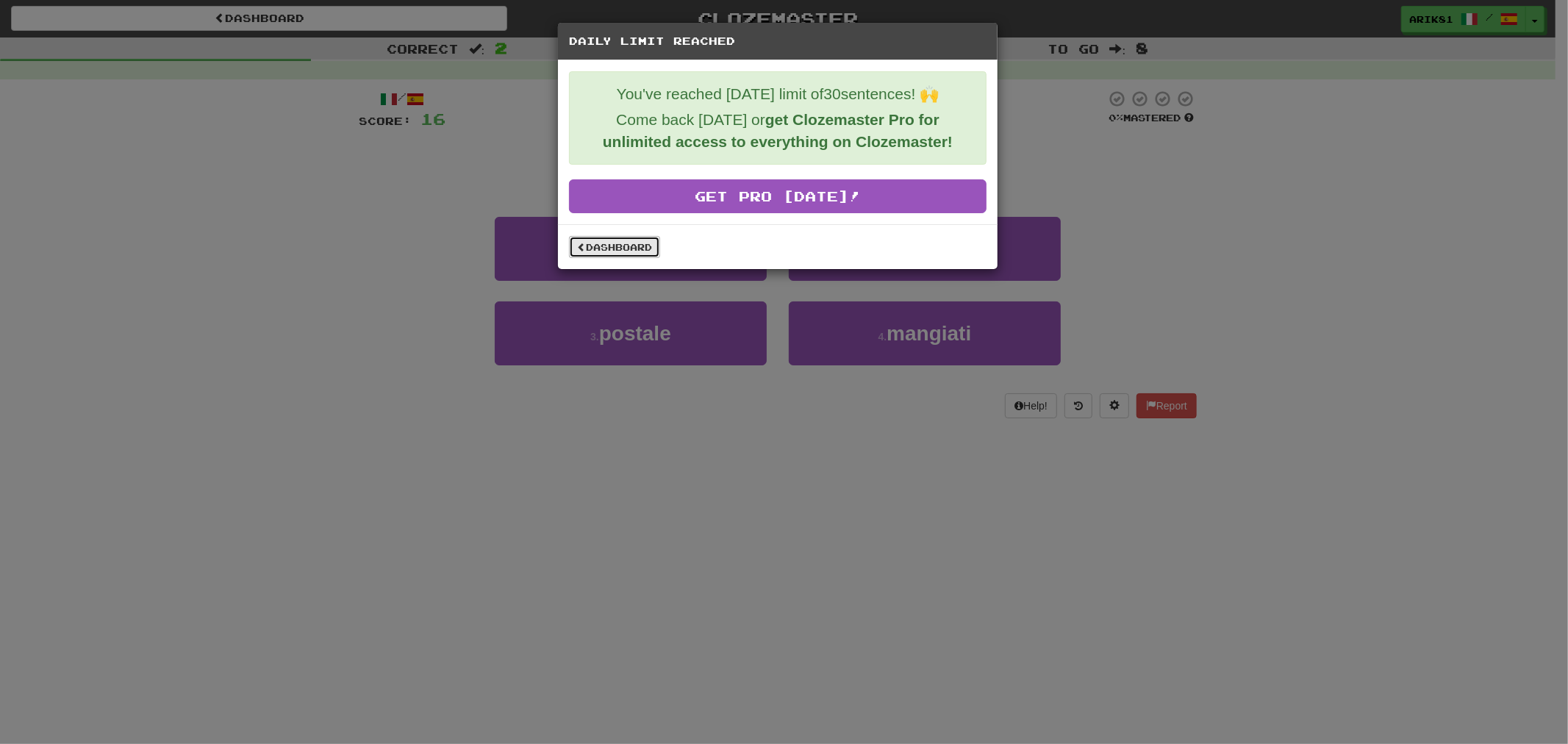
click at [623, 258] on link "Dashboard" at bounding box center [615, 247] width 91 height 22
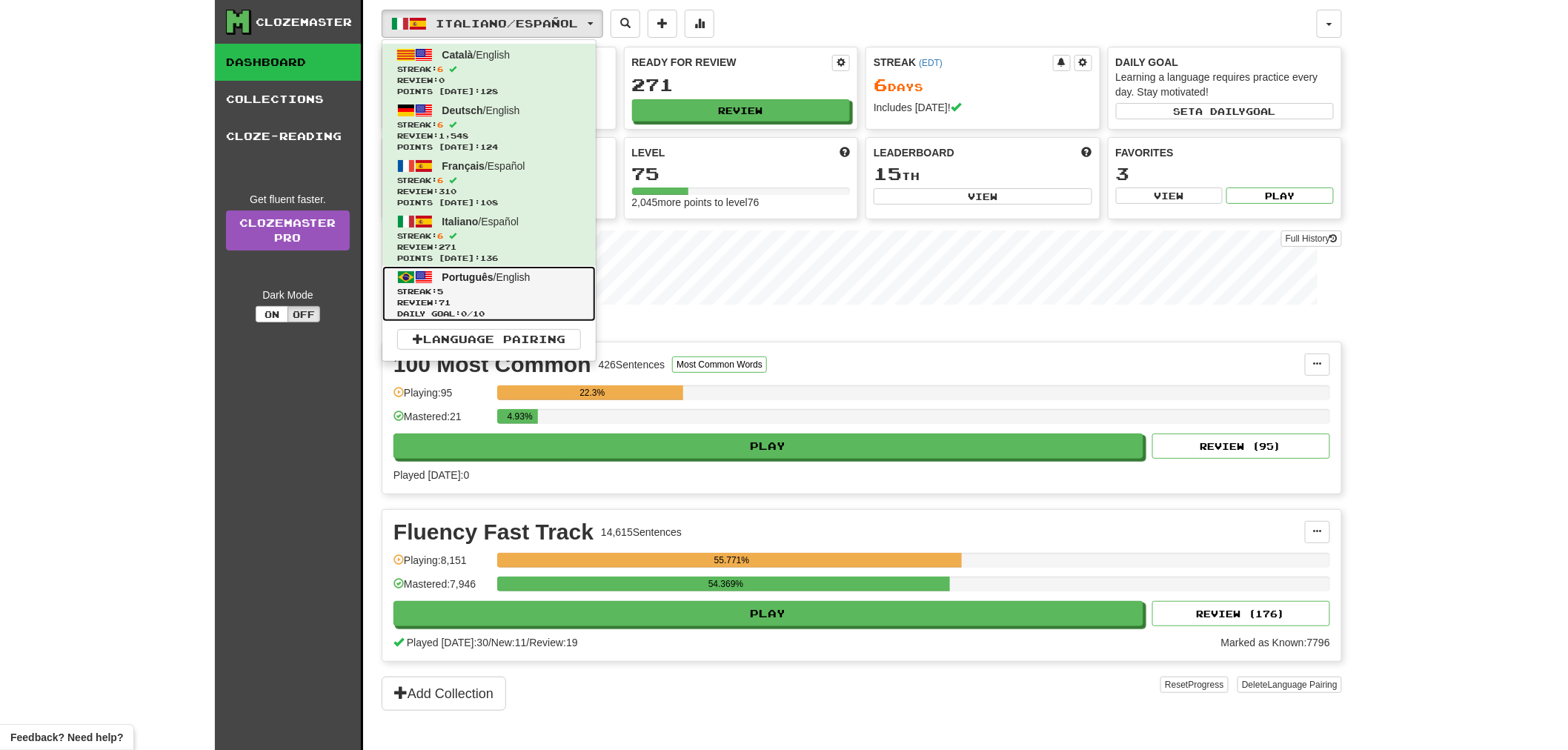
click at [506, 285] on link "Português / English Streak: 5 Review: 71 Daily Goal: 0 / 10" at bounding box center [489, 293] width 214 height 55
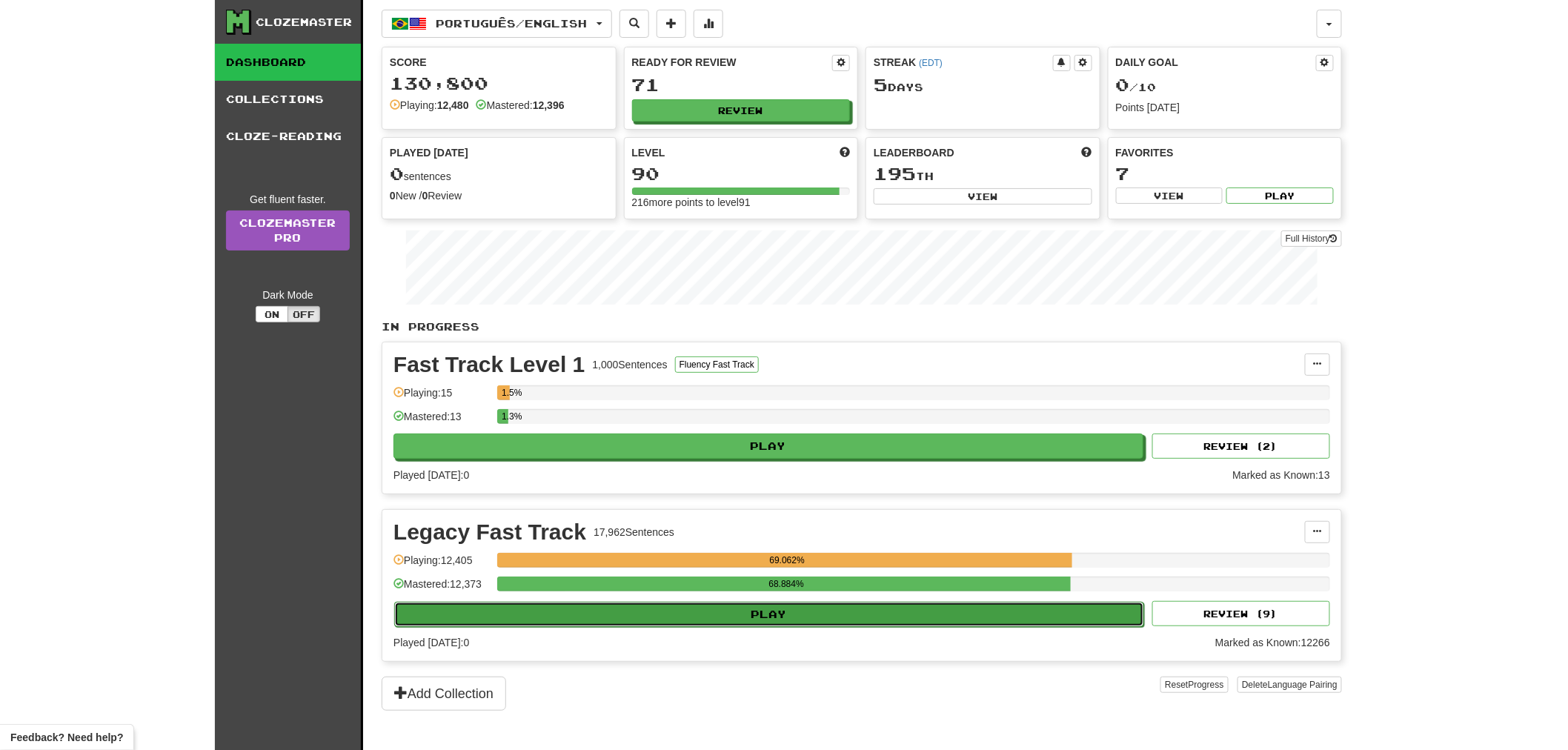
click at [836, 614] on button "Play" at bounding box center [769, 615] width 750 height 26
select select "**"
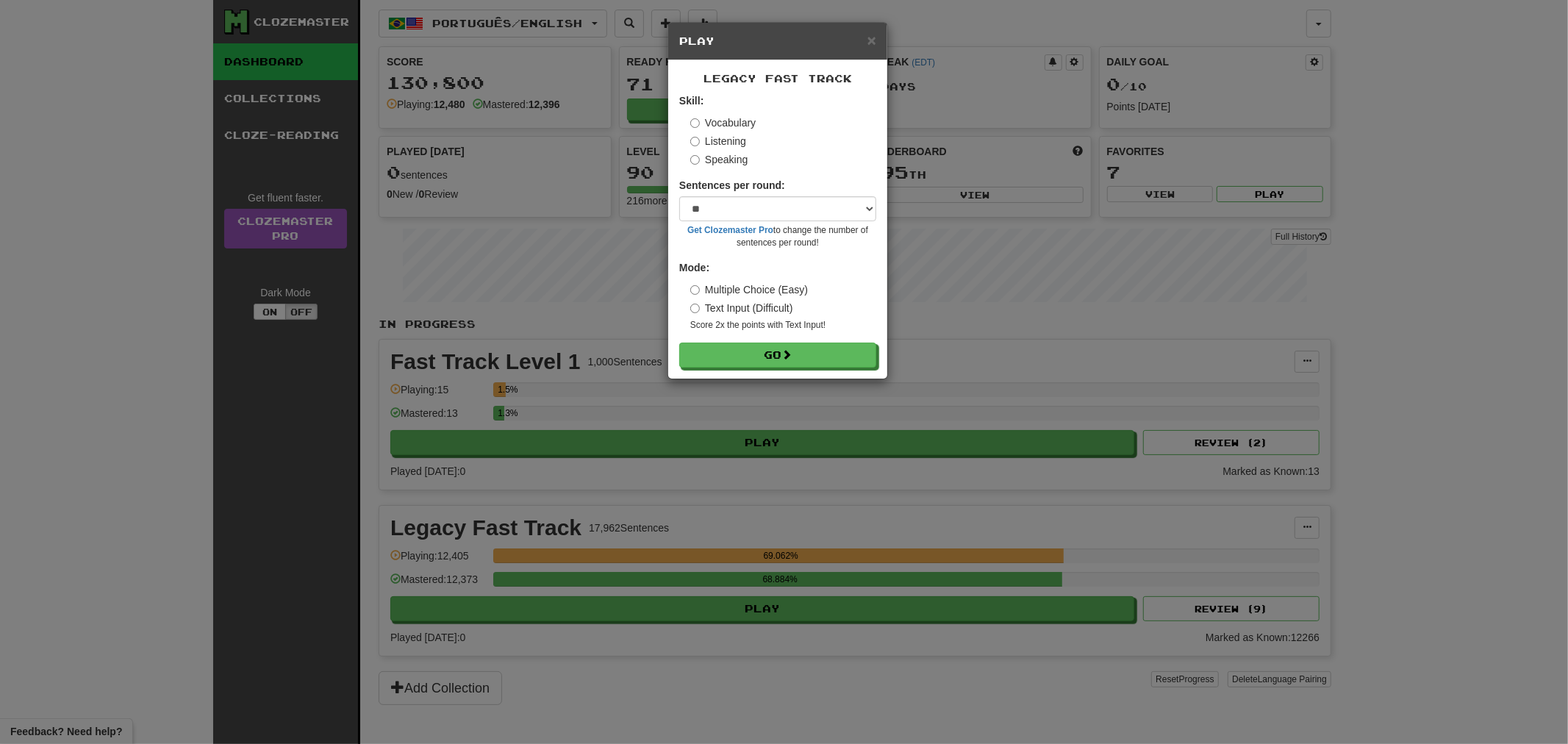
click at [847, 370] on div "Legacy Fast Track Skill: Vocabulary Listening Speaking Sentences per round: * *…" at bounding box center [777, 219] width 219 height 318
click at [847, 368] on button "Go" at bounding box center [778, 356] width 197 height 25
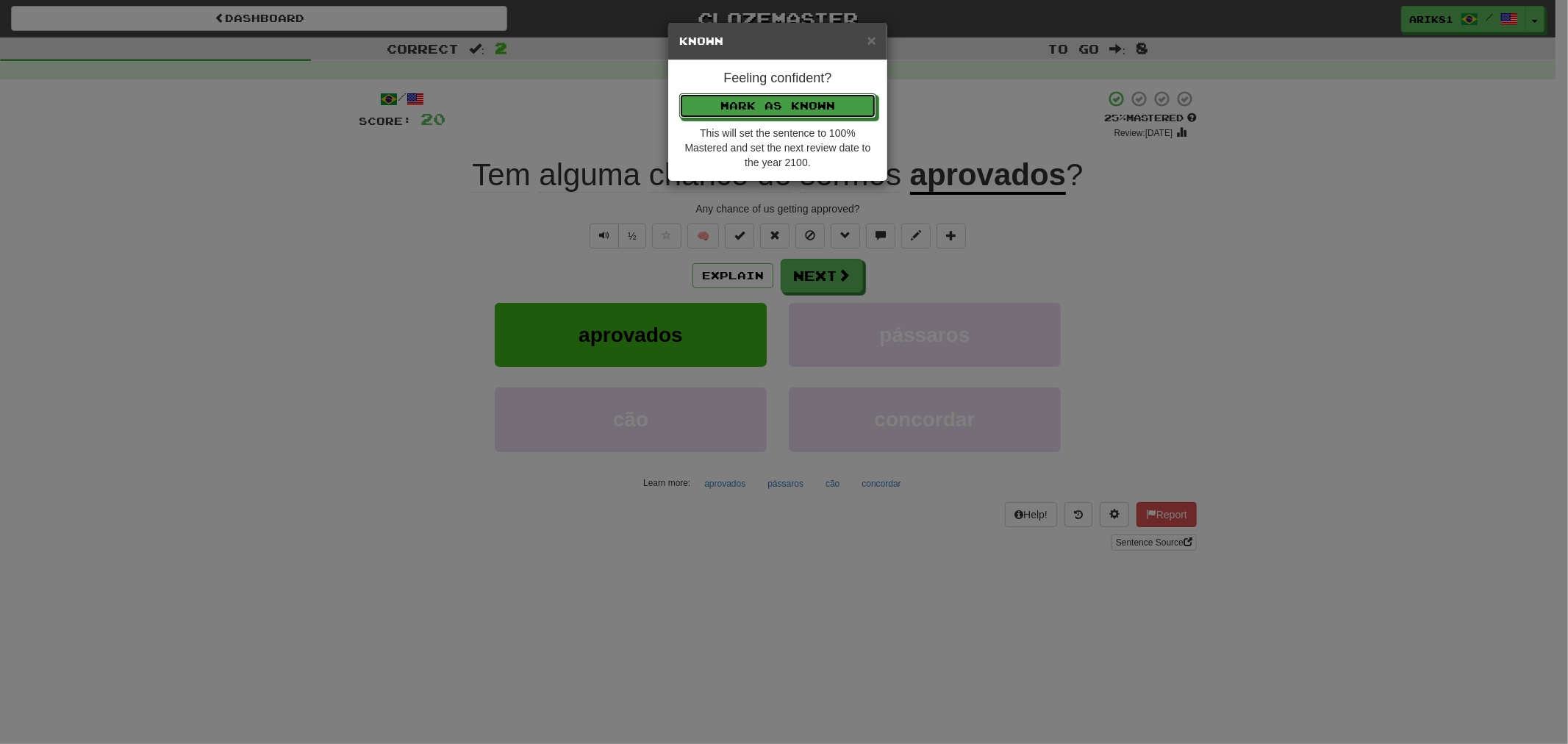
click at [679, 94] on button "Mark as Known" at bounding box center [777, 106] width 197 height 25
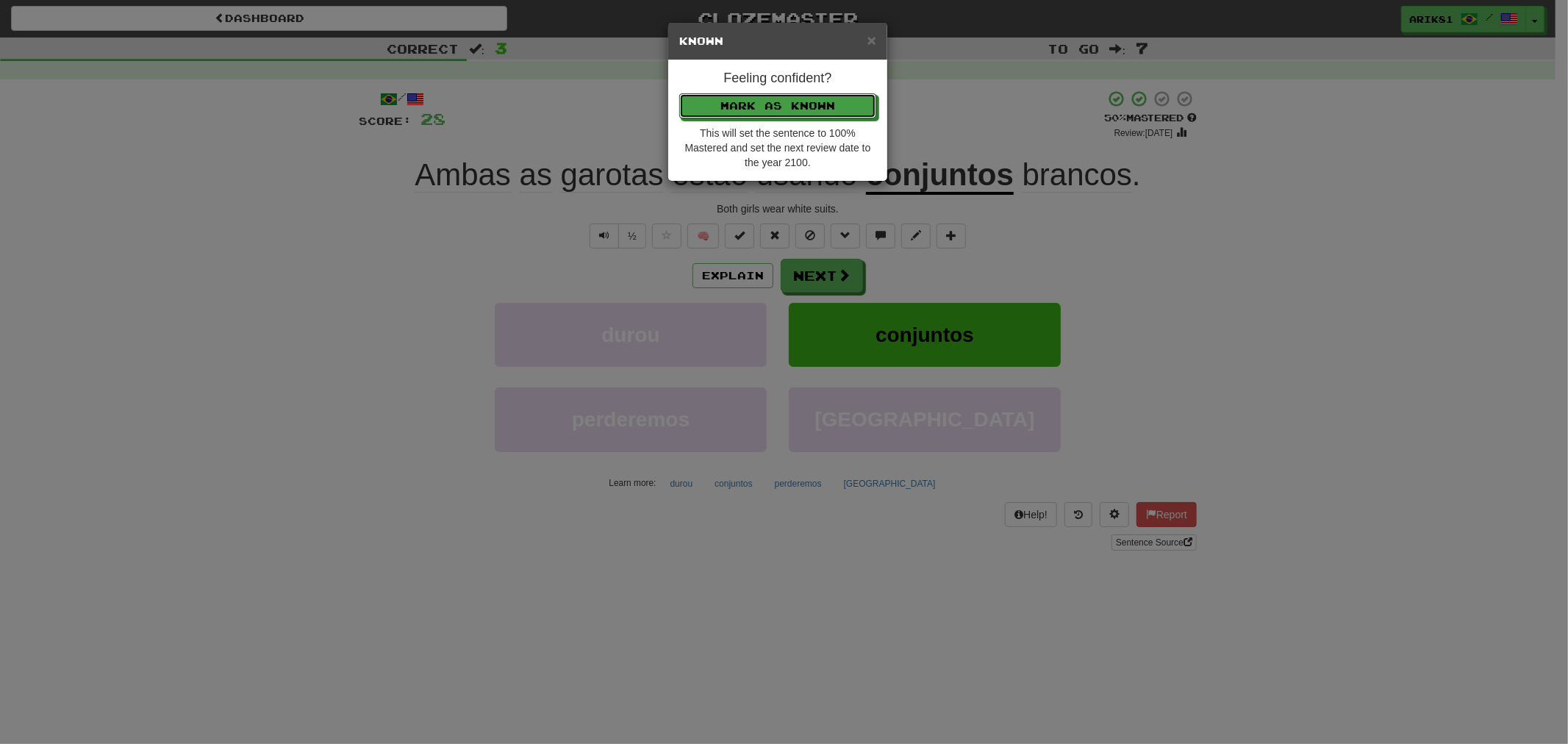
click at [679, 94] on button "Mark as Known" at bounding box center [777, 106] width 197 height 25
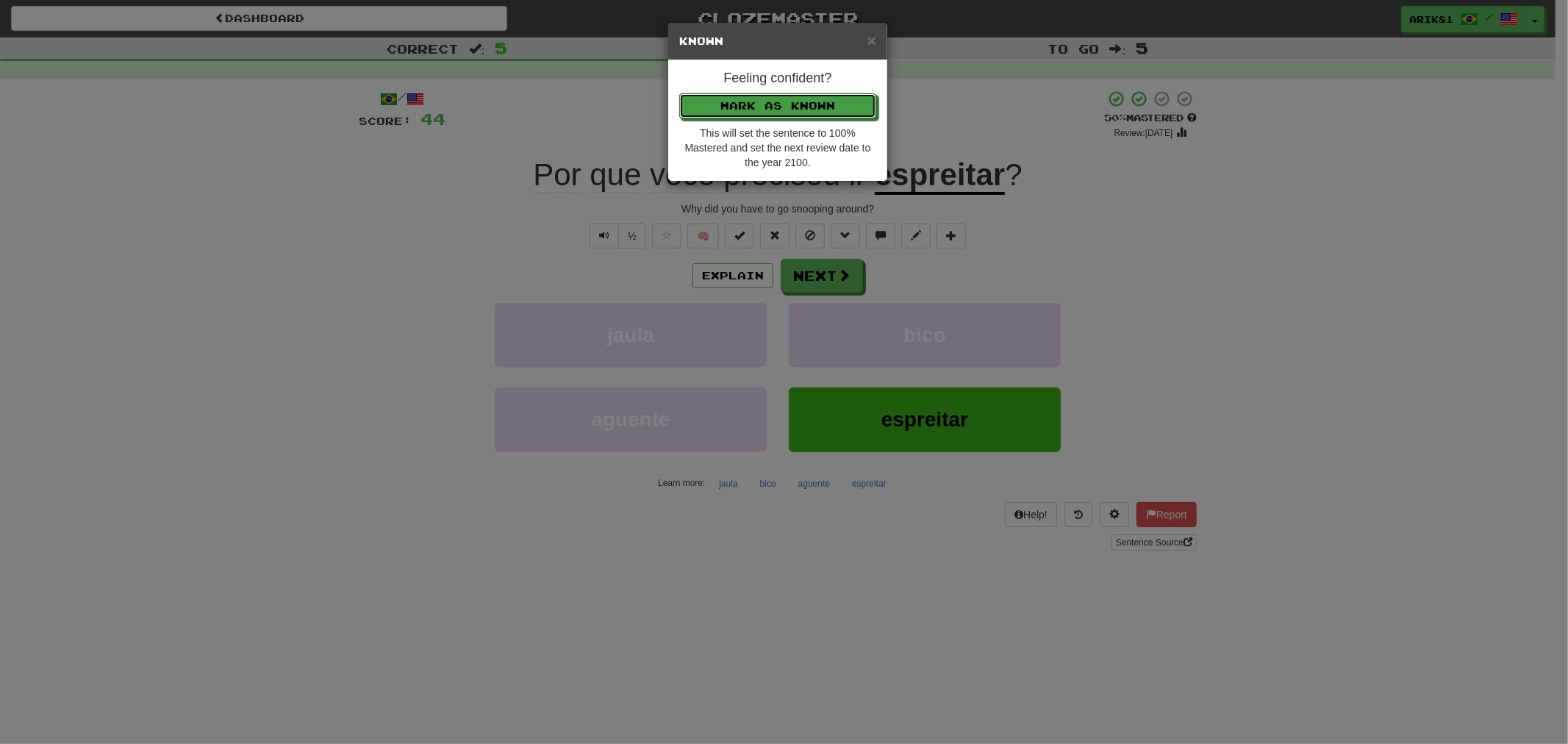
click at [679, 94] on button "Mark as Known" at bounding box center [777, 106] width 197 height 25
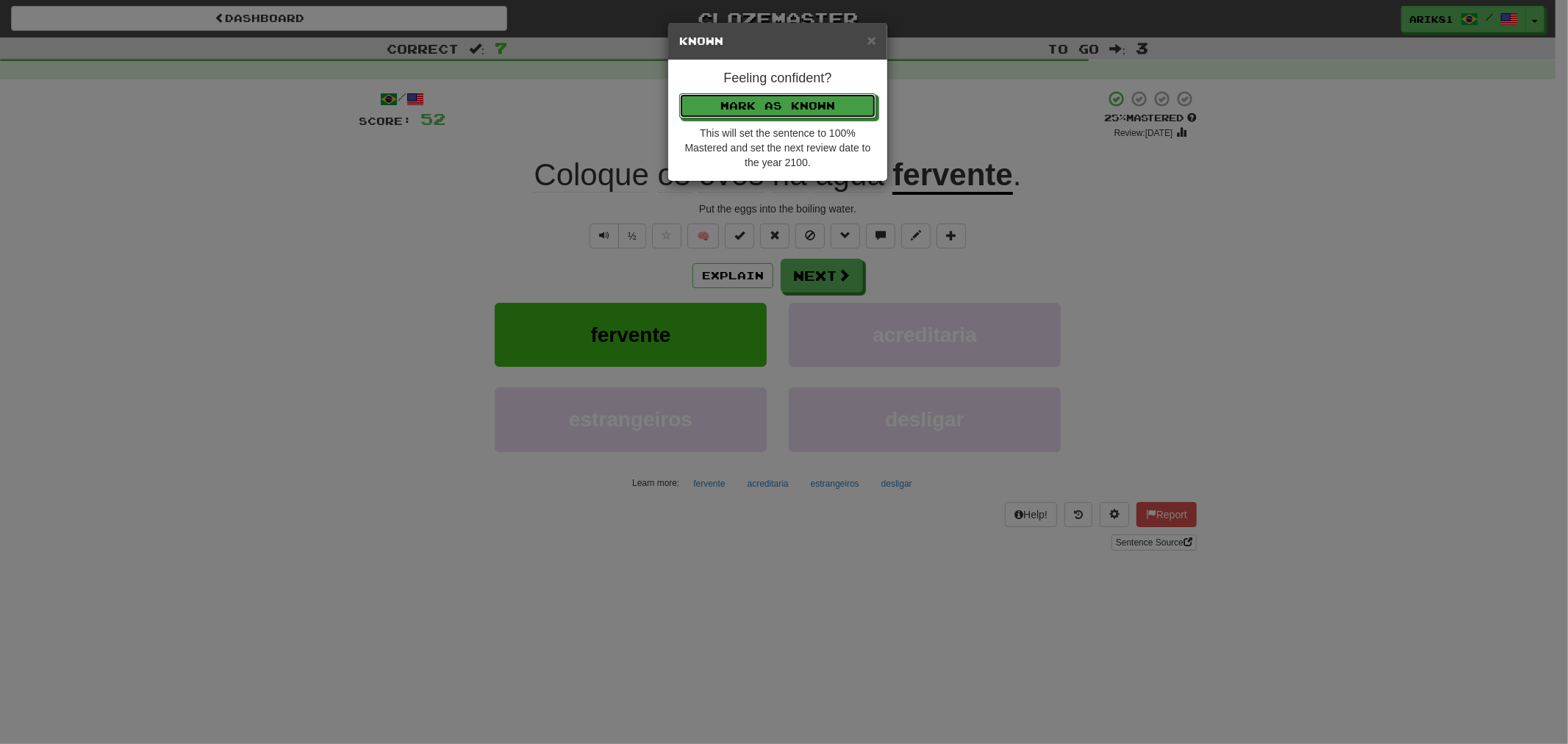
click at [679, 94] on button "Mark as Known" at bounding box center [777, 106] width 197 height 25
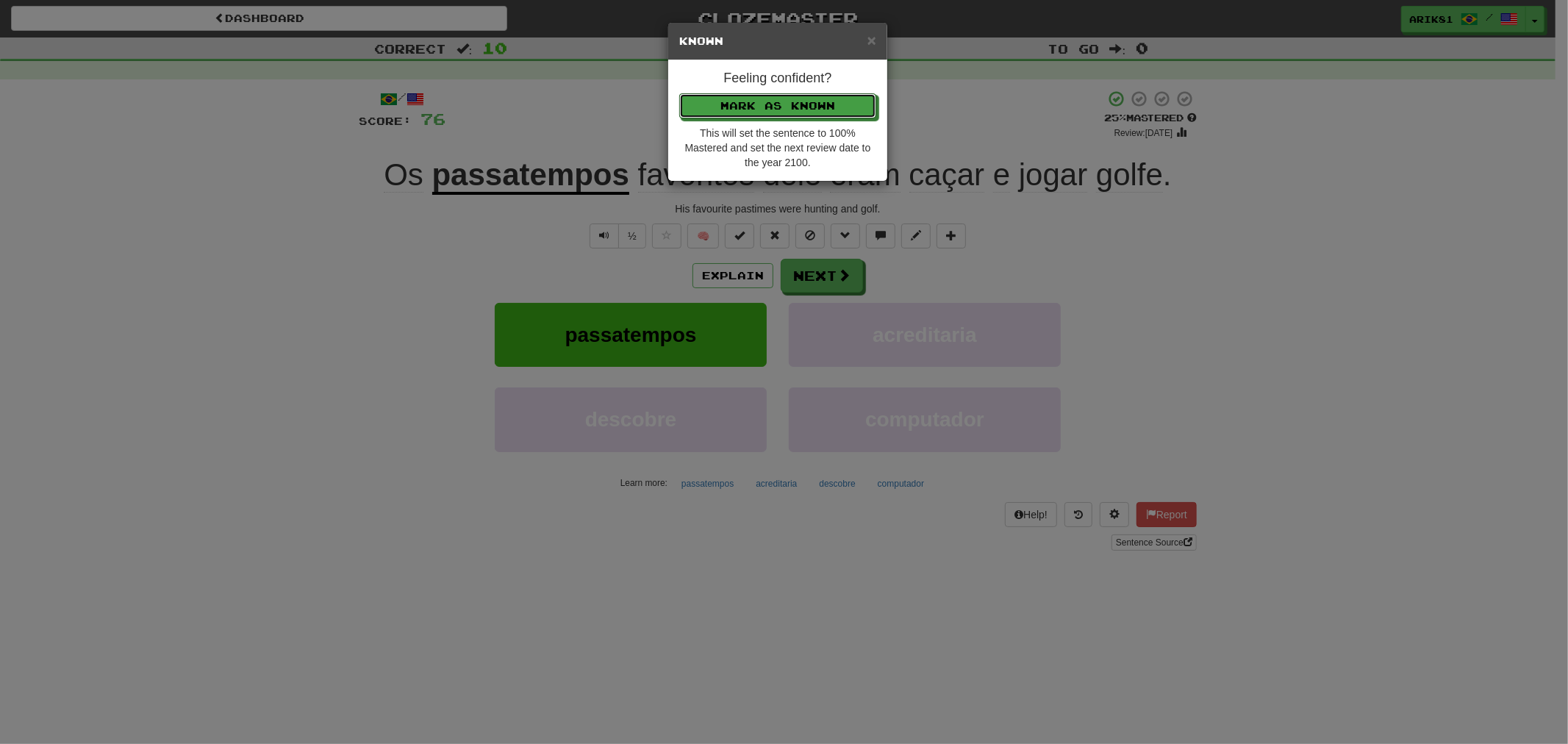
click at [679, 94] on button "Mark as Known" at bounding box center [777, 106] width 197 height 25
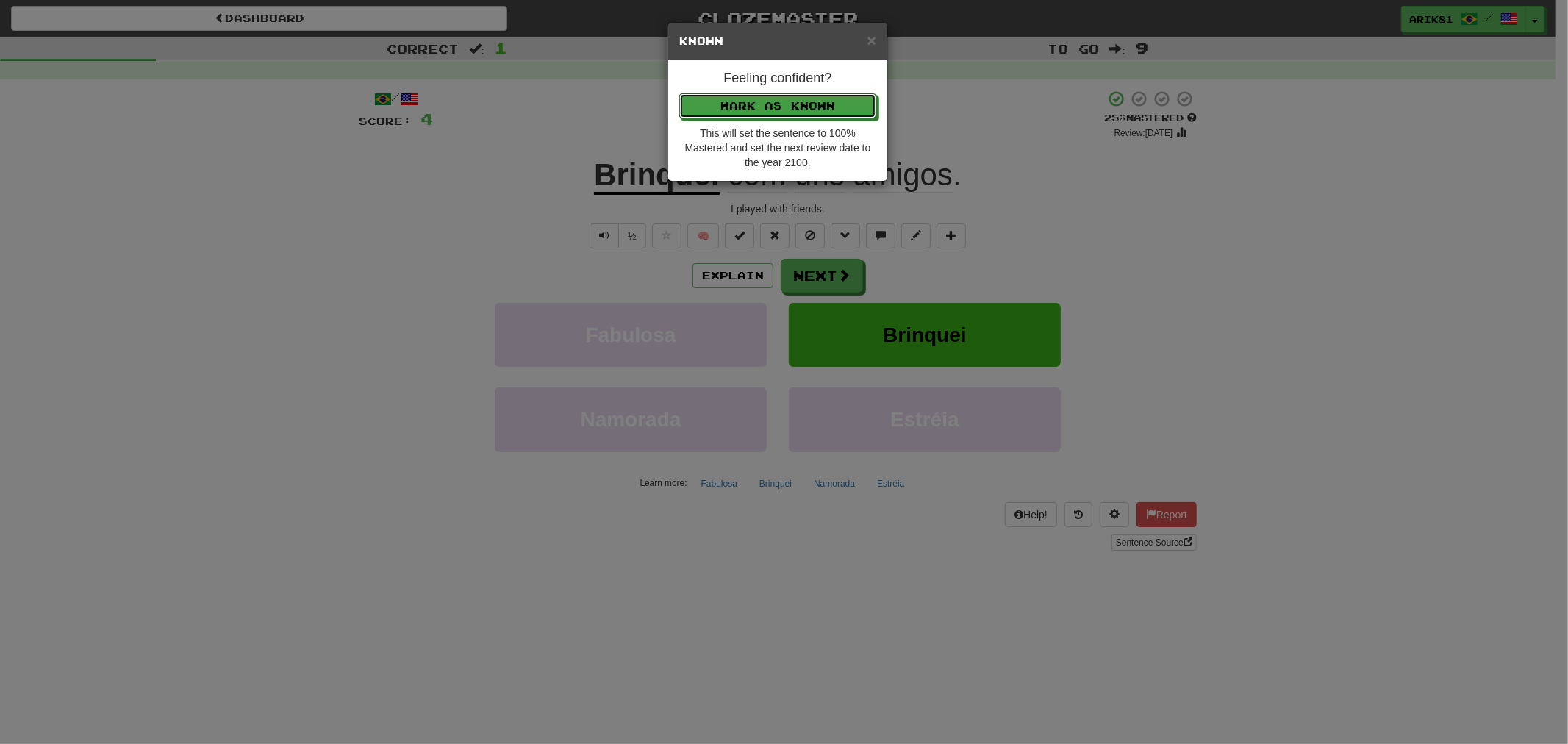
click at [679, 94] on button "Mark as Known" at bounding box center [777, 106] width 197 height 25
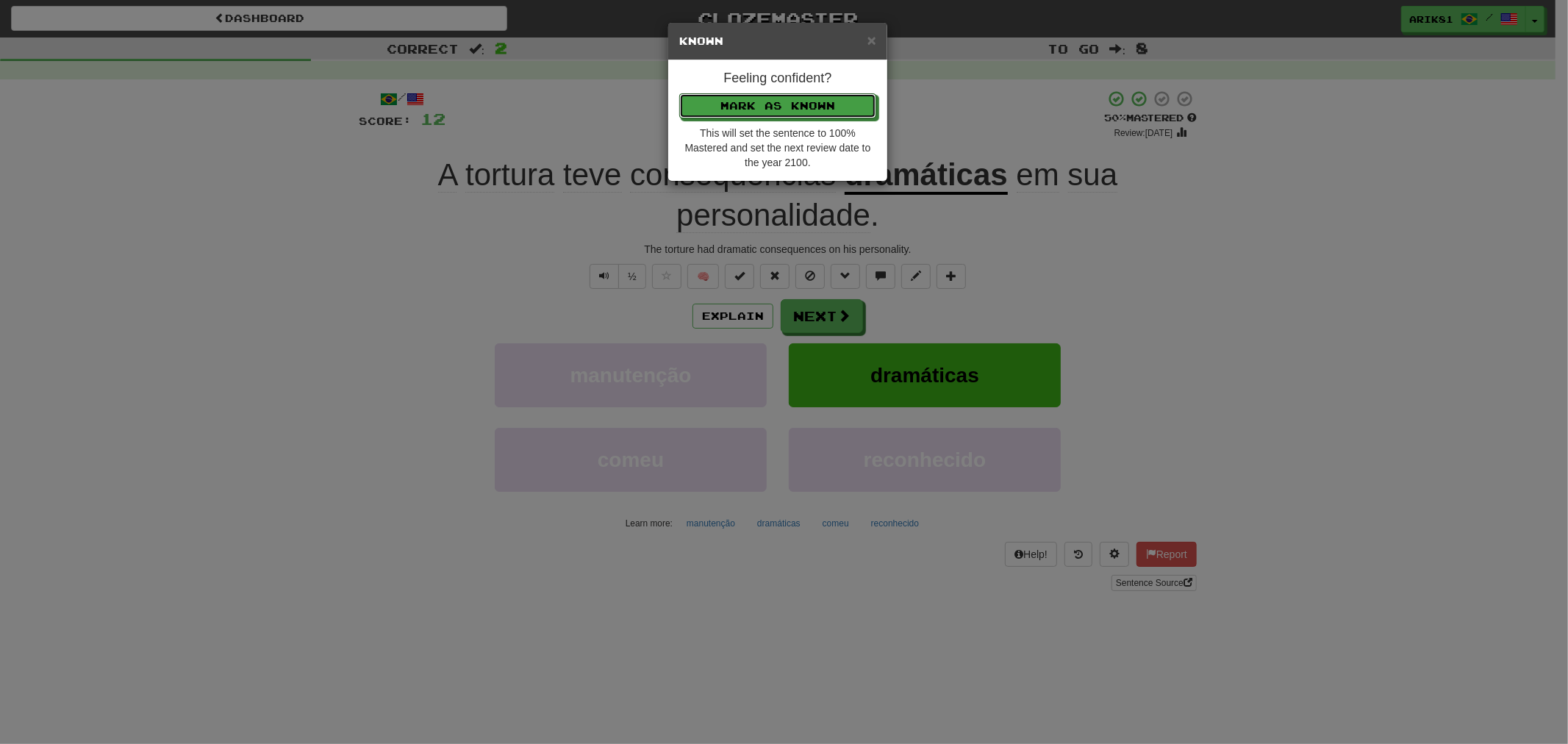
click at [679, 94] on button "Mark as Known" at bounding box center [777, 106] width 197 height 25
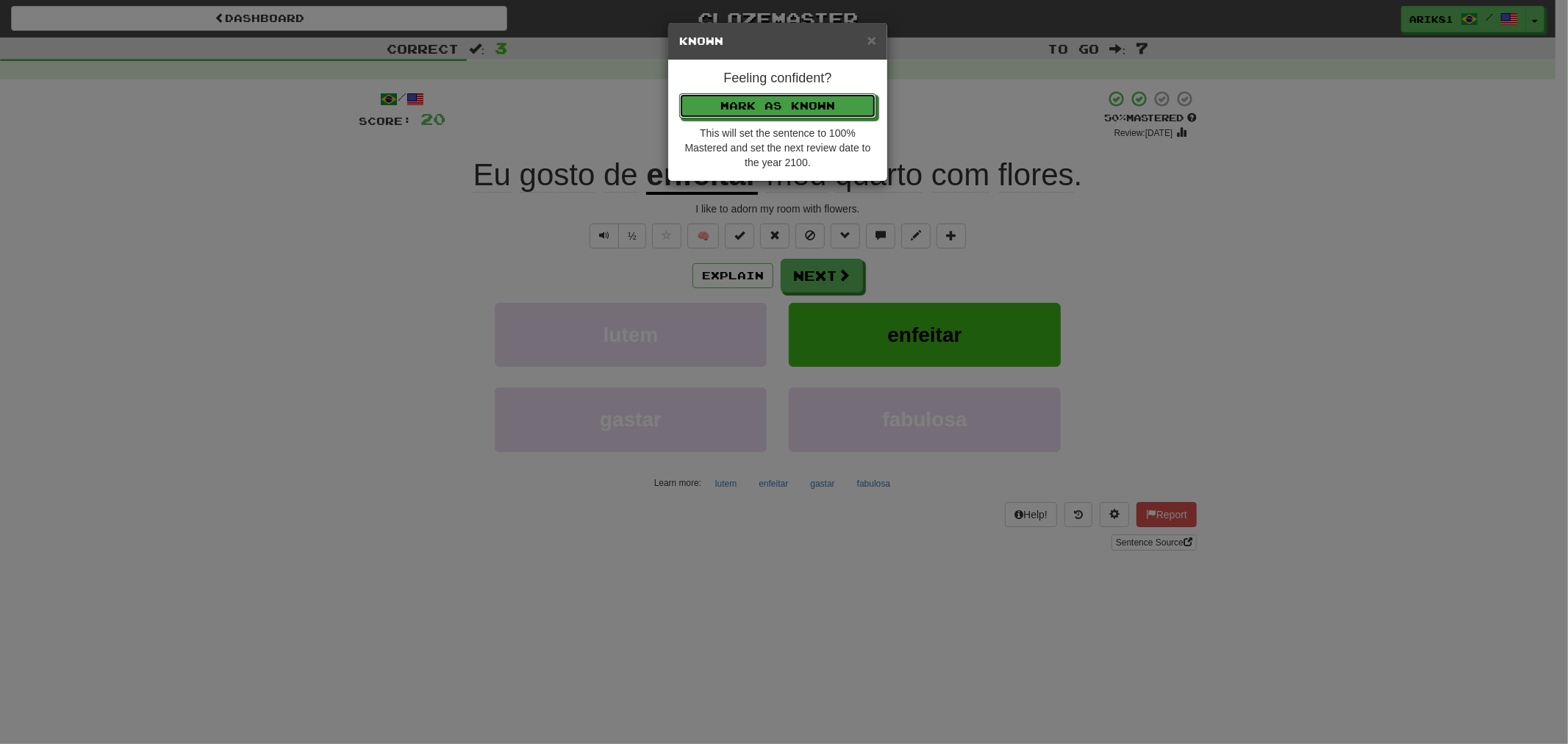
click at [679, 94] on button "Mark as Known" at bounding box center [777, 106] width 197 height 25
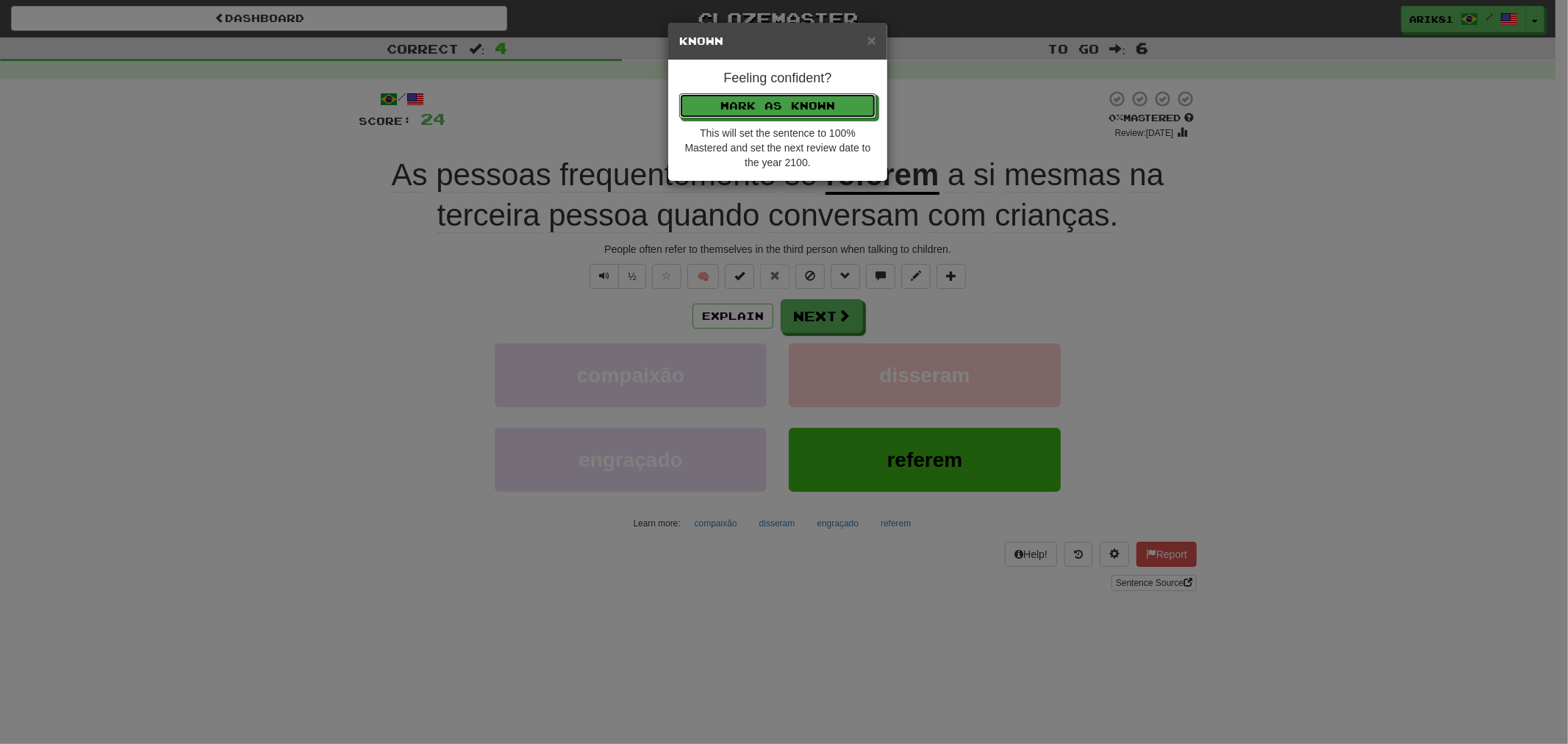
click at [679, 94] on button "Mark as Known" at bounding box center [777, 106] width 197 height 25
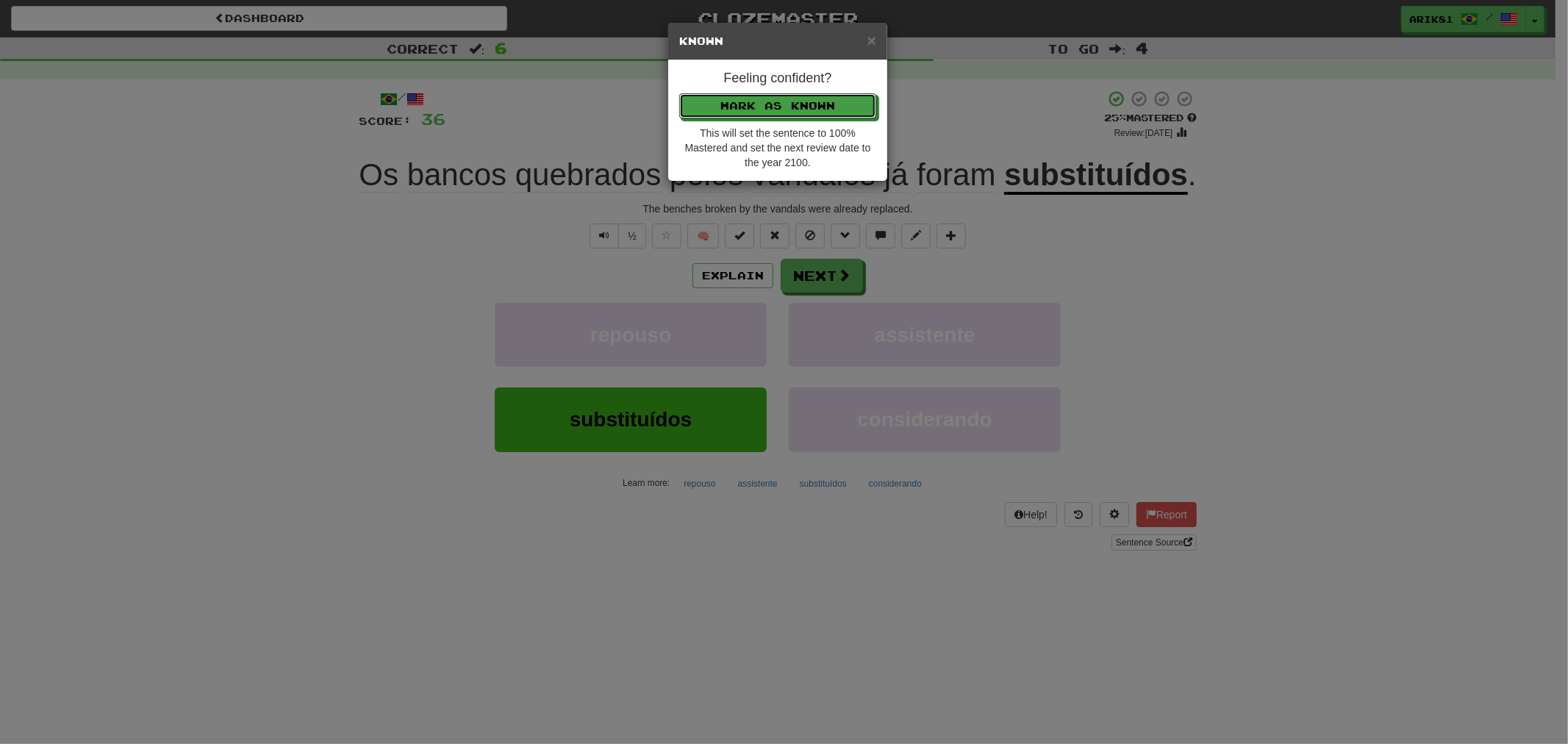
click at [679, 94] on button "Mark as Known" at bounding box center [777, 106] width 197 height 25
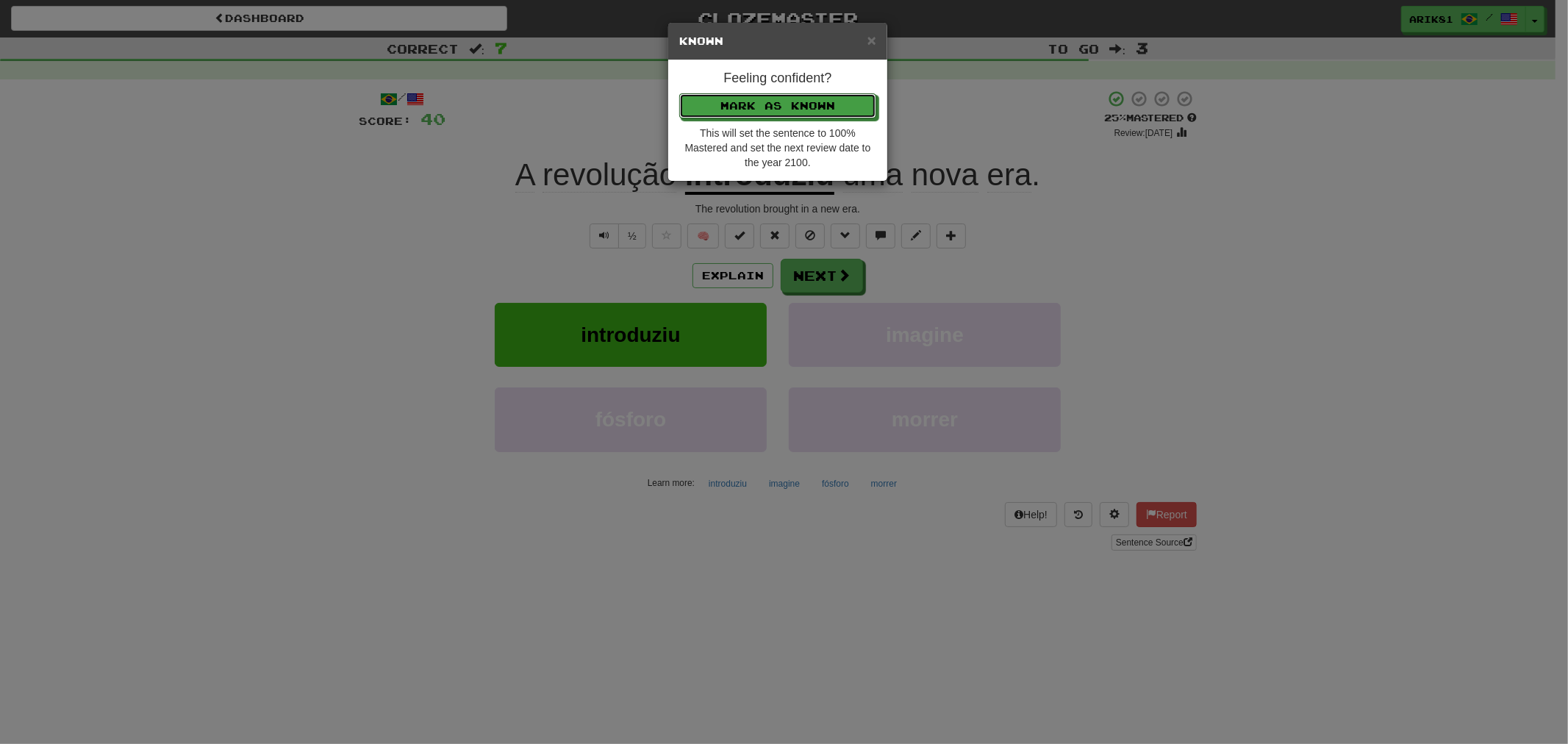
click at [679, 94] on button "Mark as Known" at bounding box center [777, 106] width 197 height 25
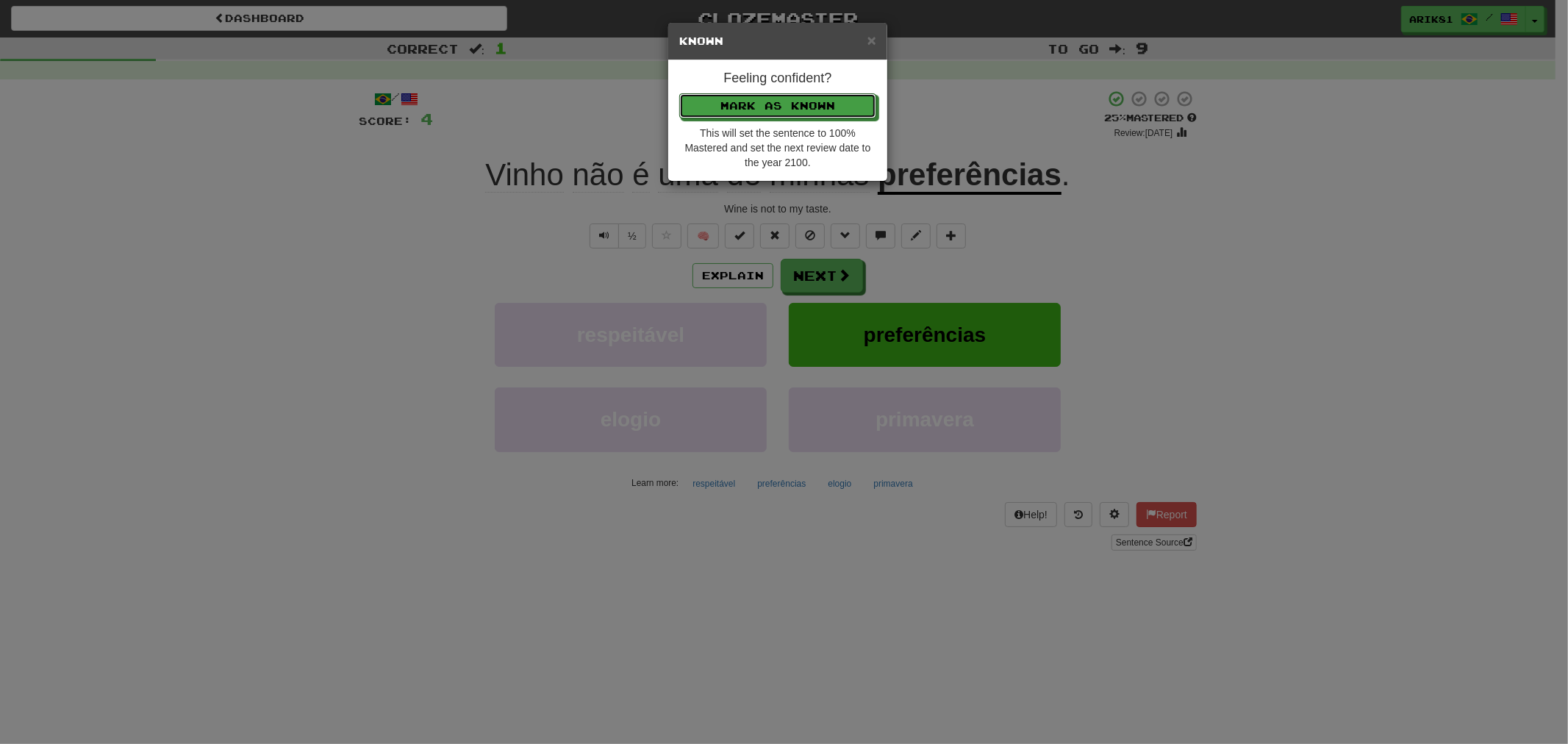
click at [679, 94] on button "Mark as Known" at bounding box center [777, 106] width 197 height 25
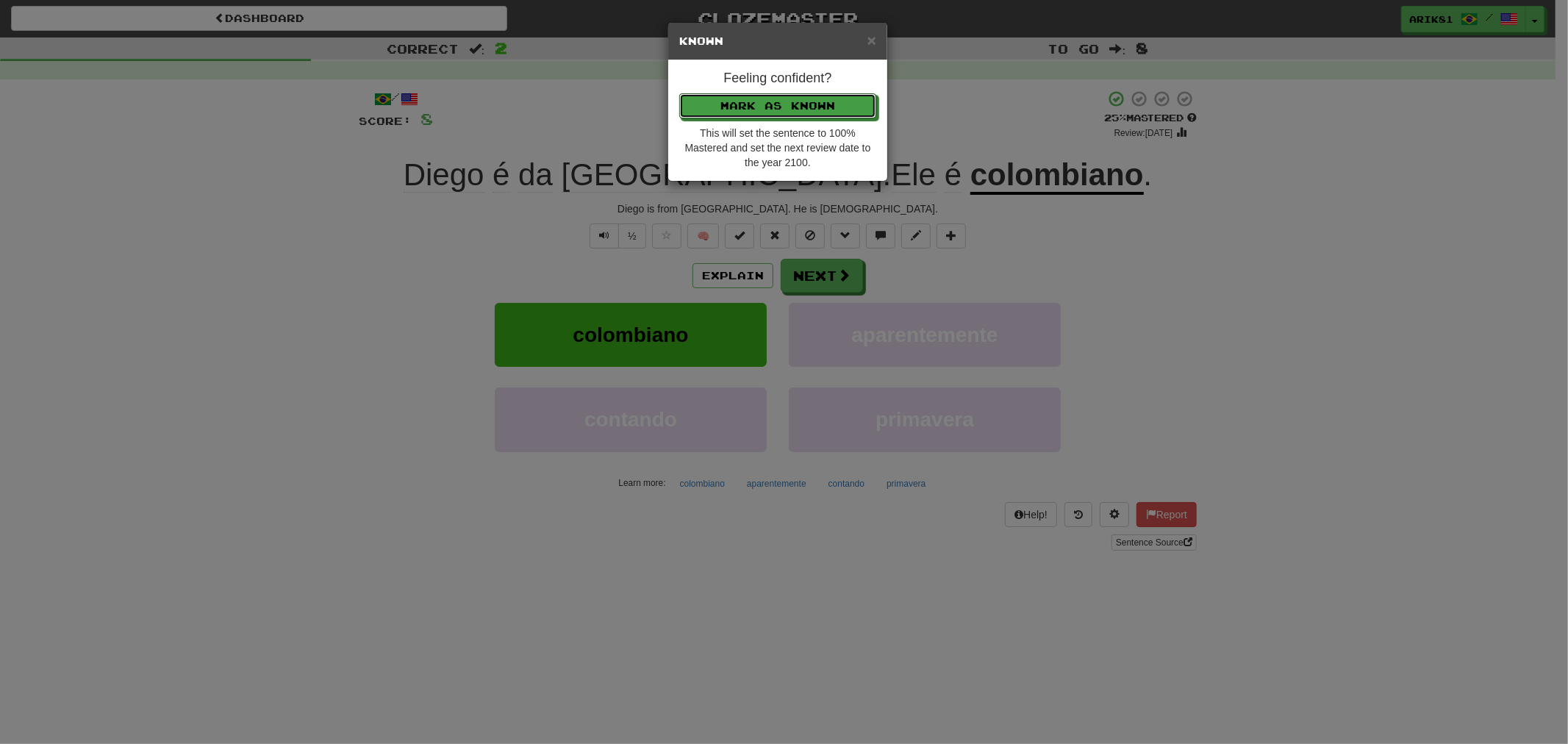
click at [679, 94] on button "Mark as Known" at bounding box center [777, 106] width 197 height 25
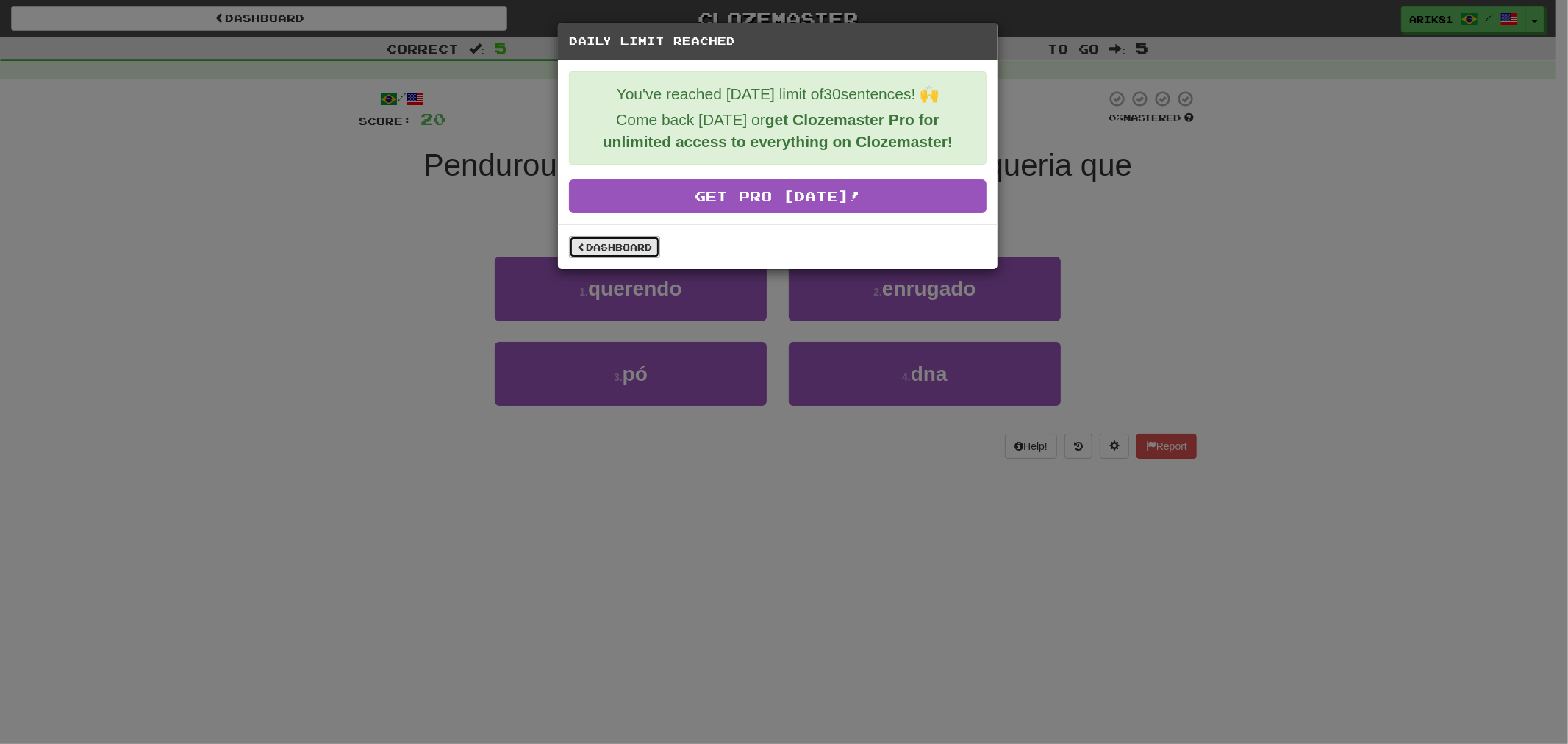
click at [610, 247] on link "Dashboard" at bounding box center [615, 247] width 91 height 22
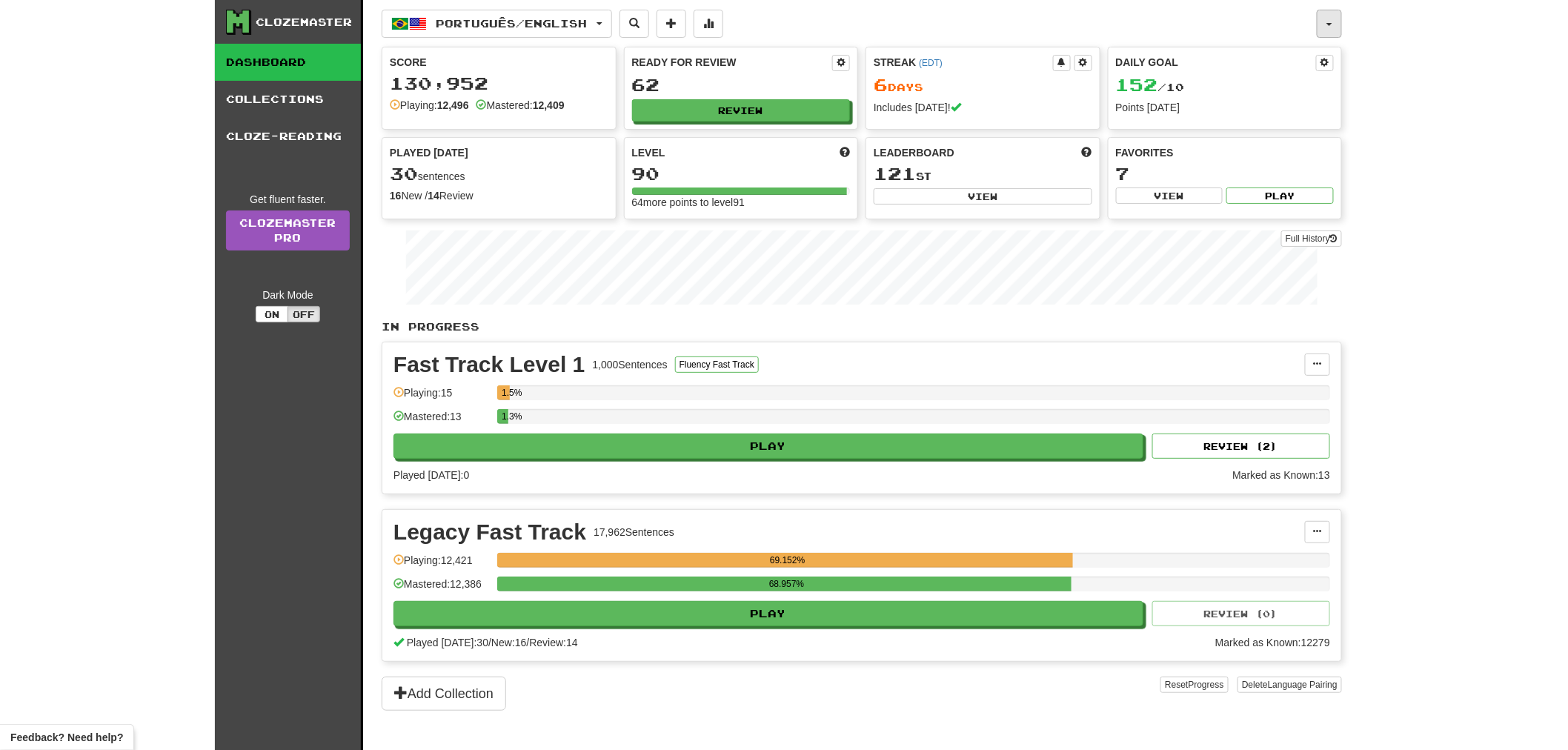
click at [1337, 27] on button "button" at bounding box center [1330, 23] width 26 height 28
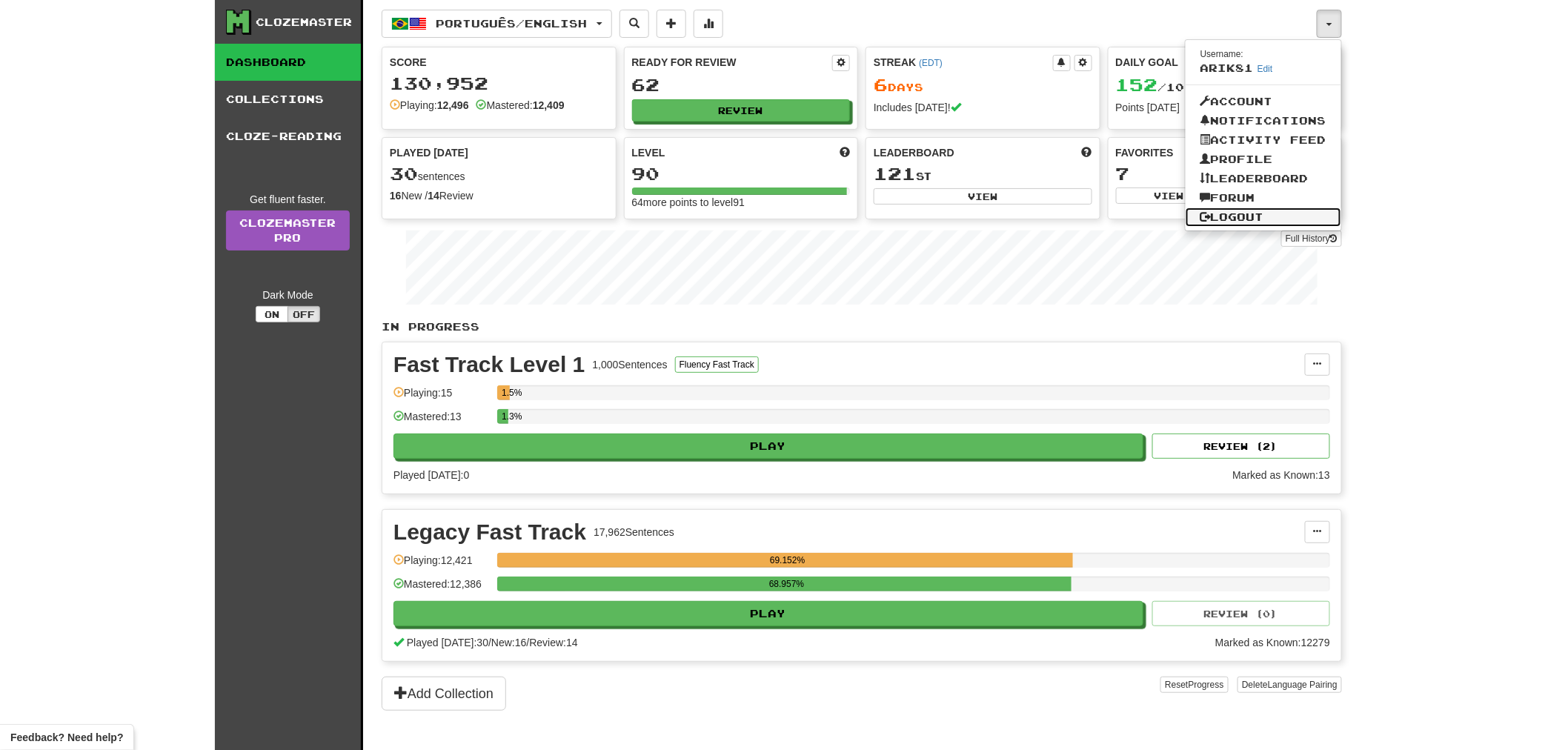
click at [1235, 212] on link "Logout" at bounding box center [1263, 217] width 156 height 20
